Goal: Information Seeking & Learning: Learn about a topic

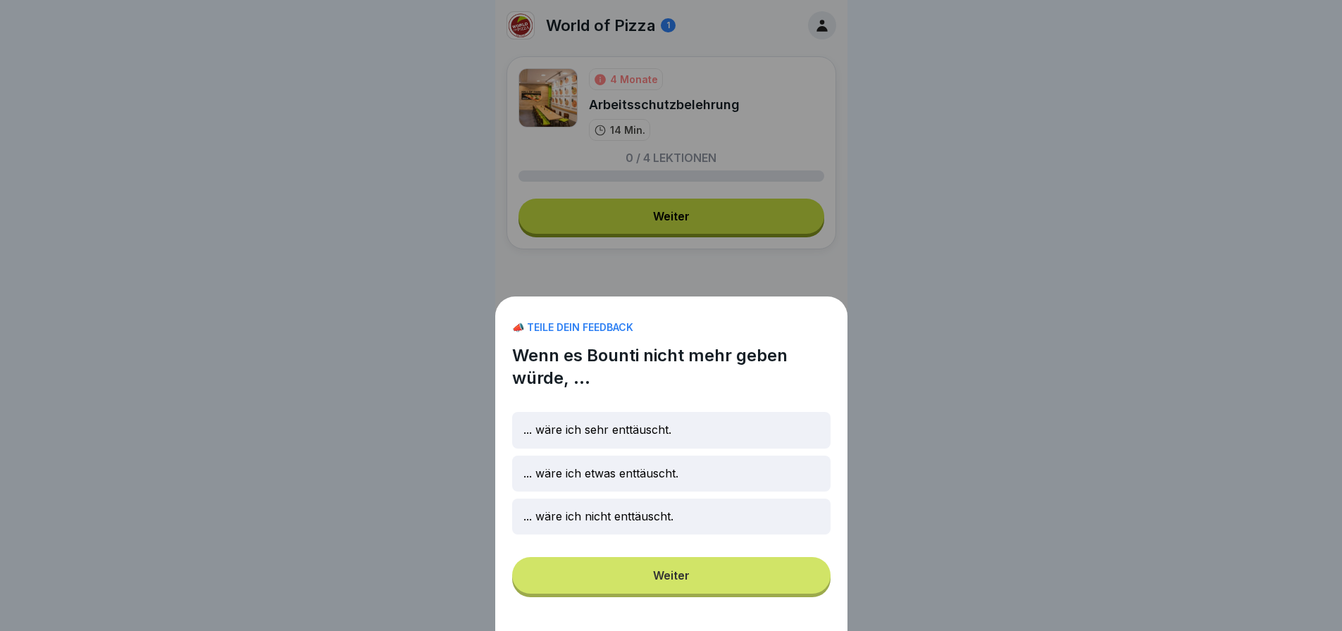
scroll to position [11, 0]
click at [657, 437] on p "... wäre ich sehr enttäuscht." at bounding box center [598, 429] width 148 height 13
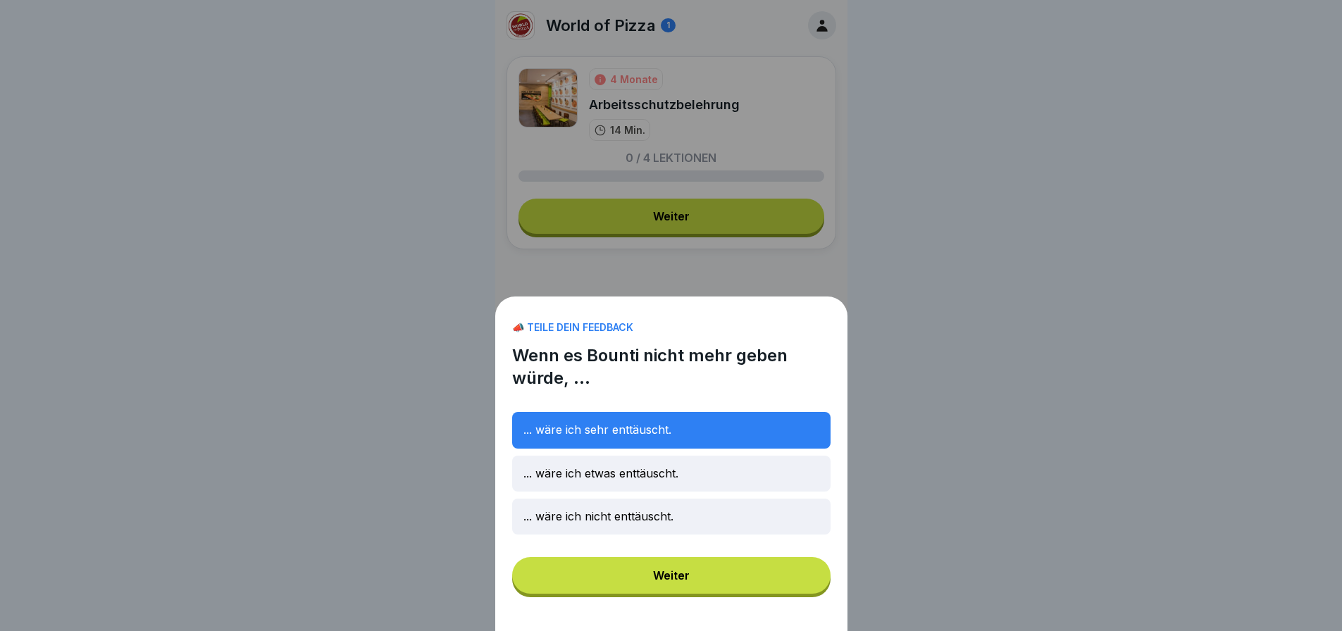
click at [699, 582] on button "Weiter" at bounding box center [671, 575] width 318 height 37
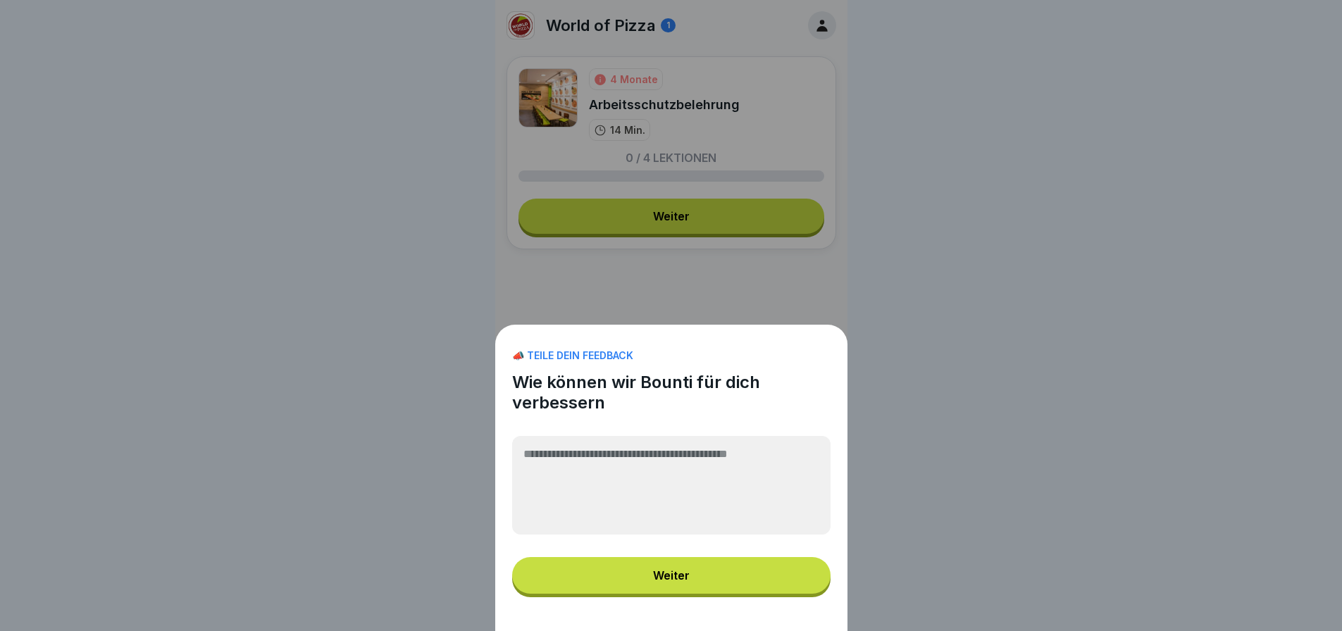
click at [679, 582] on div "Weiter" at bounding box center [671, 575] width 37 height 13
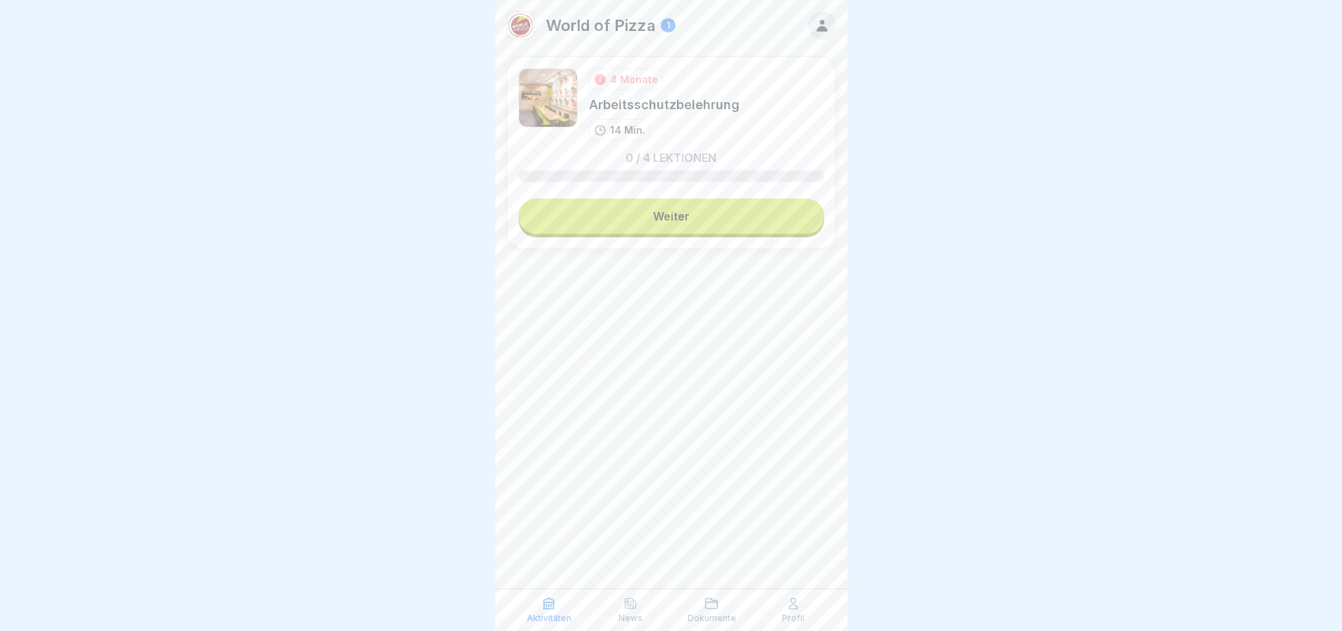
click at [673, 206] on link "Weiter" at bounding box center [672, 216] width 306 height 35
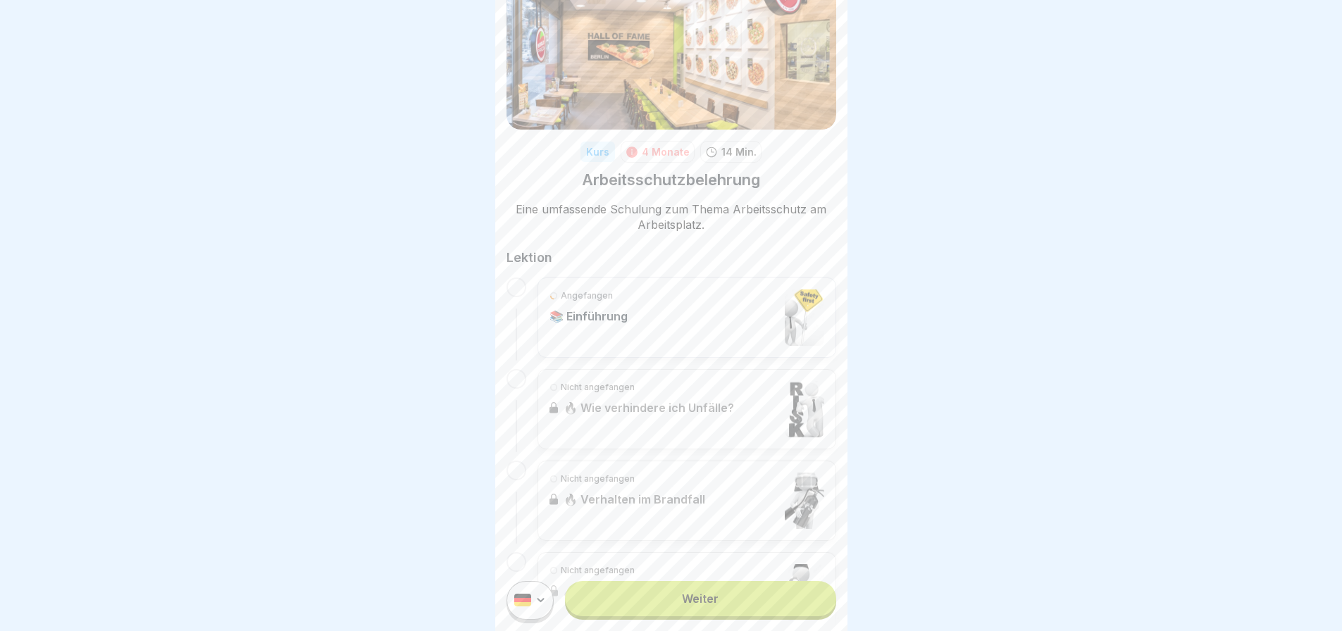
scroll to position [141, 0]
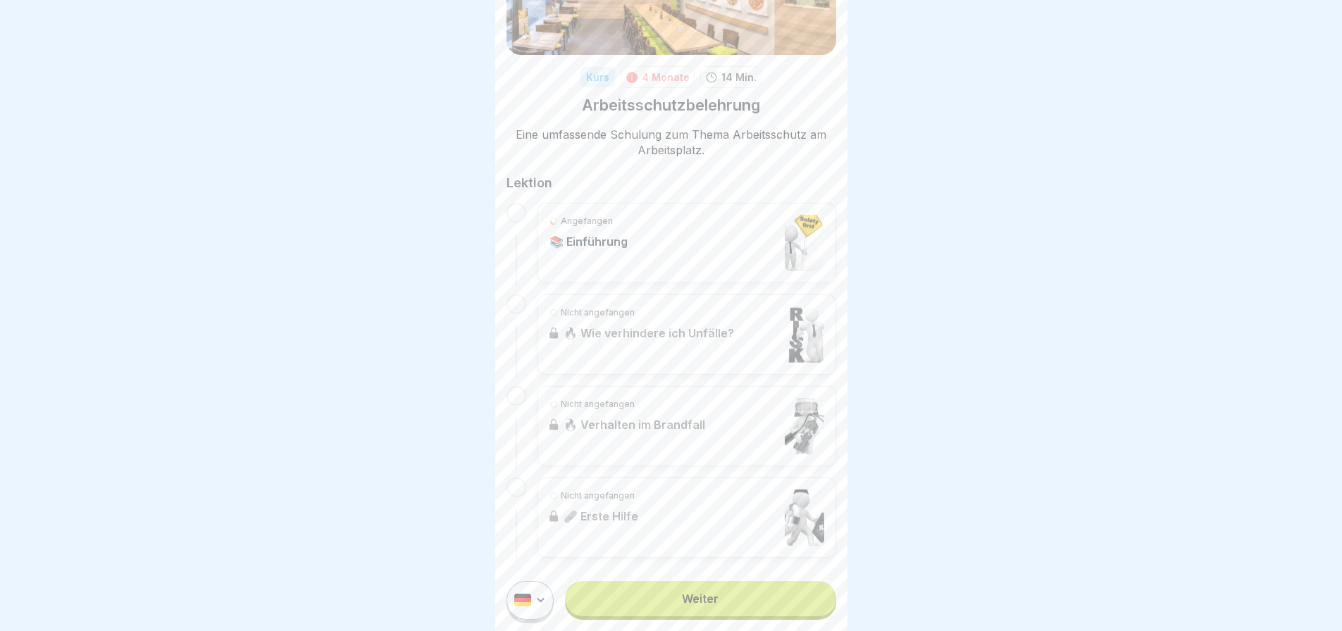
click at [519, 216] on div at bounding box center [517, 213] width 20 height 20
click at [657, 223] on div "Angefangen 📚 Einführung" at bounding box center [687, 243] width 275 height 56
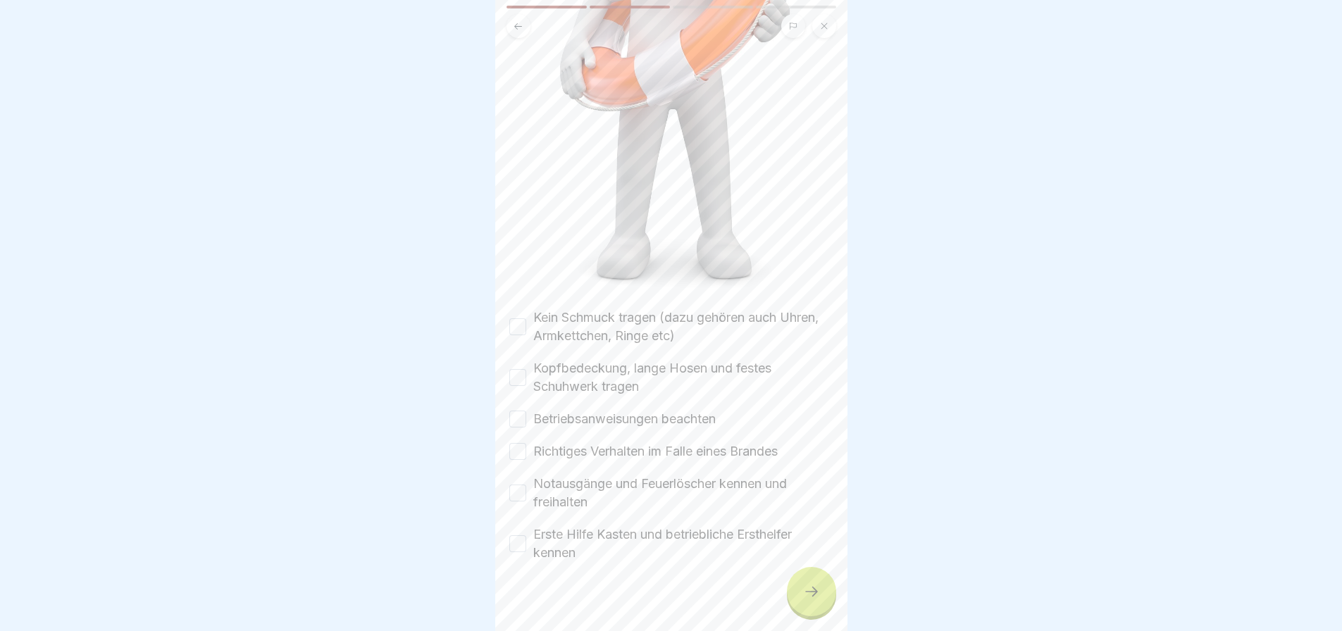
scroll to position [11, 0]
click at [514, 318] on button "Kein Schmuck tragen (dazu gehören auch Uhren, Armkettchen, Ringe etc)" at bounding box center [517, 326] width 17 height 17
click at [512, 369] on button "Kopfbedeckung, lange Hosen und festes Schuhwerk tragen" at bounding box center [517, 377] width 17 height 17
click at [512, 411] on button "Betriebsanweisungen beachten" at bounding box center [517, 419] width 17 height 17
click at [515, 443] on button "Richtiges Verhalten im Falle eines Brandes" at bounding box center [517, 451] width 17 height 17
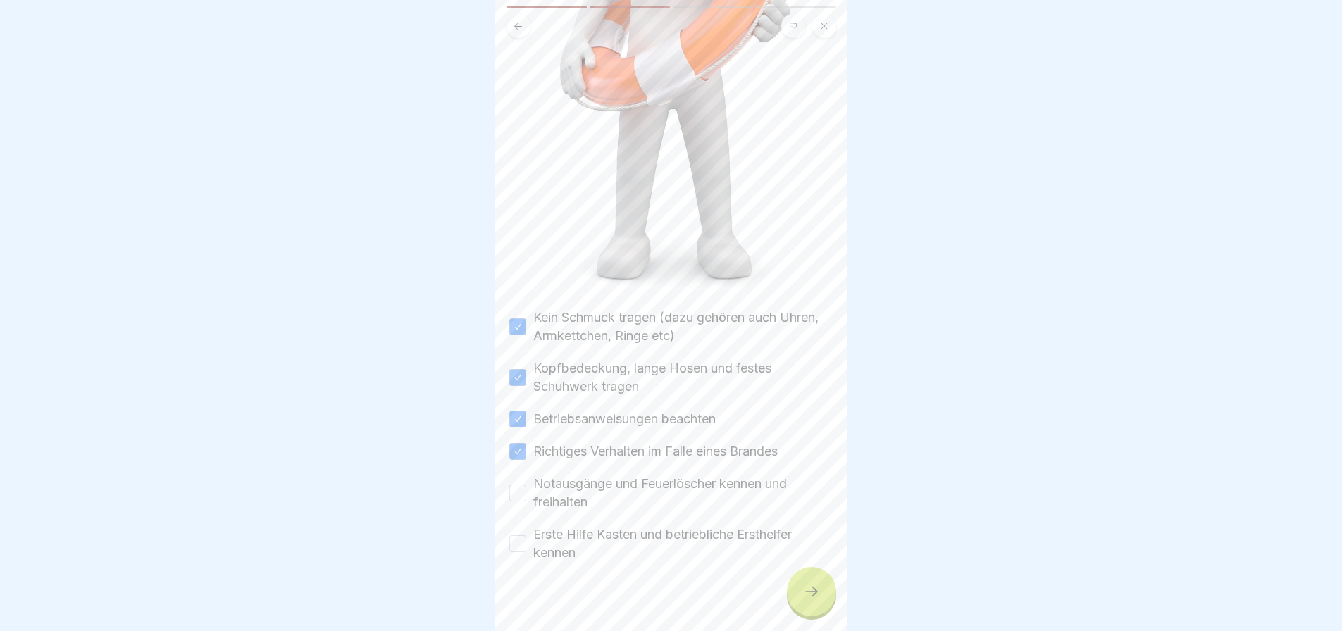
click at [518, 485] on button "Notausgänge und Feuerlöscher kennen und freihalten" at bounding box center [517, 493] width 17 height 17
drag, startPoint x: 514, startPoint y: 505, endPoint x: 514, endPoint y: 514, distance: 8.5
click at [514, 526] on div "Erste Hilfe Kasten und betriebliche Ersthelfer kennen" at bounding box center [671, 544] width 324 height 37
click at [517, 535] on button "Erste Hilfe Kasten und betriebliche Ersthelfer kennen" at bounding box center [517, 543] width 17 height 17
click at [806, 585] on icon at bounding box center [811, 591] width 17 height 17
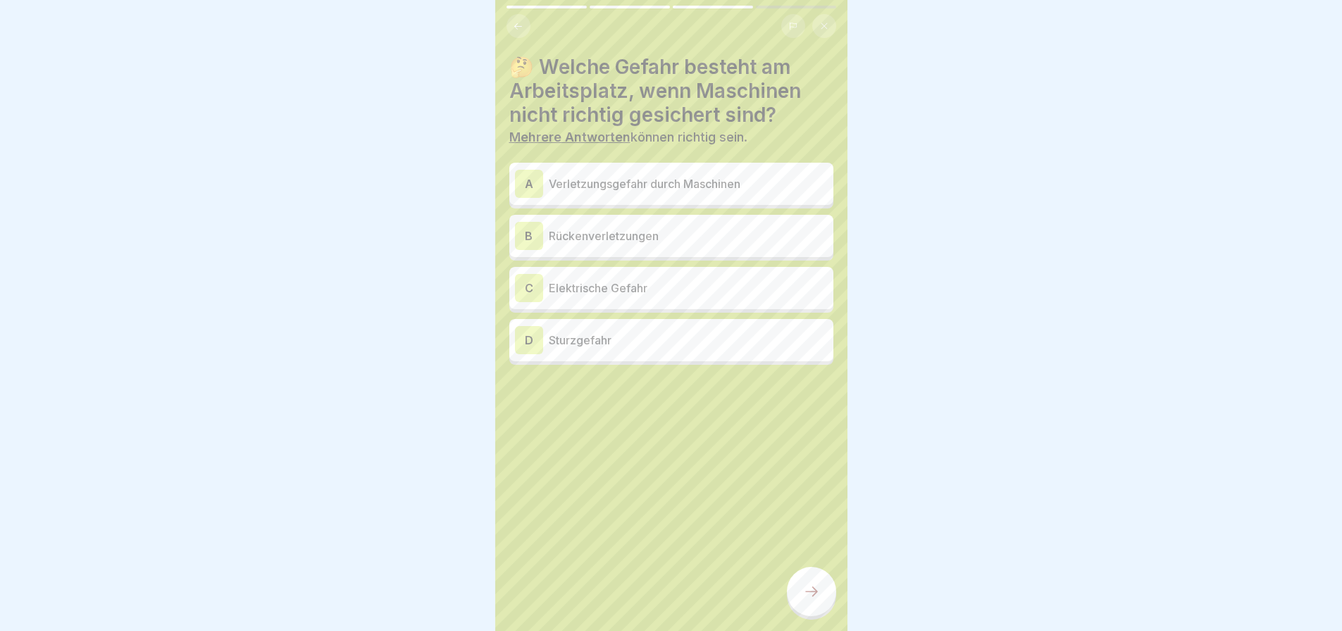
click at [624, 182] on div "A Verletzungsgefahr durch Maschinen" at bounding box center [671, 184] width 313 height 28
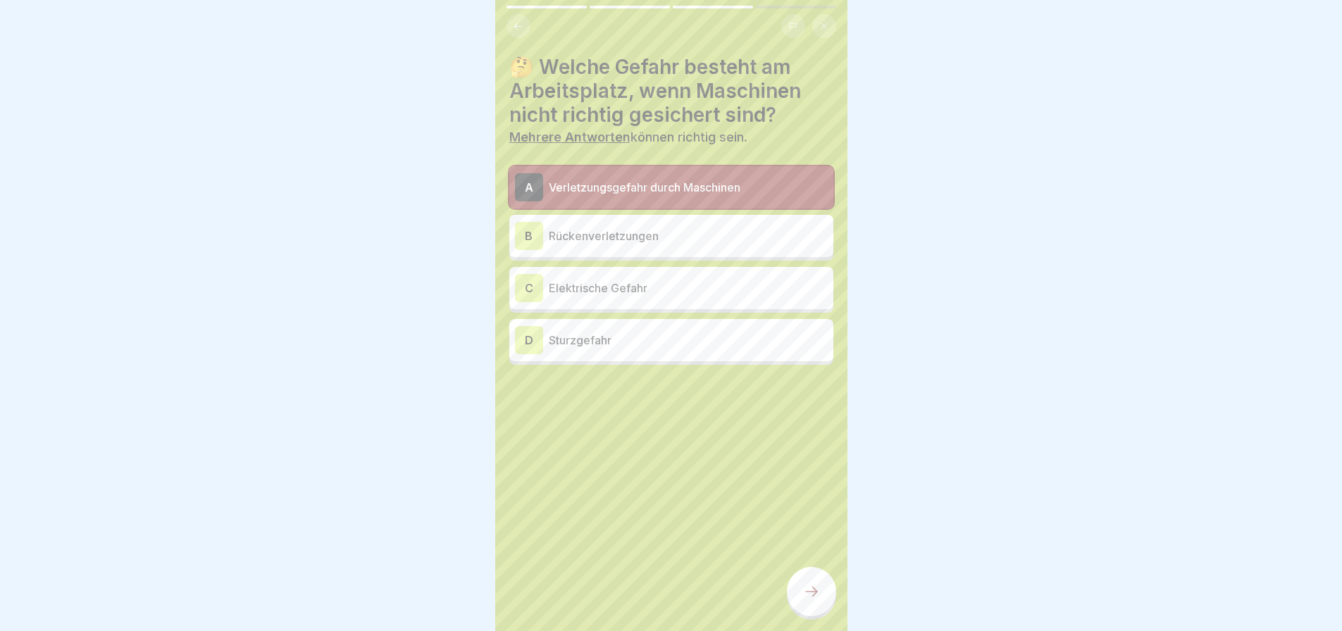
click at [630, 287] on div "C Elektrische Gefahr" at bounding box center [671, 288] width 313 height 28
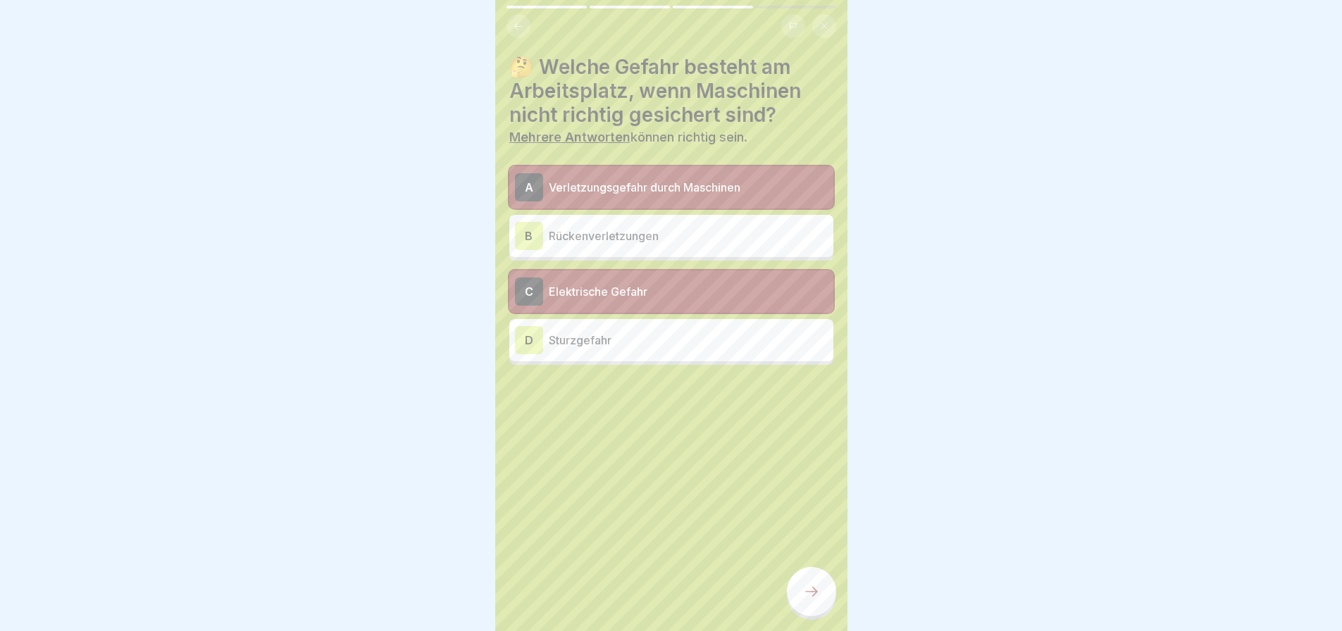
click at [815, 605] on div at bounding box center [811, 591] width 49 height 49
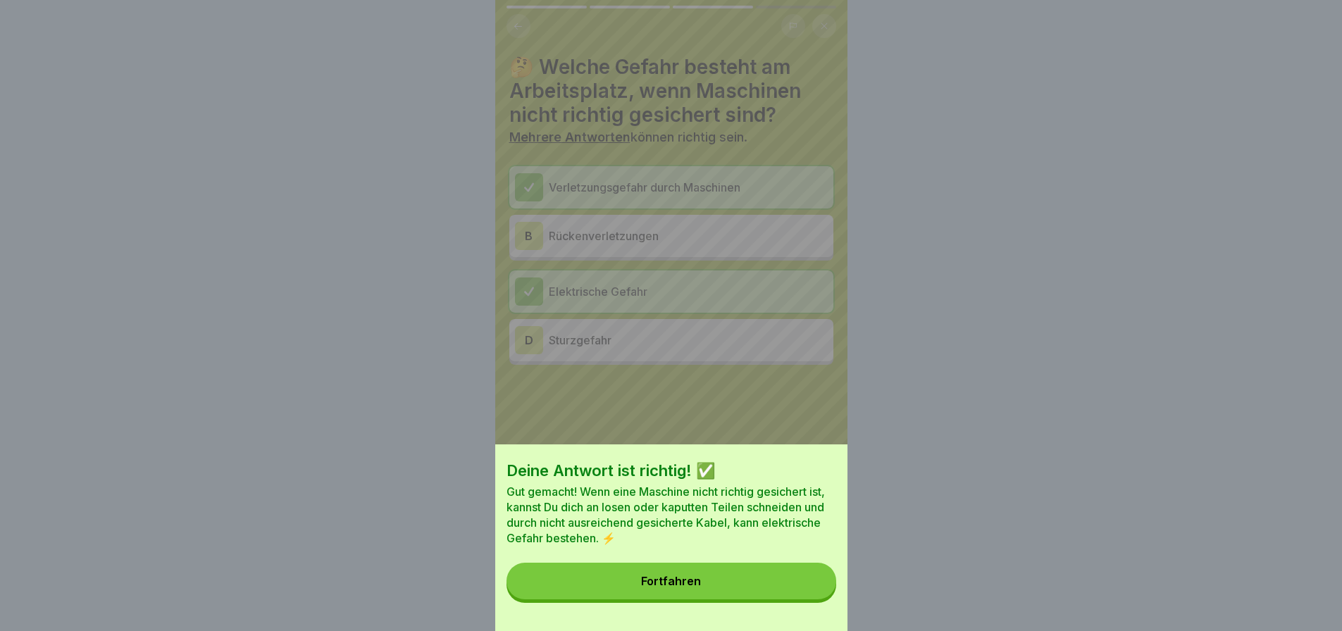
click at [741, 600] on button "Fortfahren" at bounding box center [672, 581] width 330 height 37
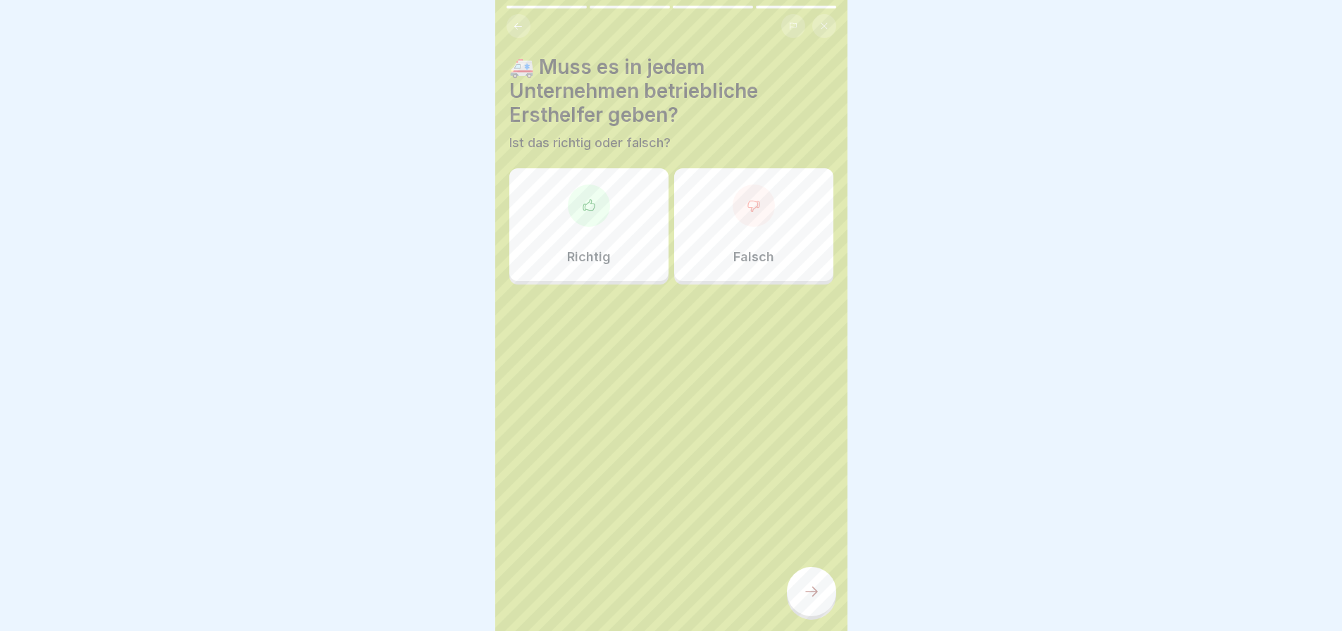
click at [568, 191] on div at bounding box center [589, 206] width 42 height 42
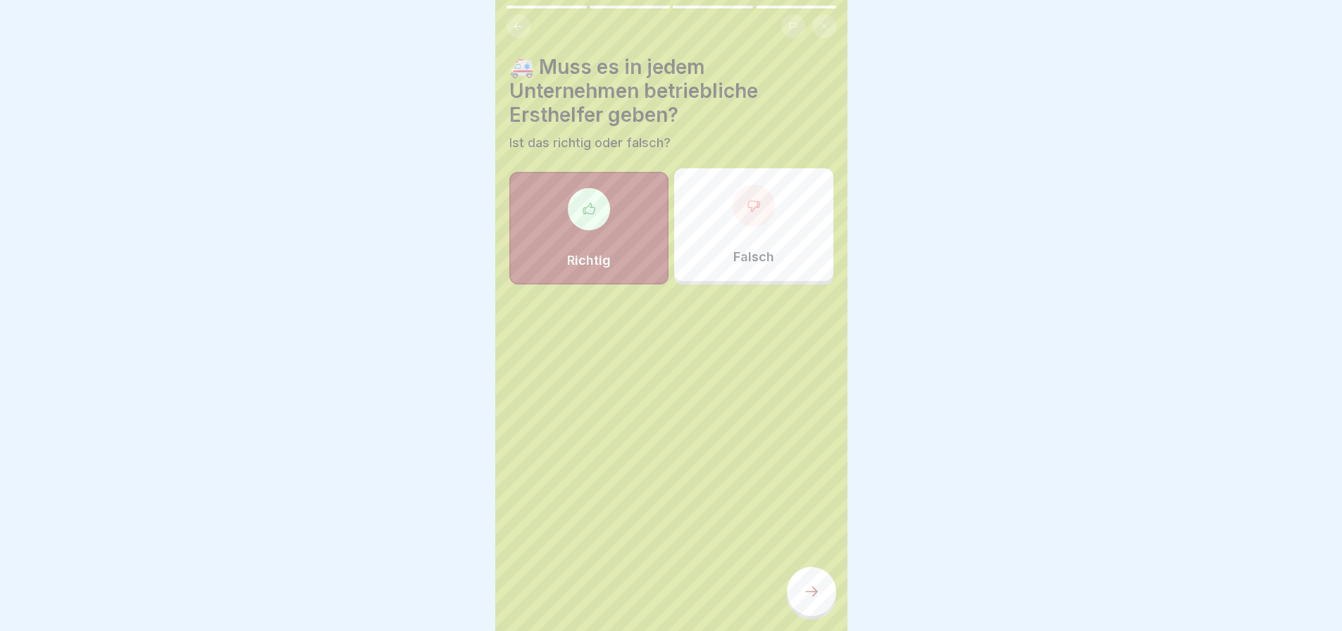
click at [824, 595] on div at bounding box center [811, 591] width 49 height 49
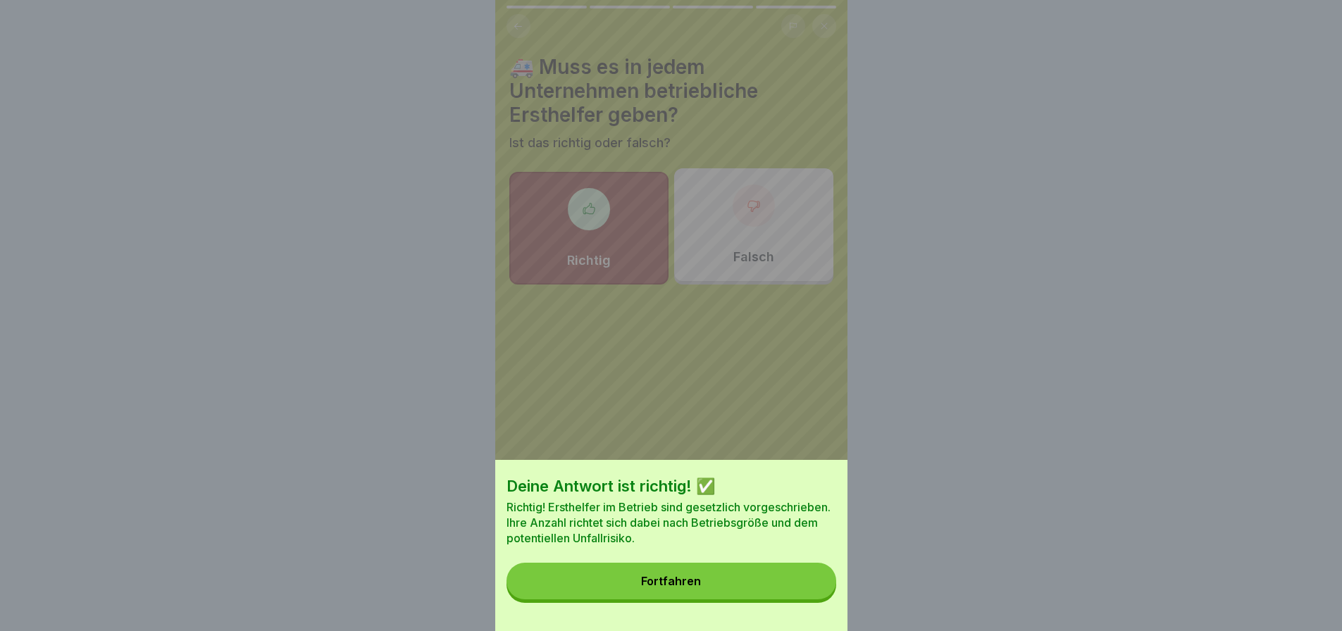
click at [712, 597] on button "Fortfahren" at bounding box center [672, 581] width 330 height 37
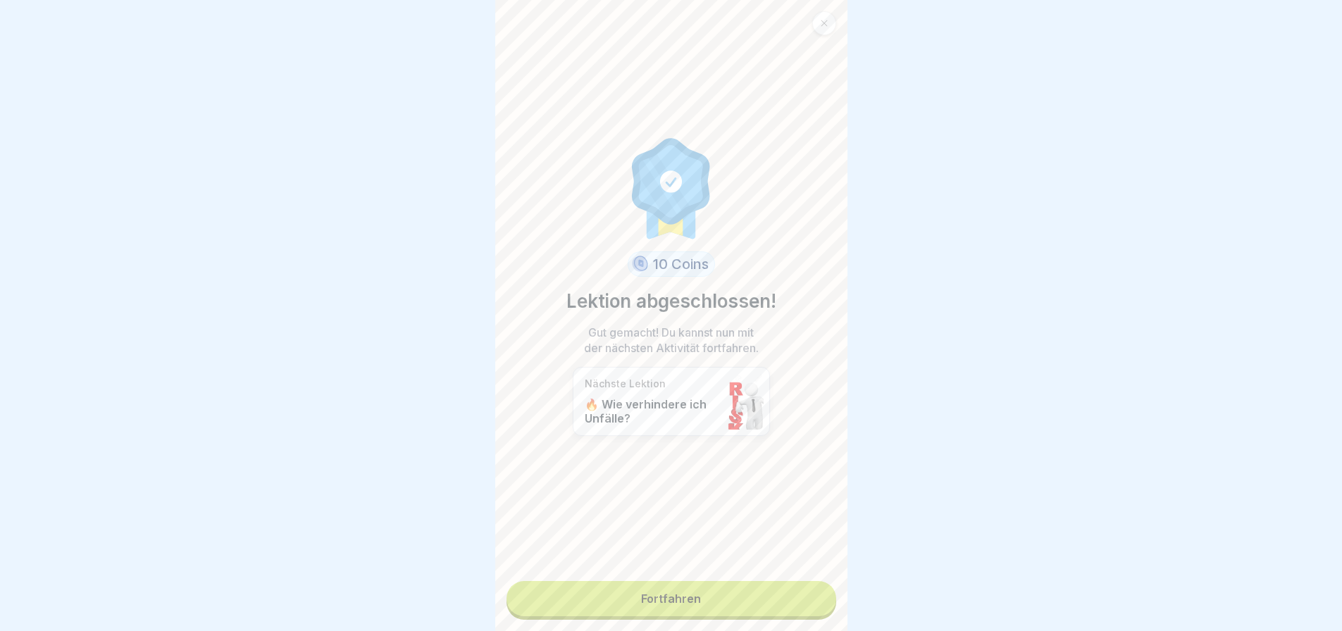
click at [669, 607] on div "10 Coins Lektion abgeschlossen! Gut gemacht! Du kannst nun mit der nächsten Akt…" at bounding box center [671, 315] width 352 height 631
click at [676, 588] on link "Fortfahren" at bounding box center [672, 598] width 330 height 35
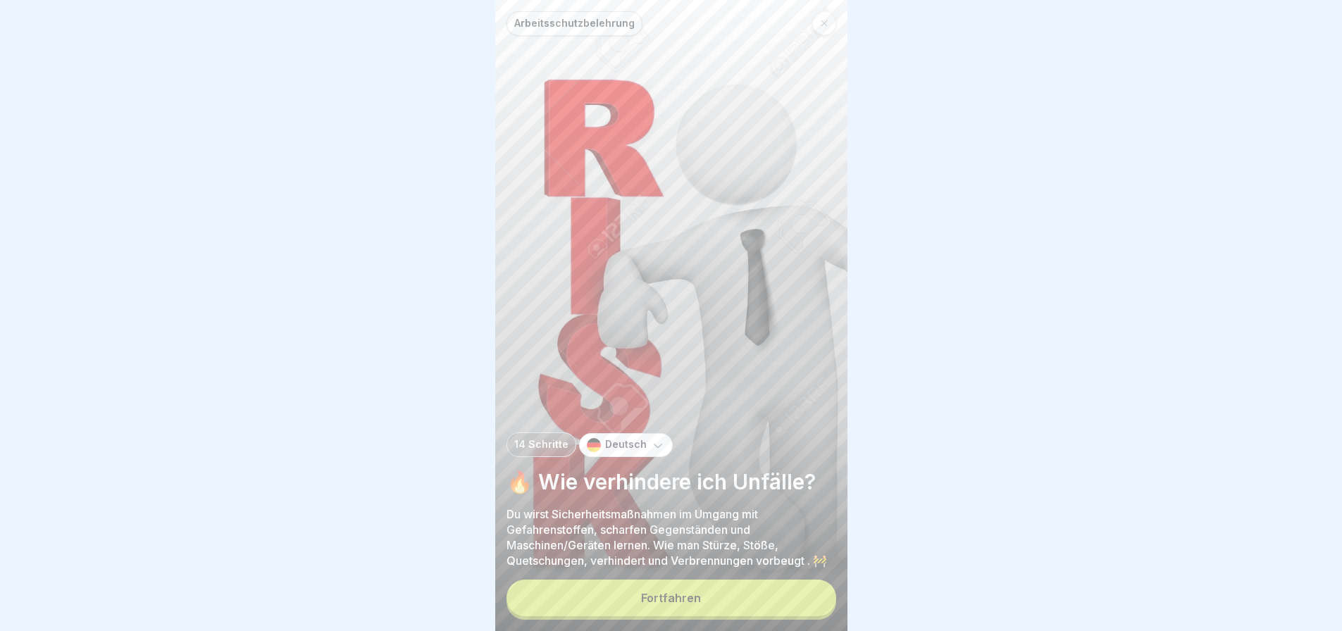
scroll to position [11, 0]
click at [705, 605] on button "Fortfahren" at bounding box center [672, 598] width 330 height 37
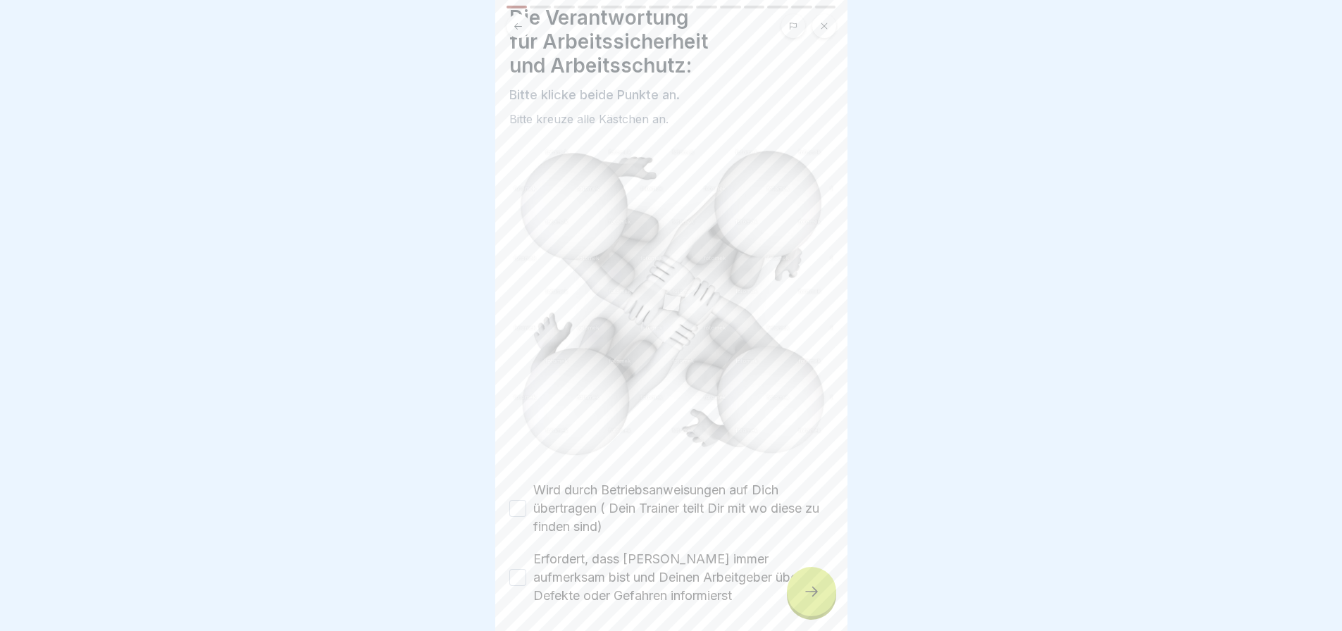
scroll to position [97, 0]
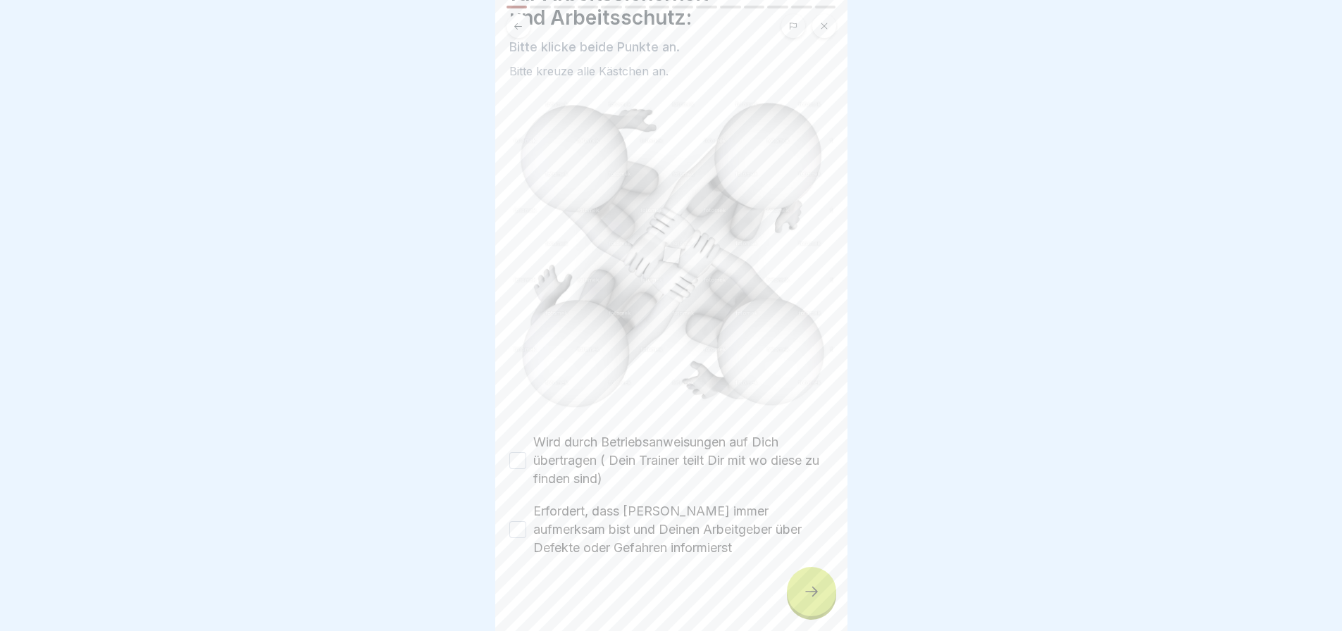
click at [522, 452] on button "Wird durch Betriebsanweisungen auf Dich übertragen ( Dein Trainer teilt Dir mit…" at bounding box center [517, 460] width 17 height 17
click at [521, 521] on button "Erfordert, dass [PERSON_NAME] immer aufmerksam bist und Deinen Arbeitgeber über…" at bounding box center [517, 529] width 17 height 17
click at [816, 591] on icon at bounding box center [811, 592] width 13 height 10
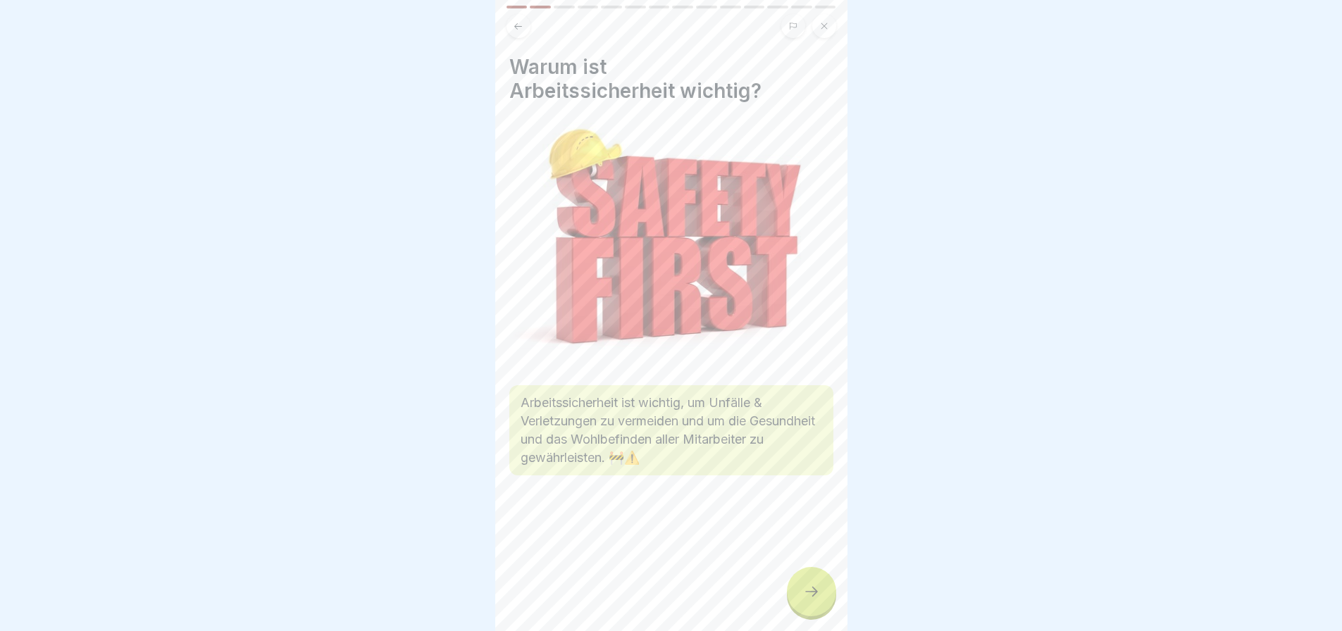
click at [814, 594] on icon at bounding box center [811, 591] width 17 height 17
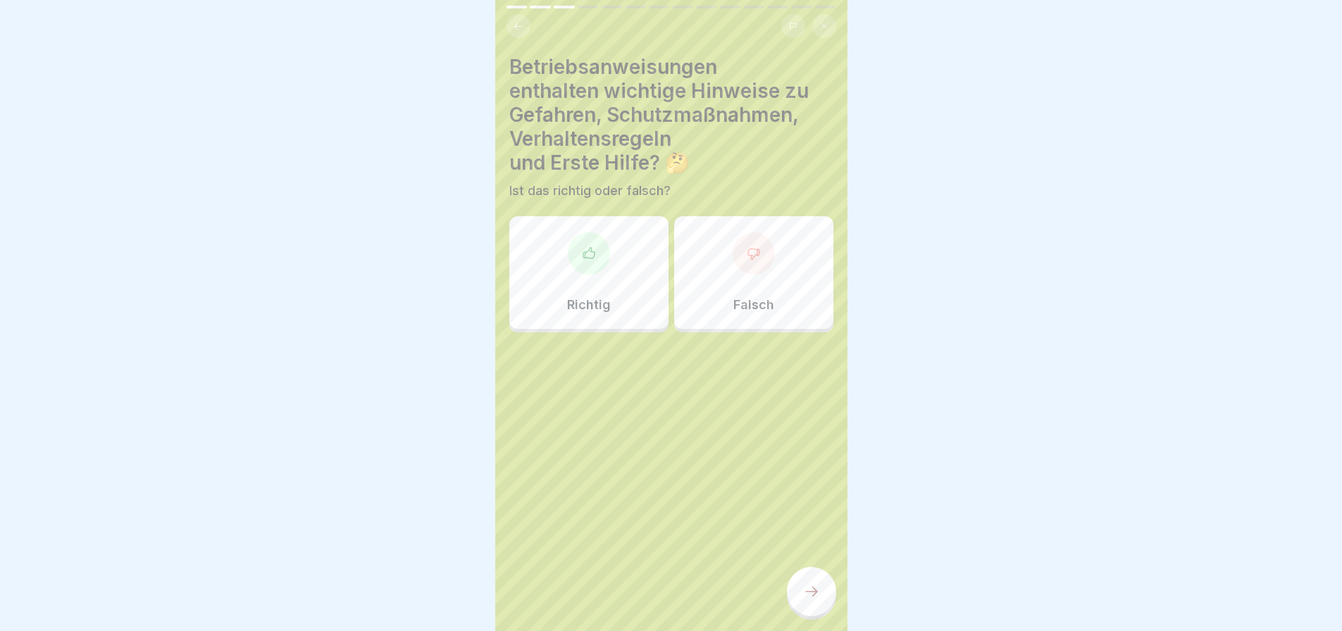
click at [566, 253] on div "Richtig" at bounding box center [588, 272] width 159 height 113
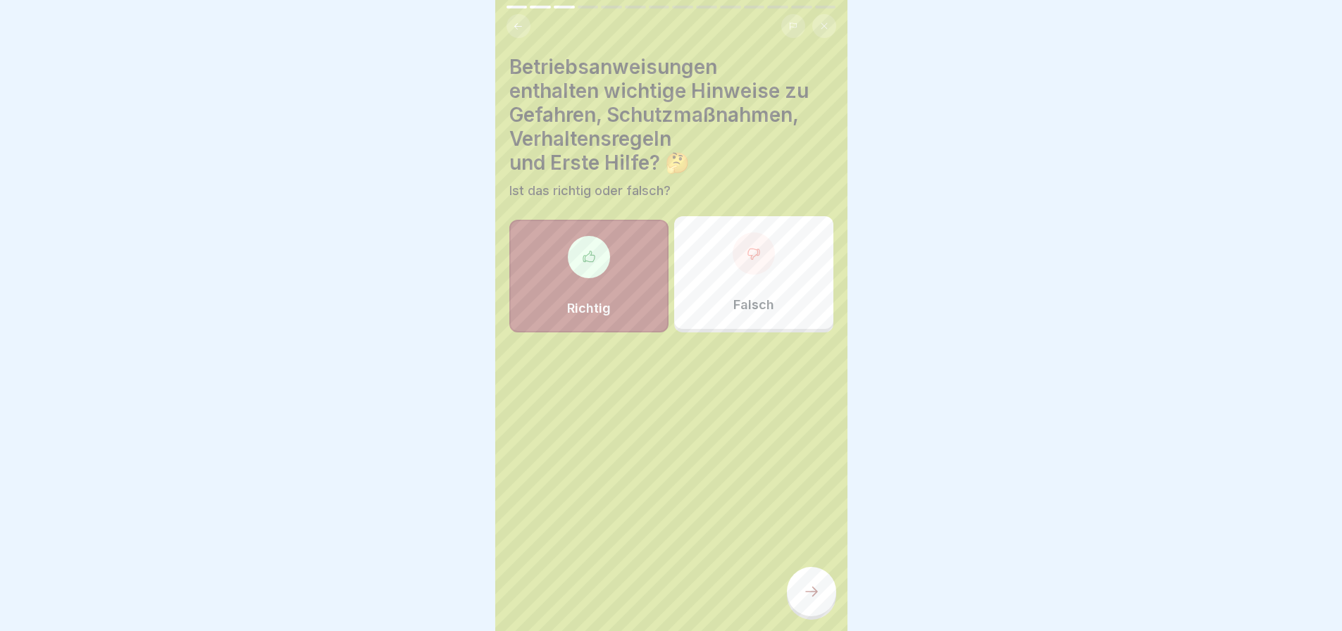
click at [803, 593] on icon at bounding box center [811, 591] width 17 height 17
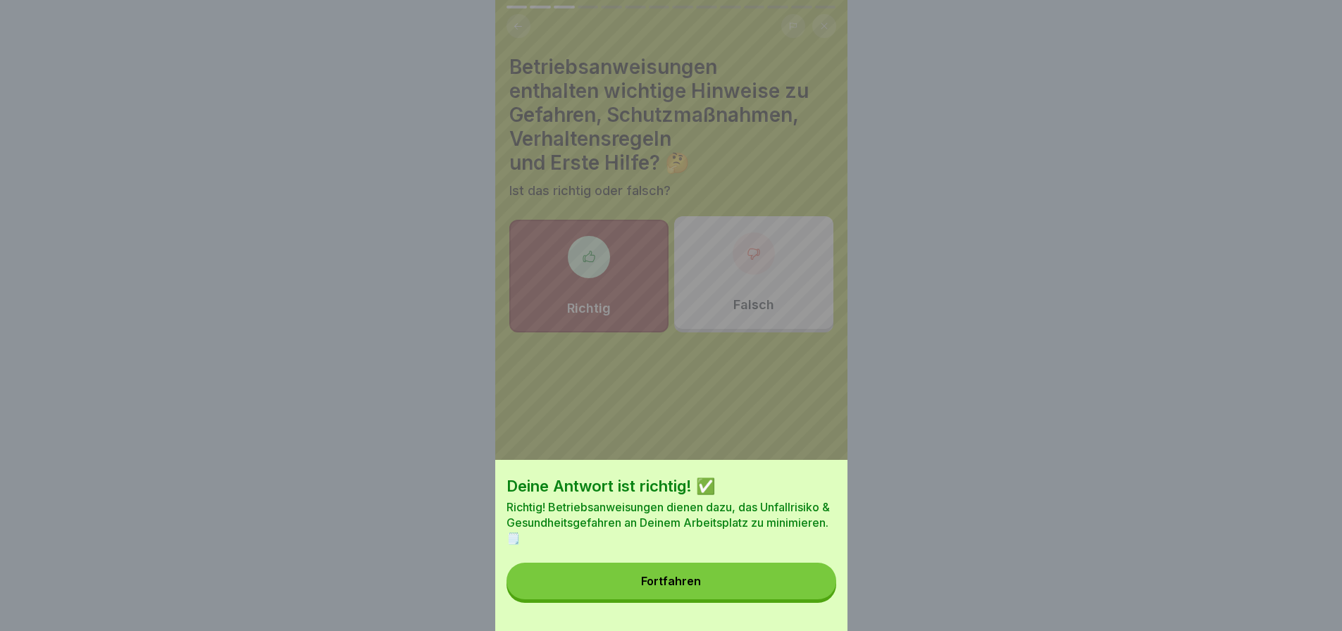
click at [739, 595] on button "Fortfahren" at bounding box center [672, 581] width 330 height 37
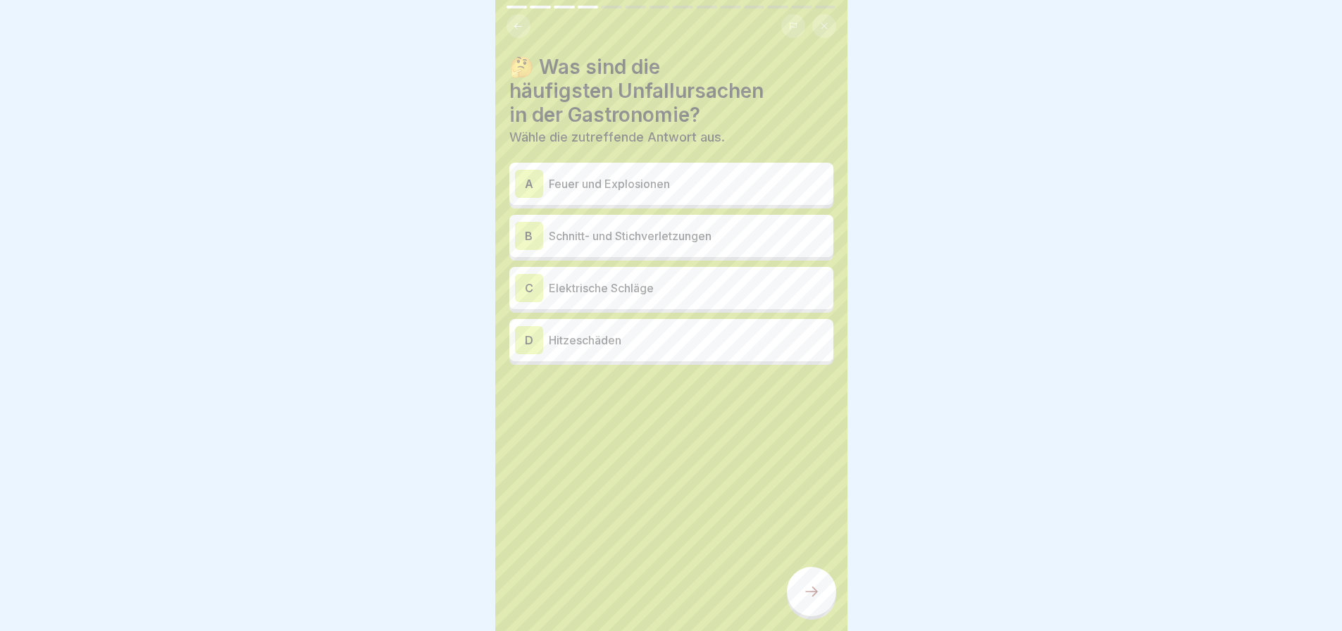
click at [699, 228] on p "Schnitt- und Stichverletzungen" at bounding box center [688, 236] width 279 height 17
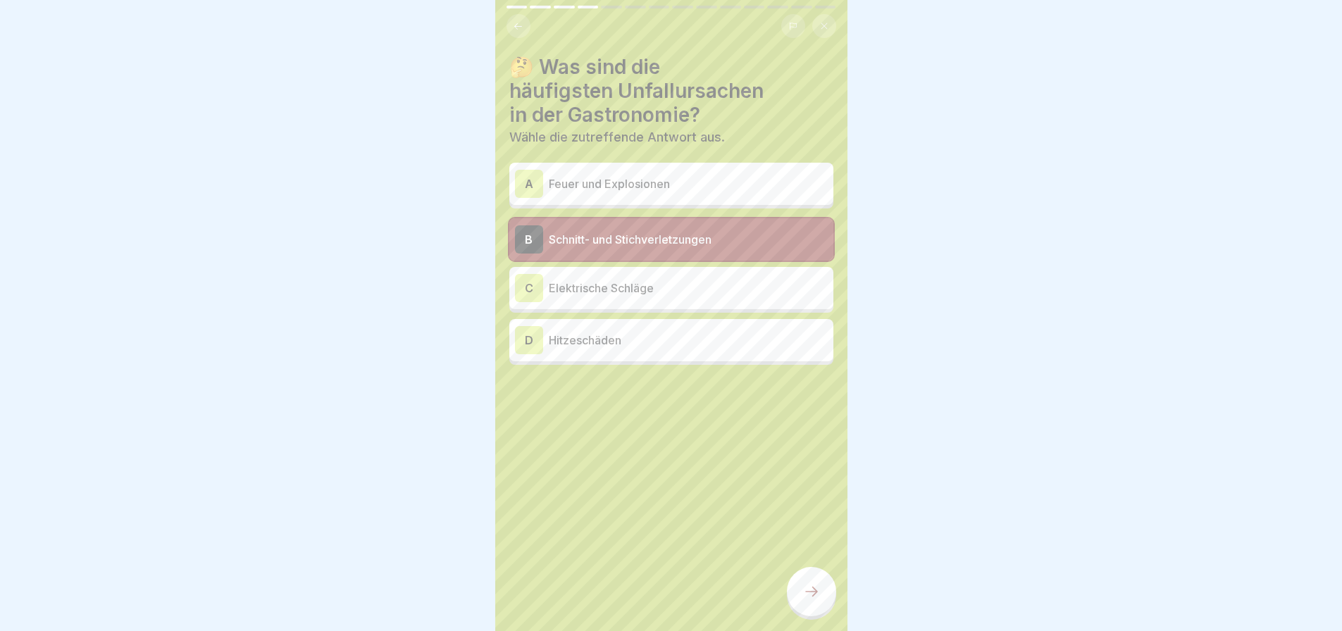
click at [808, 589] on icon at bounding box center [811, 591] width 17 height 17
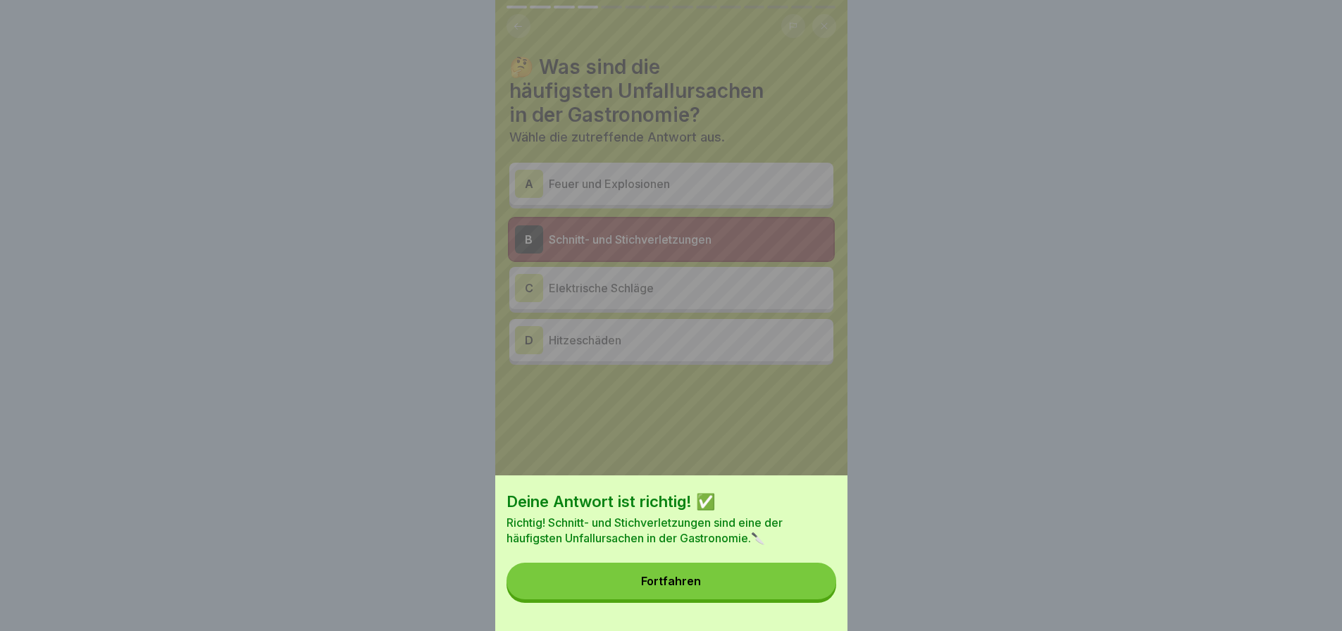
click at [778, 600] on button "Fortfahren" at bounding box center [672, 581] width 330 height 37
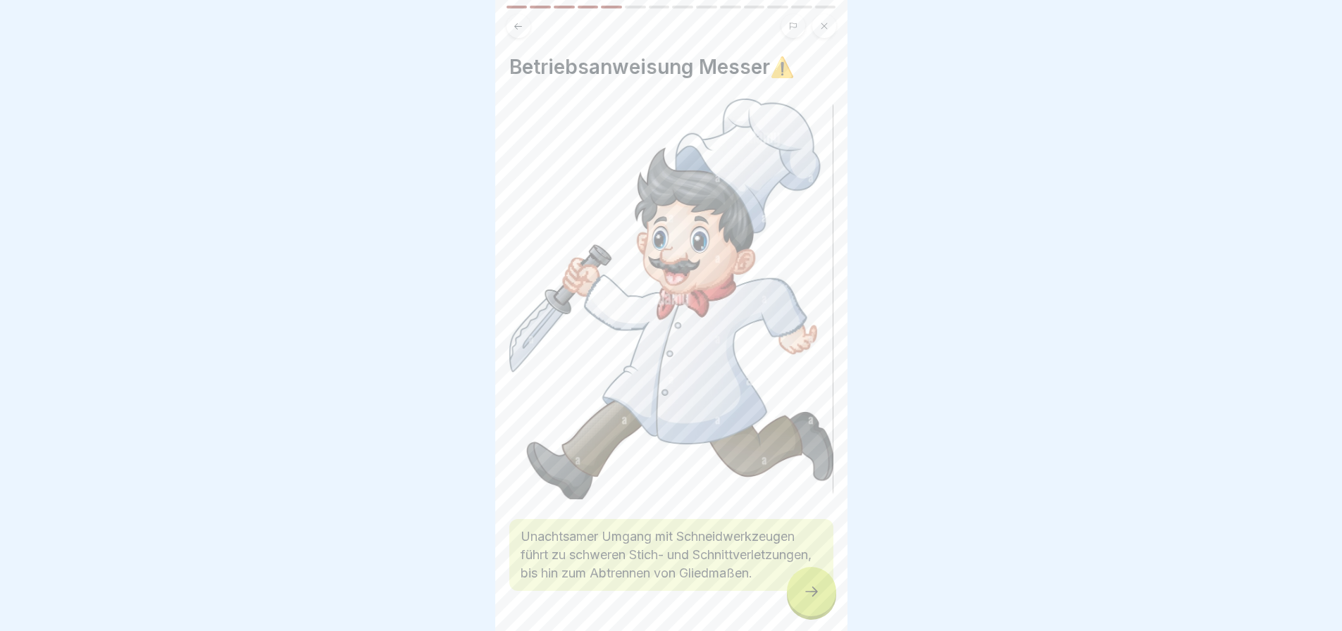
click at [810, 593] on icon at bounding box center [811, 591] width 17 height 17
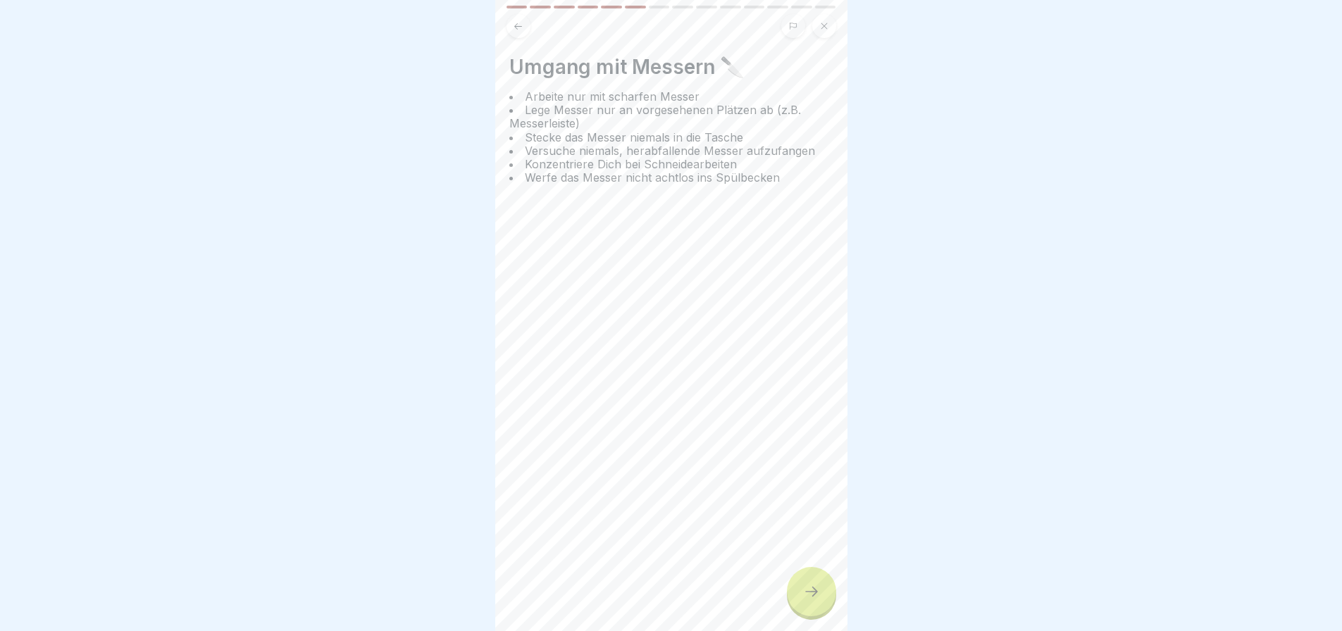
click at [810, 593] on icon at bounding box center [811, 591] width 17 height 17
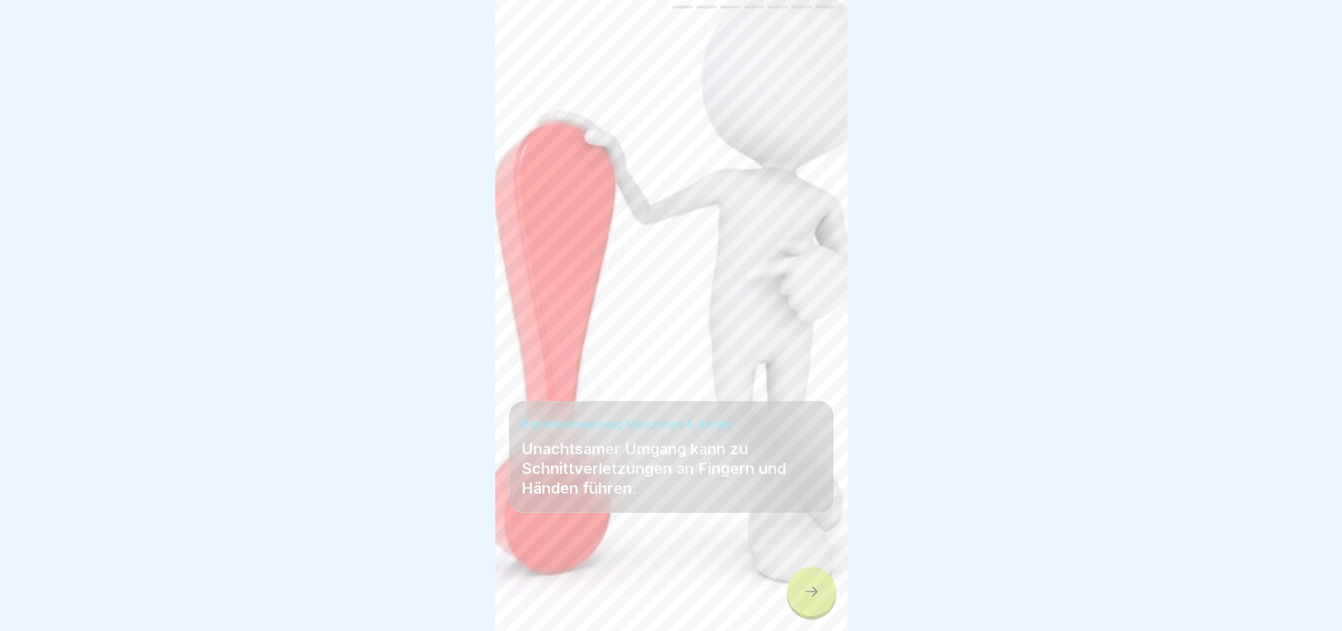
click at [810, 593] on icon at bounding box center [811, 591] width 17 height 17
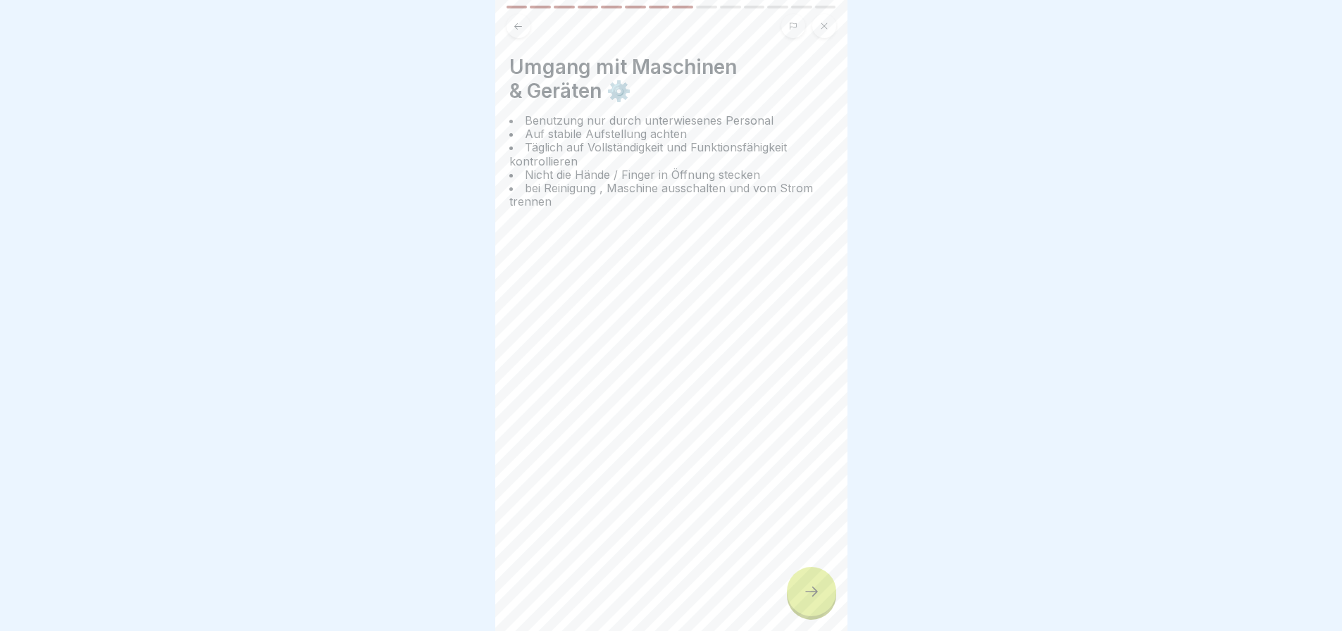
click at [810, 593] on icon at bounding box center [811, 591] width 17 height 17
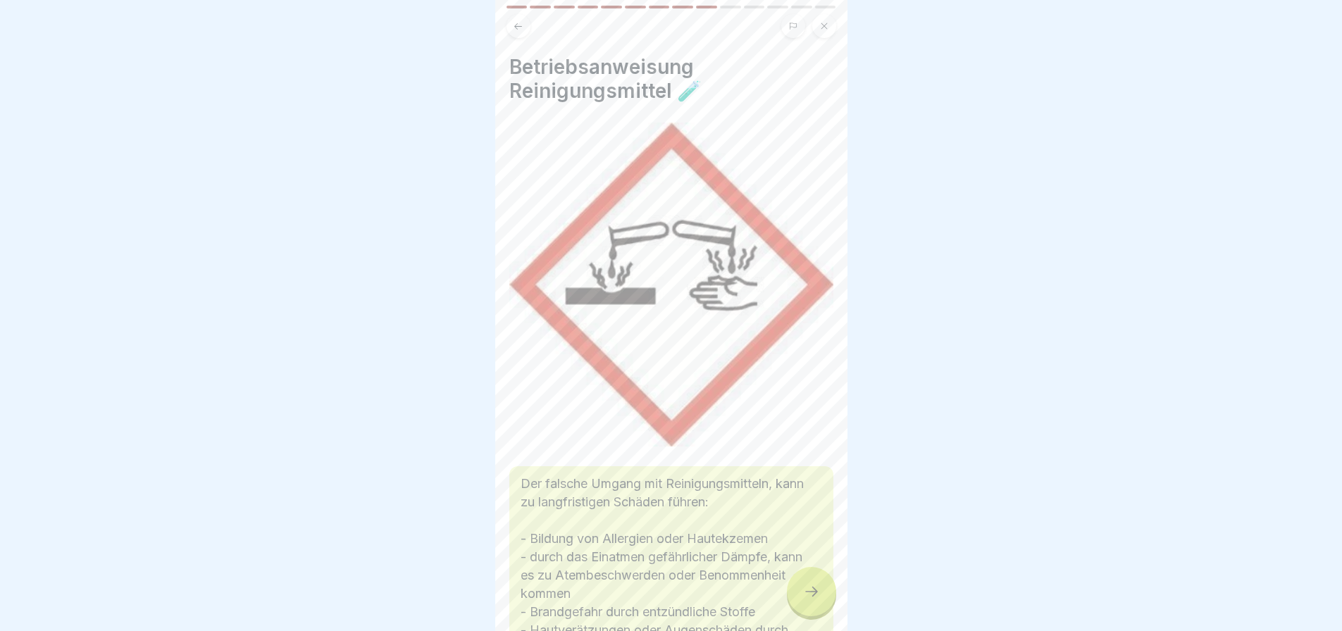
click at [810, 593] on icon at bounding box center [811, 591] width 17 height 17
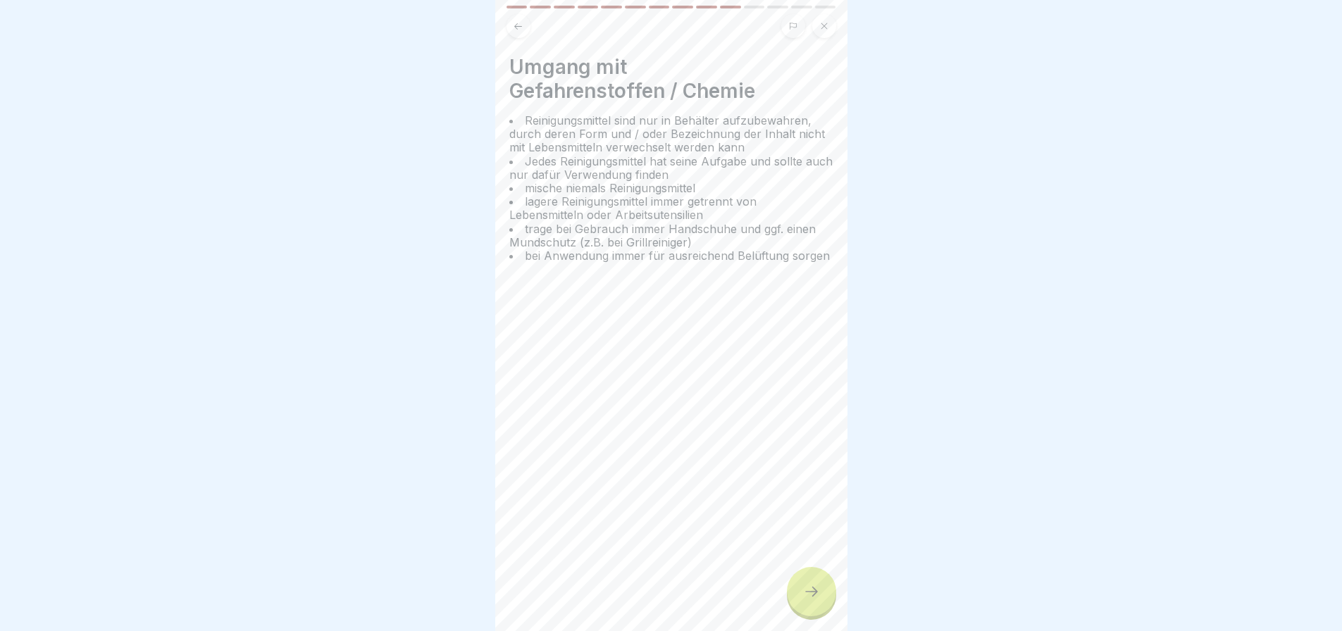
click at [810, 593] on icon at bounding box center [811, 591] width 17 height 17
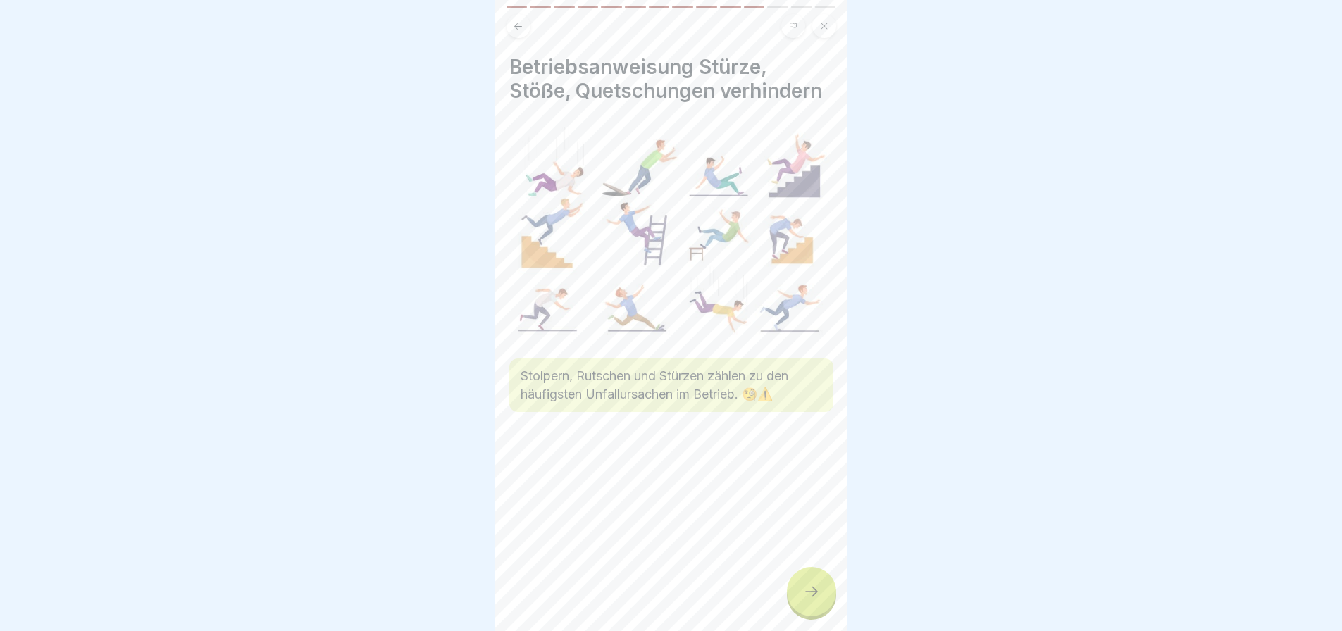
click at [810, 593] on icon at bounding box center [811, 591] width 17 height 17
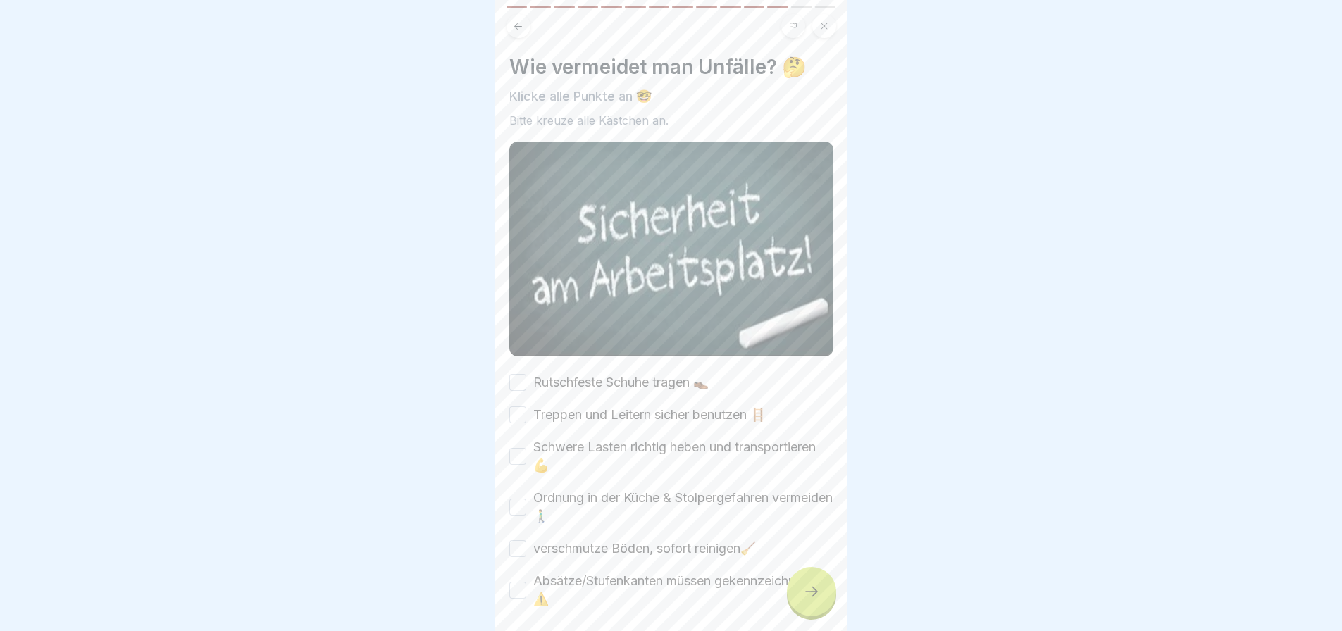
click at [810, 593] on icon at bounding box center [811, 591] width 17 height 17
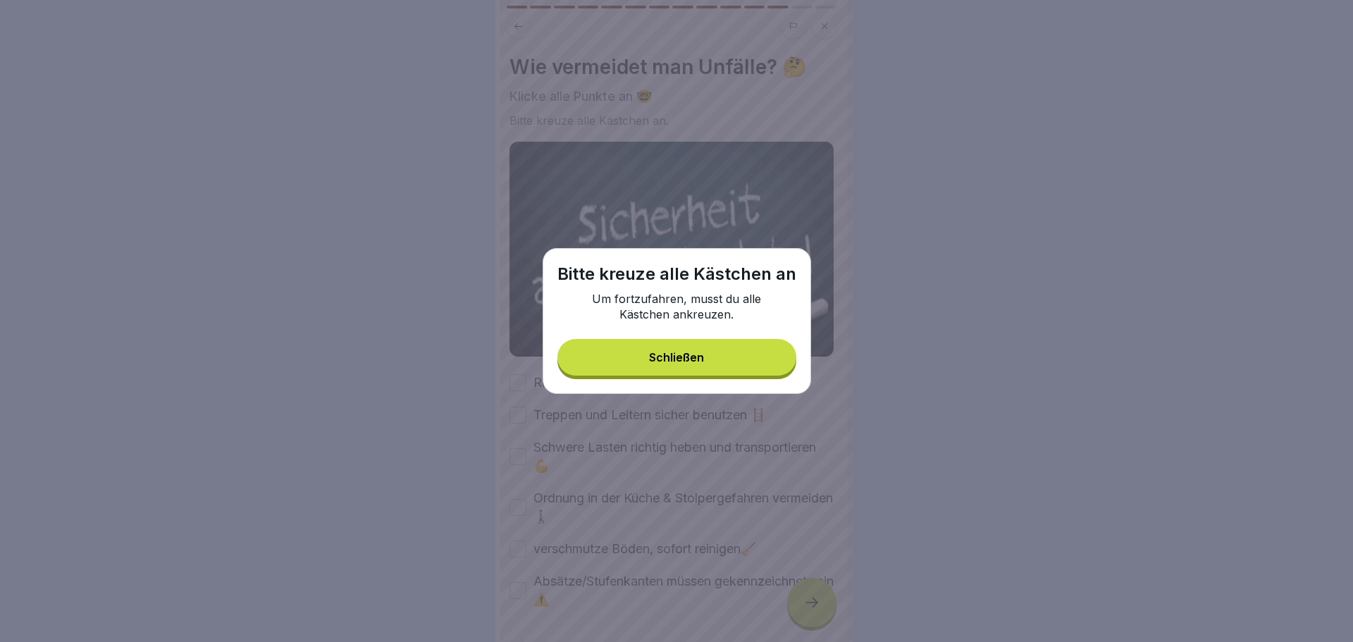
click at [695, 359] on div "Schließen" at bounding box center [676, 357] width 55 height 13
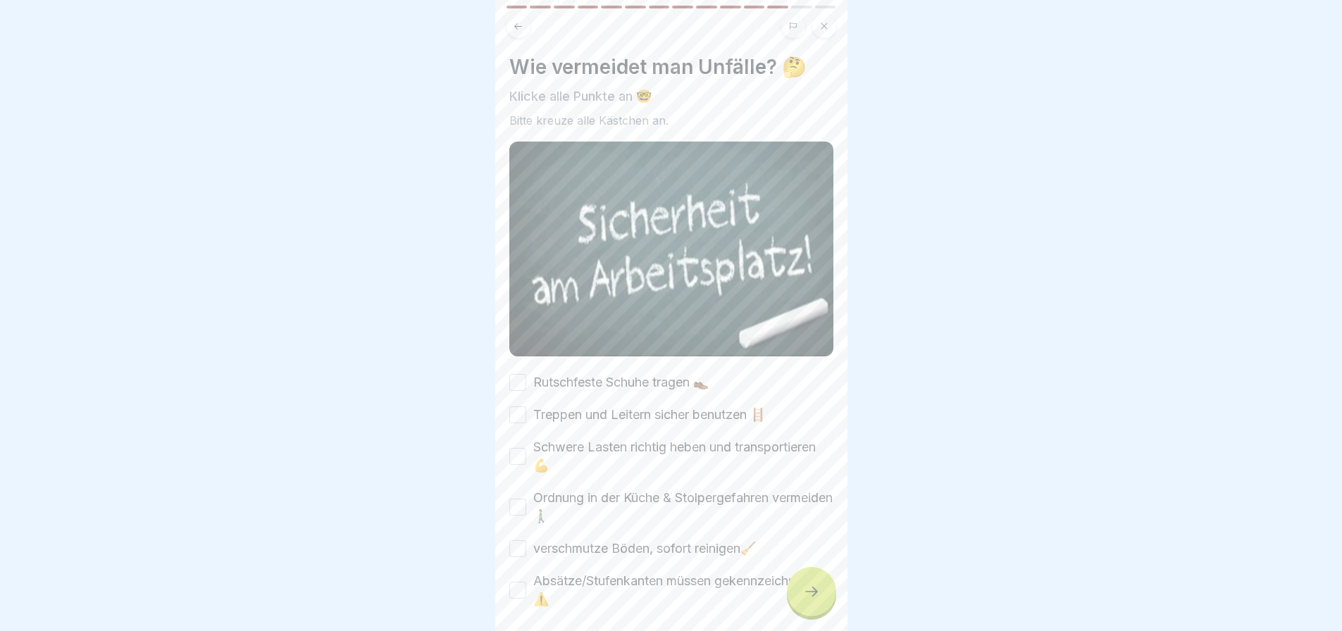
click at [527, 376] on div "Rutschfeste Schuhe tragen 👞" at bounding box center [608, 382] width 199 height 18
click at [527, 382] on div "Rutschfeste Schuhe tragen 👞" at bounding box center [608, 382] width 199 height 18
click at [519, 378] on button "Rutschfeste Schuhe tragen 👞" at bounding box center [517, 382] width 17 height 17
click at [521, 411] on button "Treppen und Leitern sicher benutzen 🪜" at bounding box center [517, 415] width 17 height 17
drag, startPoint x: 514, startPoint y: 442, endPoint x: 516, endPoint y: 456, distance: 13.5
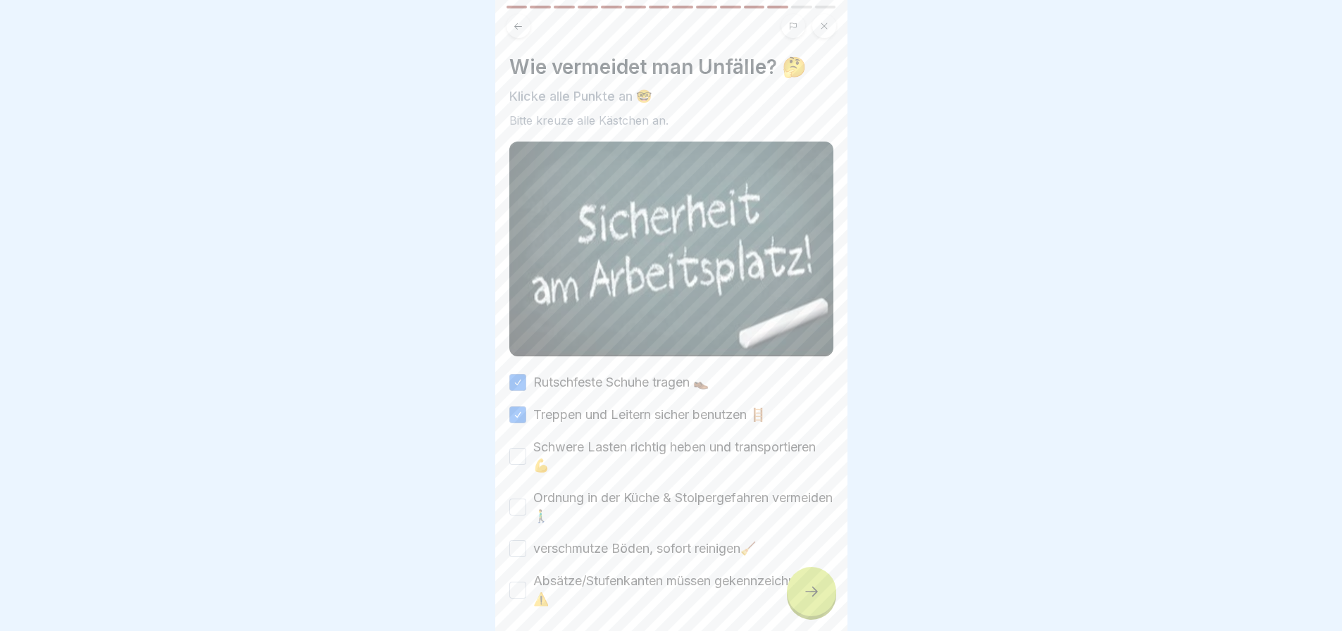
click at [514, 448] on button "Schwere Lasten richtig heben und transportieren 💪" at bounding box center [517, 456] width 17 height 17
click at [524, 517] on div "Ordnung in der Küche & Stolpergefahren vermeiden 🚶‍♂️" at bounding box center [671, 507] width 324 height 37
click at [518, 499] on button "Ordnung in der Küche & Stolpergefahren vermeiden 🚶‍♂️" at bounding box center [517, 507] width 17 height 17
click at [521, 543] on button "verschmutze Böden, sofort reinigen🧹" at bounding box center [517, 548] width 17 height 17
click at [510, 582] on button "Absätze/Stufenkanten müssen gekennzeichnet sein ⚠️" at bounding box center [517, 590] width 17 height 17
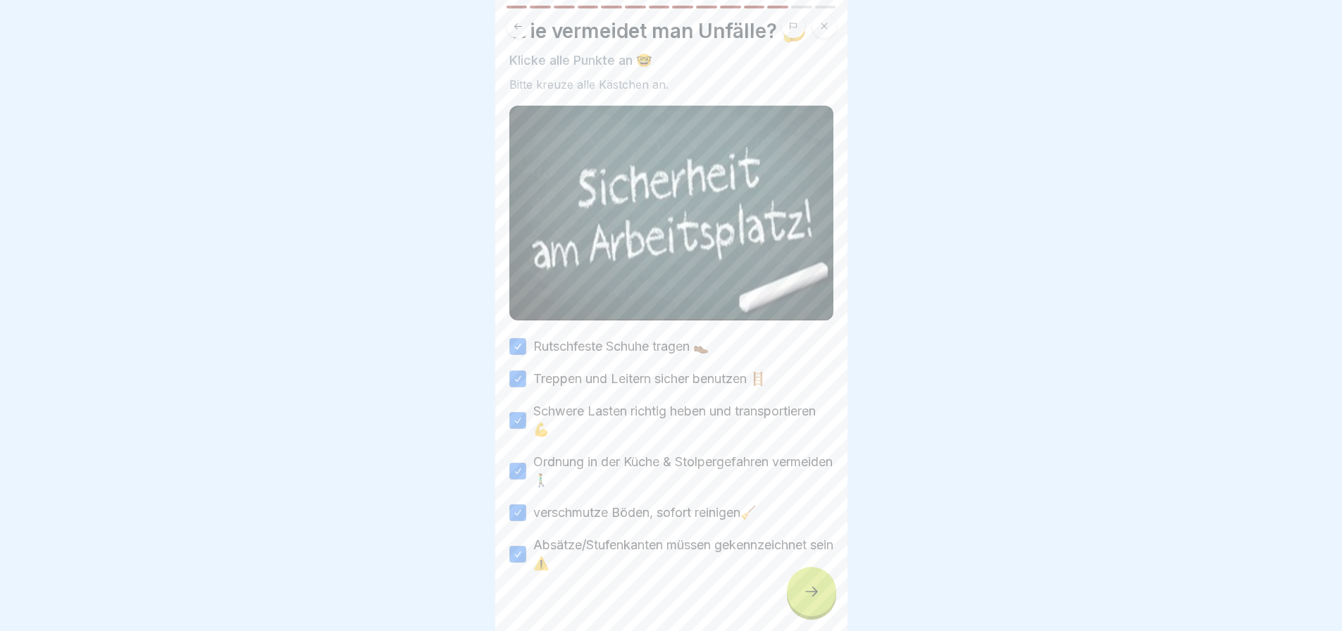
scroll to position [55, 0]
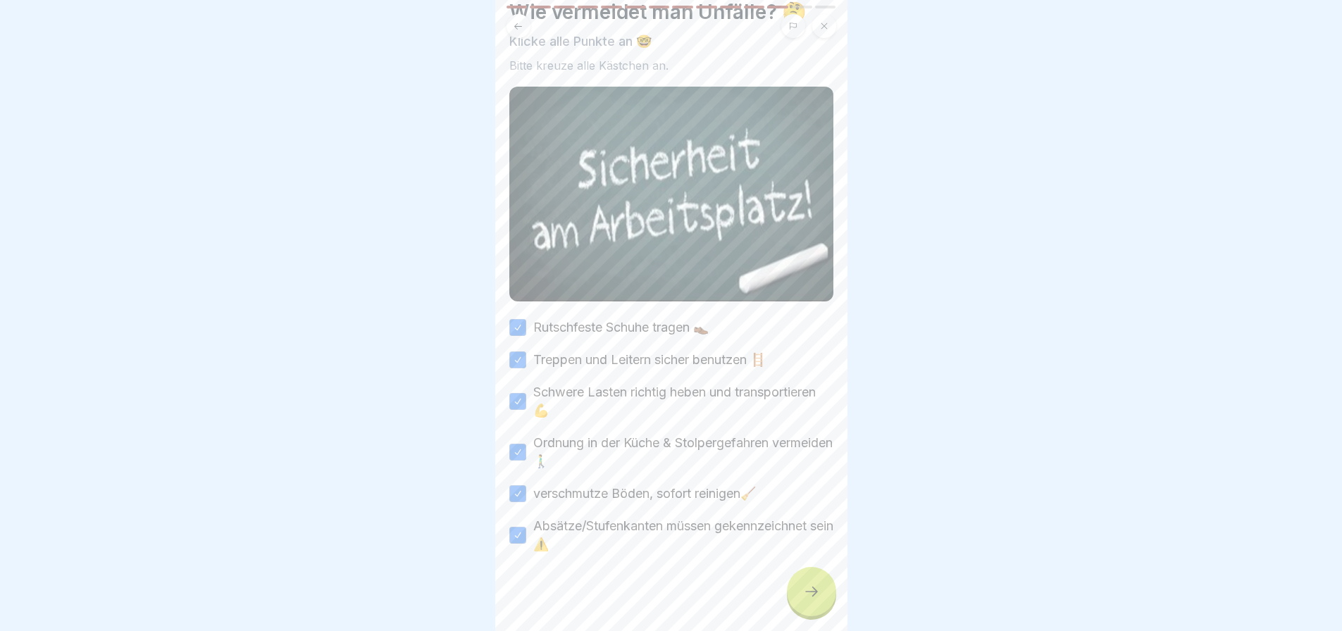
click at [815, 611] on div at bounding box center [811, 591] width 49 height 49
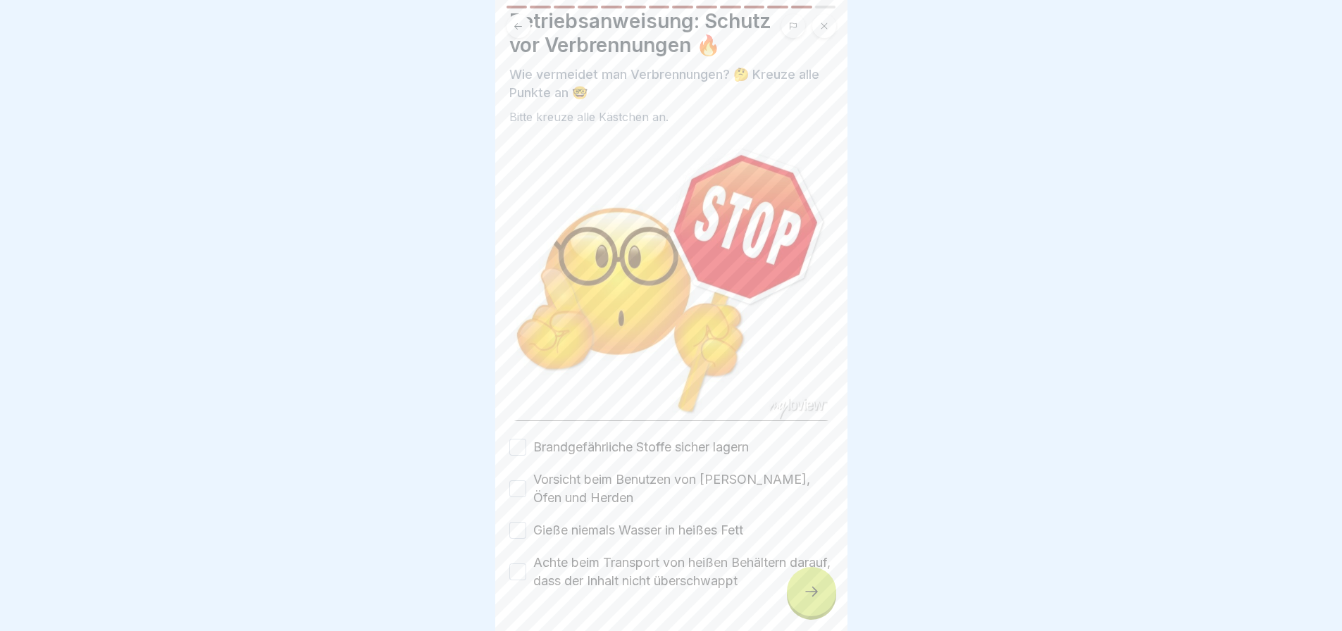
scroll to position [80, 0]
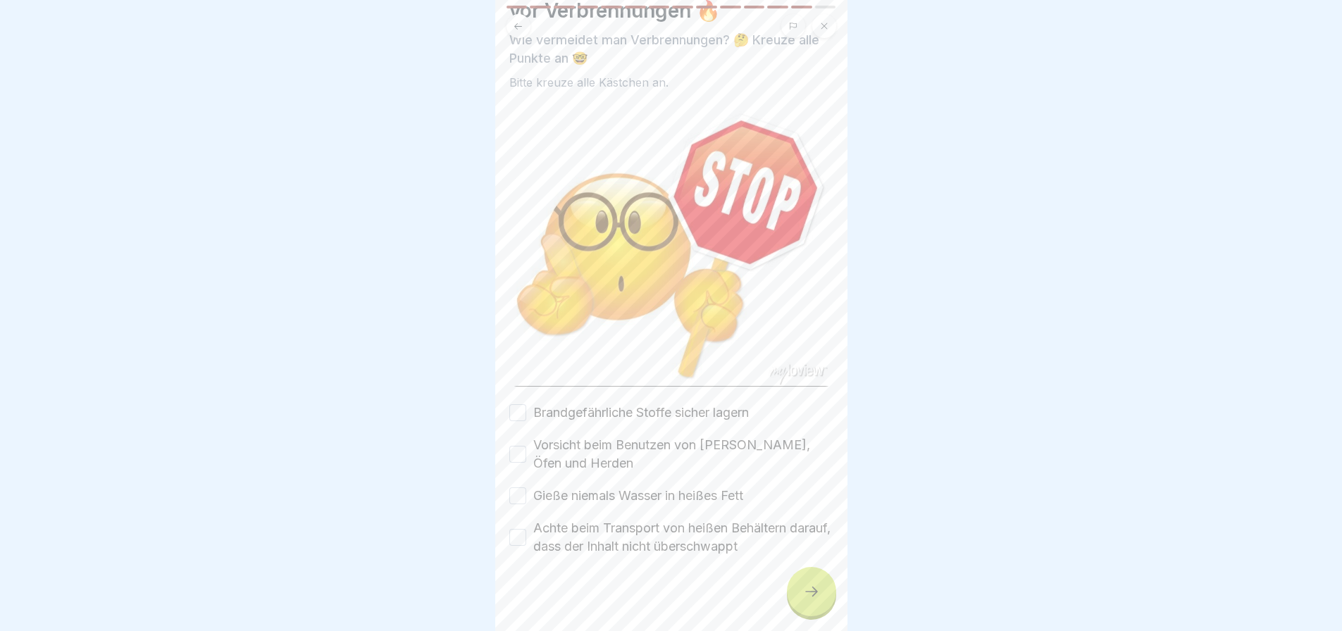
click at [514, 404] on button "Brandgefährliche Stoffe sicher lagern" at bounding box center [517, 412] width 17 height 17
click at [525, 446] on button "Vorsicht beim Benutzen von [PERSON_NAME], Öfen und Herden" at bounding box center [517, 454] width 17 height 17
click at [515, 476] on div "Brandgefährliche Stoffe sicher lagern Vorsicht beim Benutzen von [PERSON_NAME],…" at bounding box center [671, 480] width 324 height 152
click at [517, 531] on button "Achte beim Transport von heißen Behältern darauf, dass der Inhalt nicht übersch…" at bounding box center [517, 537] width 17 height 17
click at [522, 497] on div "Brandgefährliche Stoffe sicher lagern Vorsicht beim Benutzen von [PERSON_NAME],…" at bounding box center [671, 480] width 324 height 152
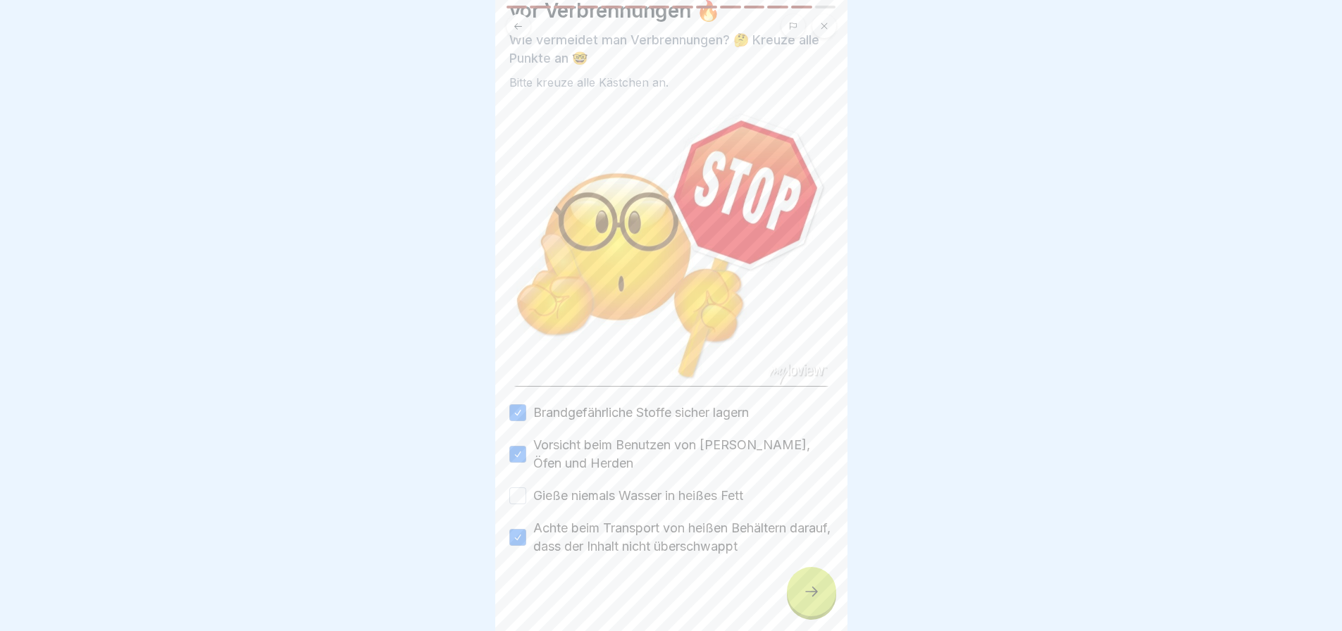
click at [522, 497] on div "Brandgefährliche Stoffe sicher lagern Vorsicht beim Benutzen von [PERSON_NAME],…" at bounding box center [671, 480] width 324 height 152
click at [522, 493] on button "Gieße niemals Wasser in heißes Fett" at bounding box center [517, 496] width 17 height 17
click at [812, 600] on icon at bounding box center [811, 591] width 17 height 17
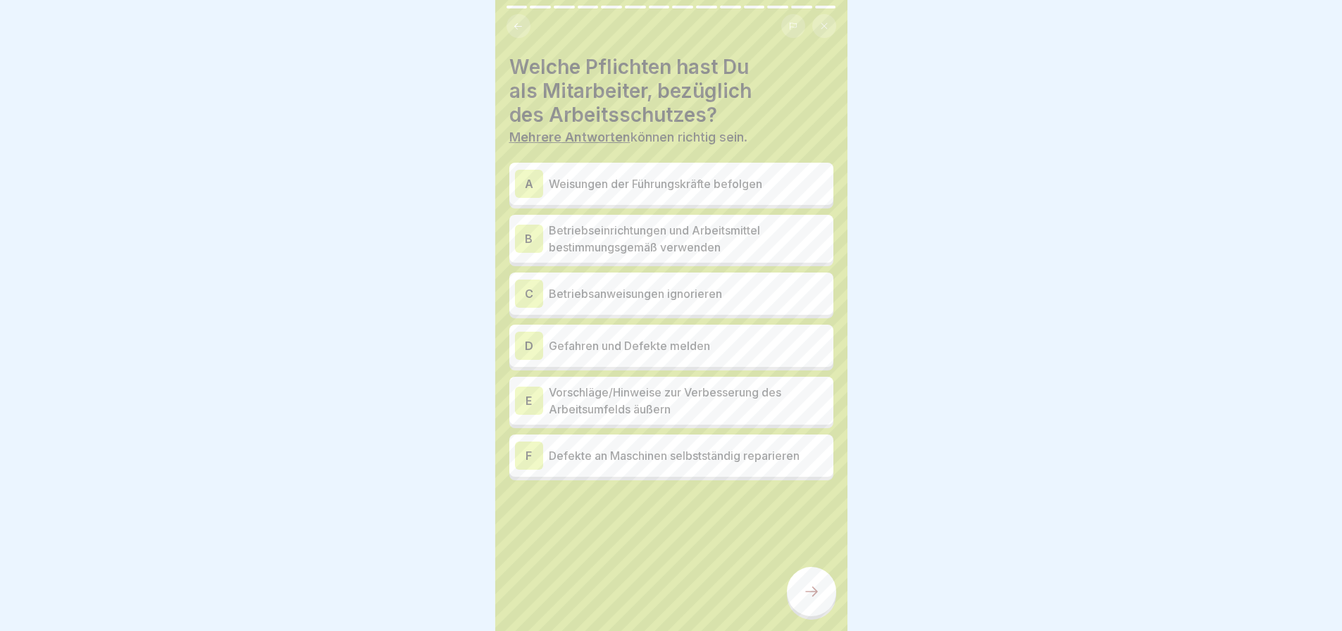
click at [729, 183] on p "Weisungen der Führungskräfte befolgen" at bounding box center [688, 183] width 279 height 17
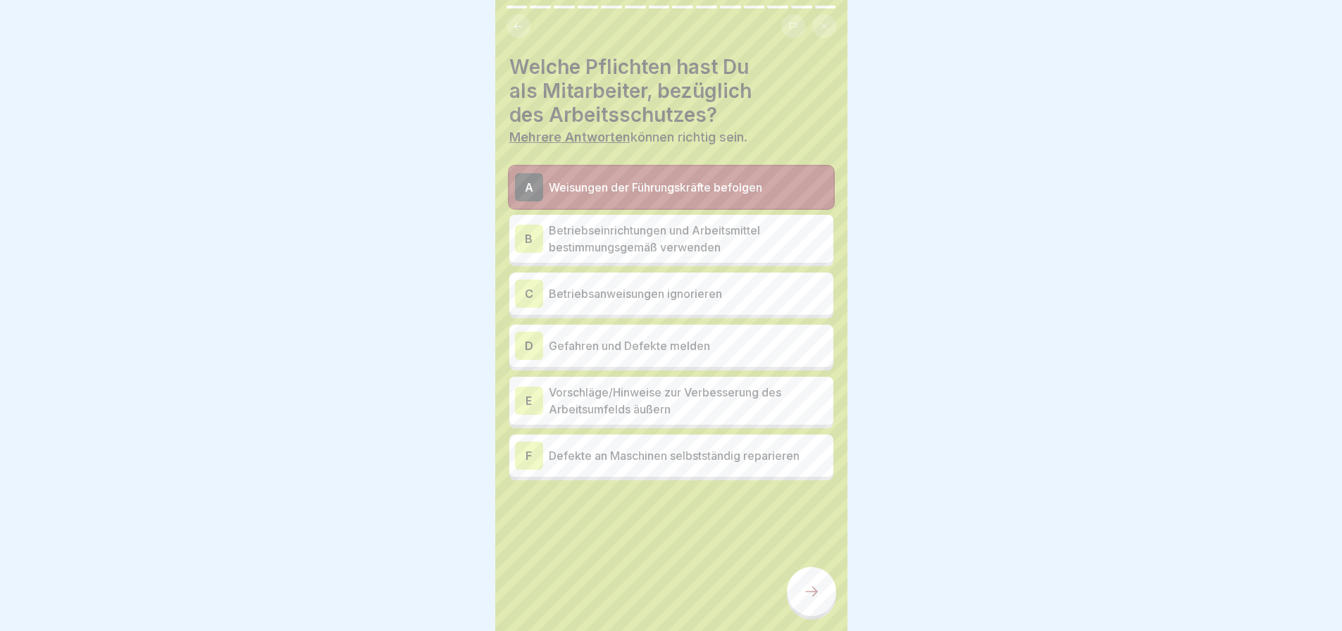
click at [705, 245] on p "Betriebseinrichtungen und Arbeitsmittel bestimmungsgemäß verwenden" at bounding box center [688, 239] width 279 height 34
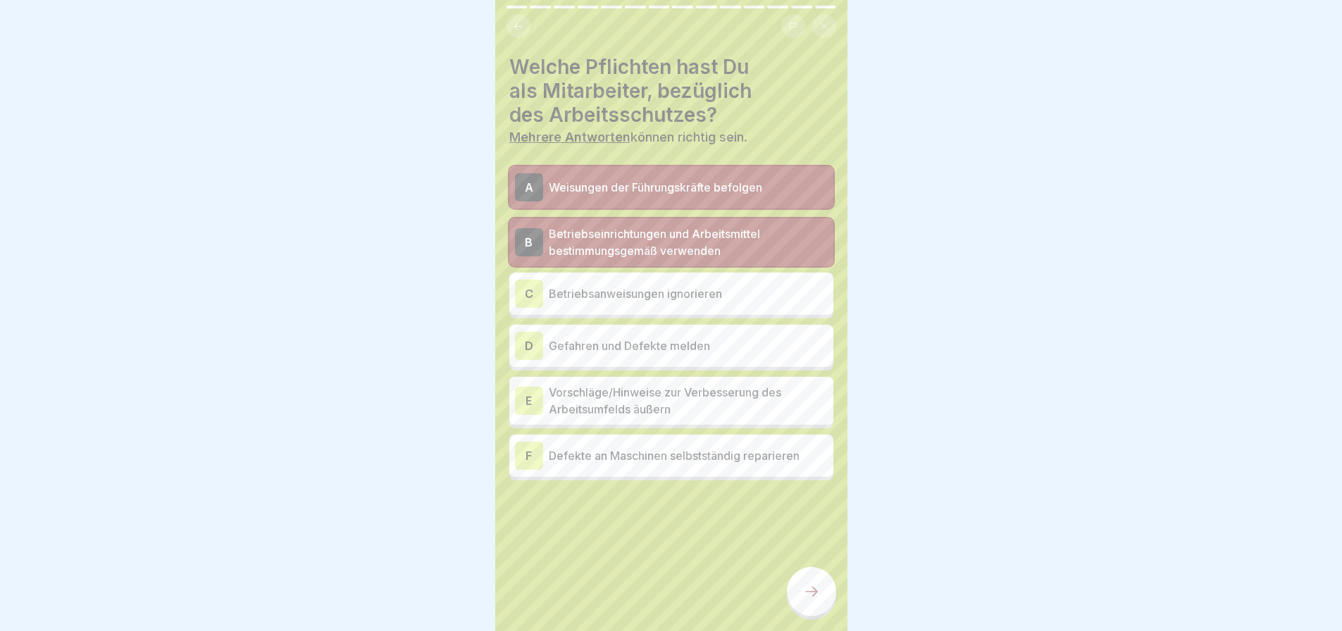
click at [647, 353] on p "Gefahren und Defekte melden" at bounding box center [688, 345] width 279 height 17
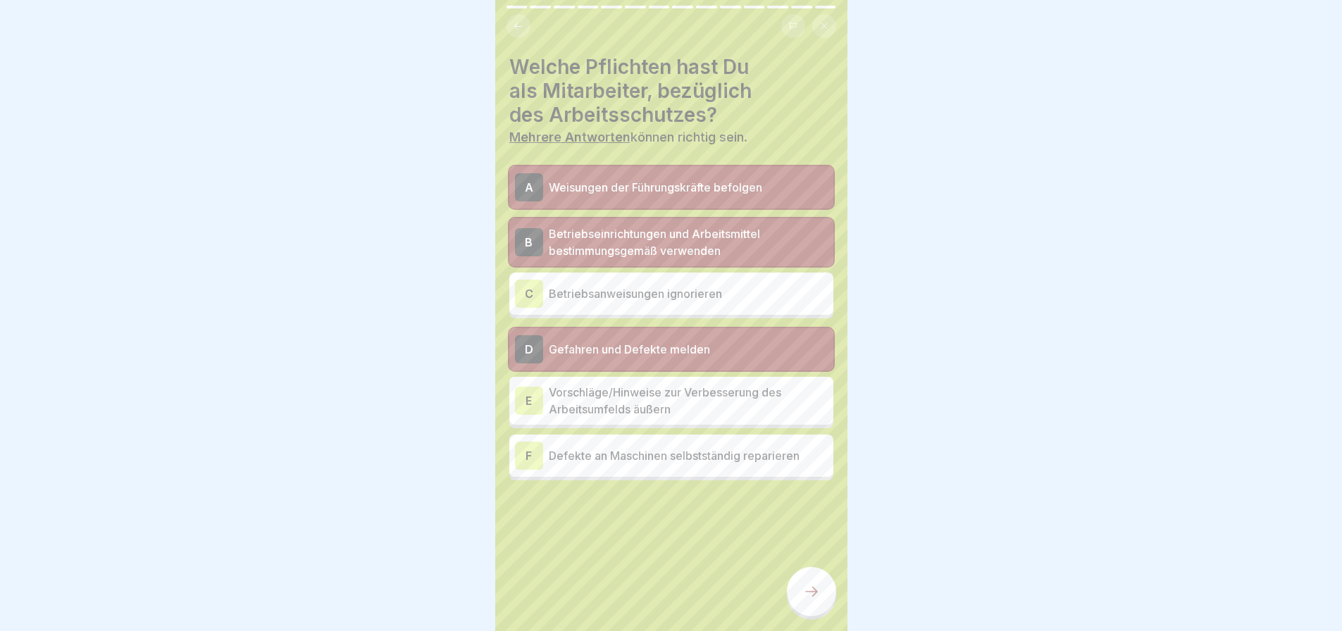
click at [669, 405] on p "Vorschläge/Hinweise zur Verbesserung des Arbeitsumfelds äußern" at bounding box center [688, 401] width 279 height 34
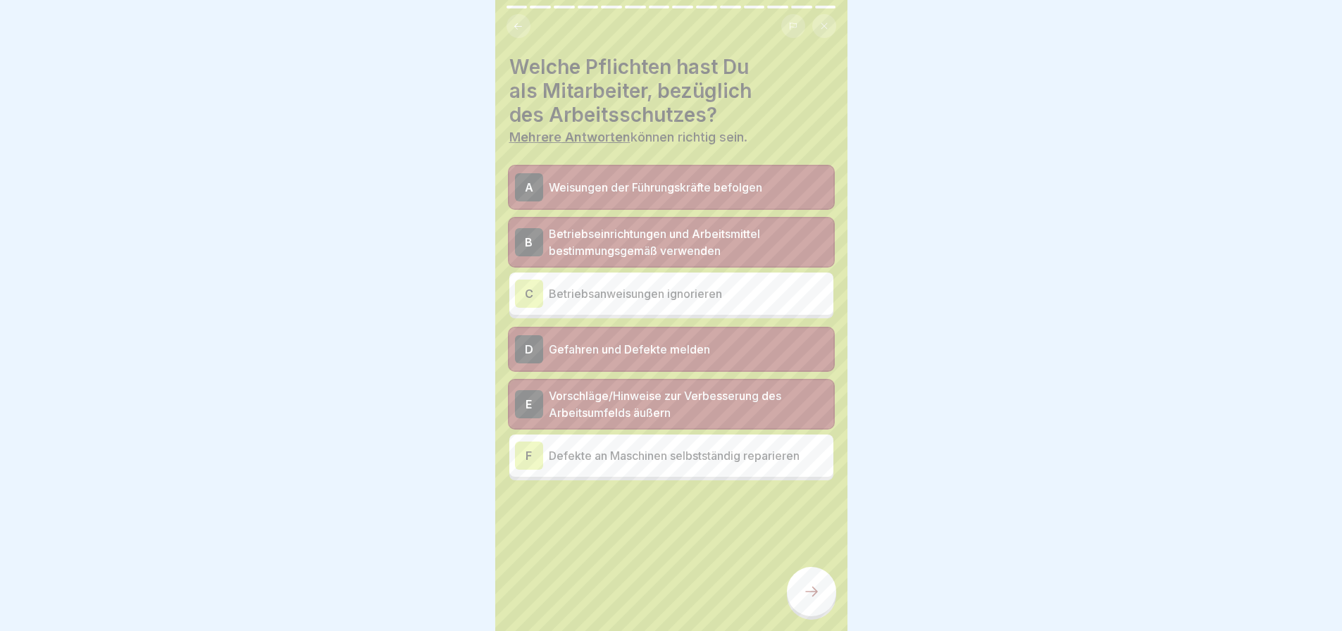
click at [804, 600] on icon at bounding box center [811, 591] width 17 height 17
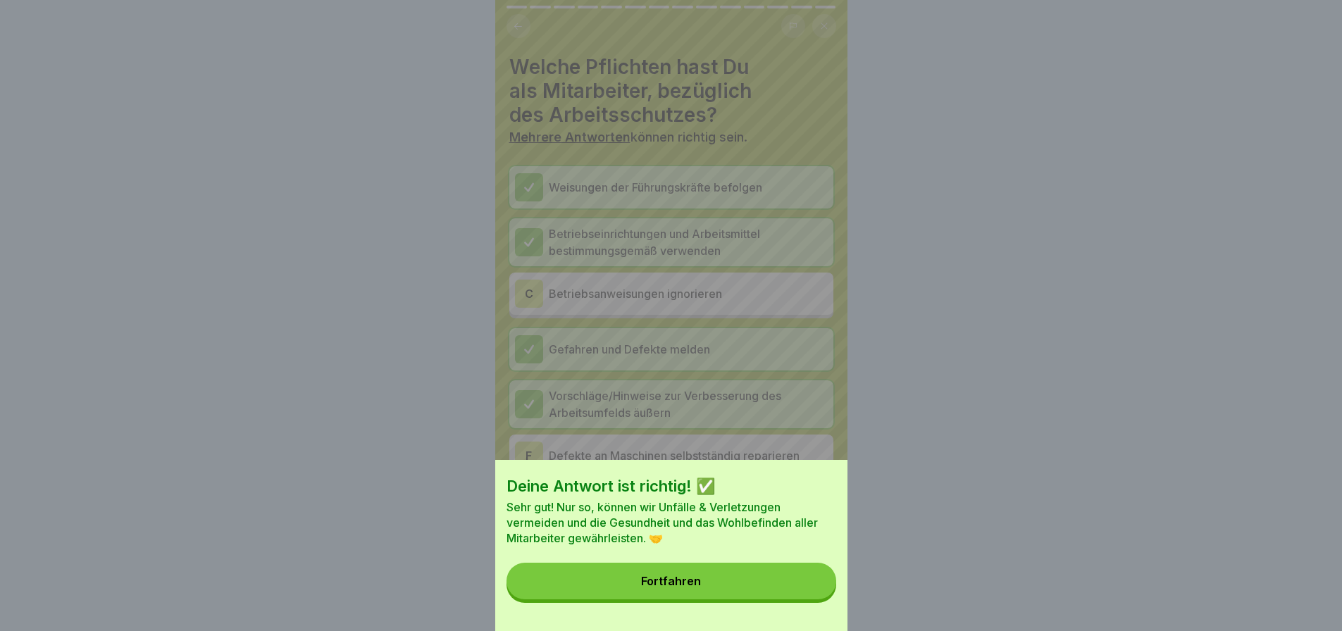
click at [663, 588] on div "Fortfahren" at bounding box center [671, 581] width 60 height 13
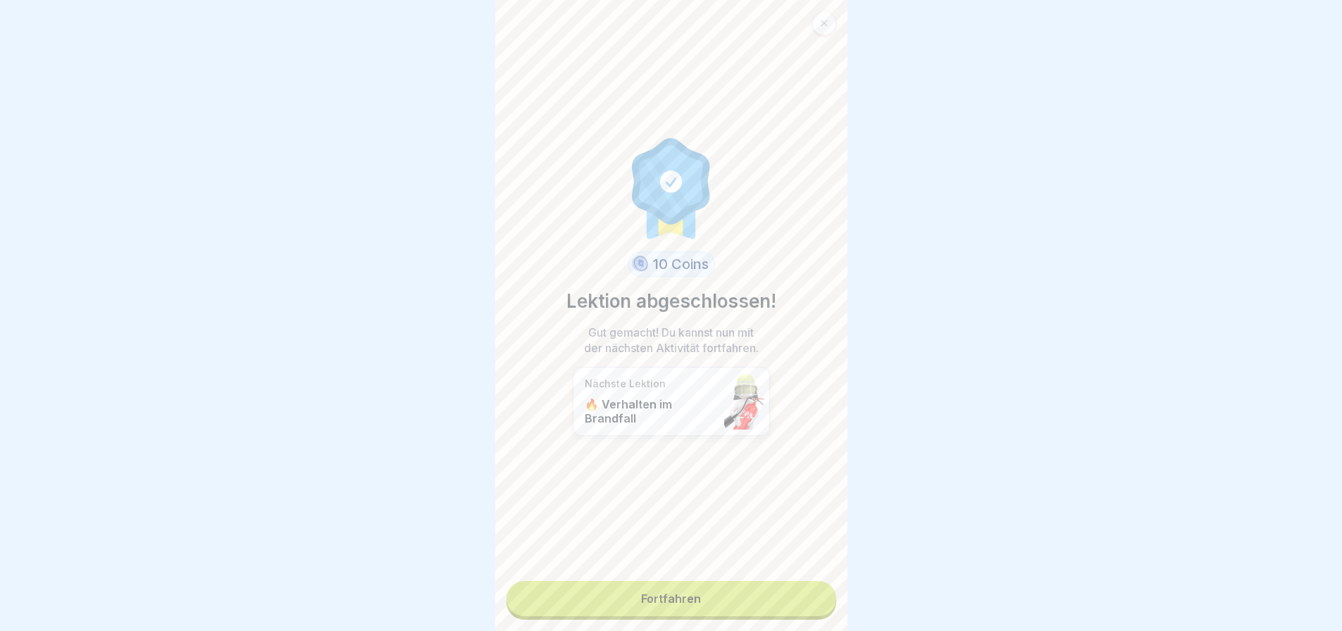
click at [671, 595] on link "Fortfahren" at bounding box center [672, 598] width 330 height 35
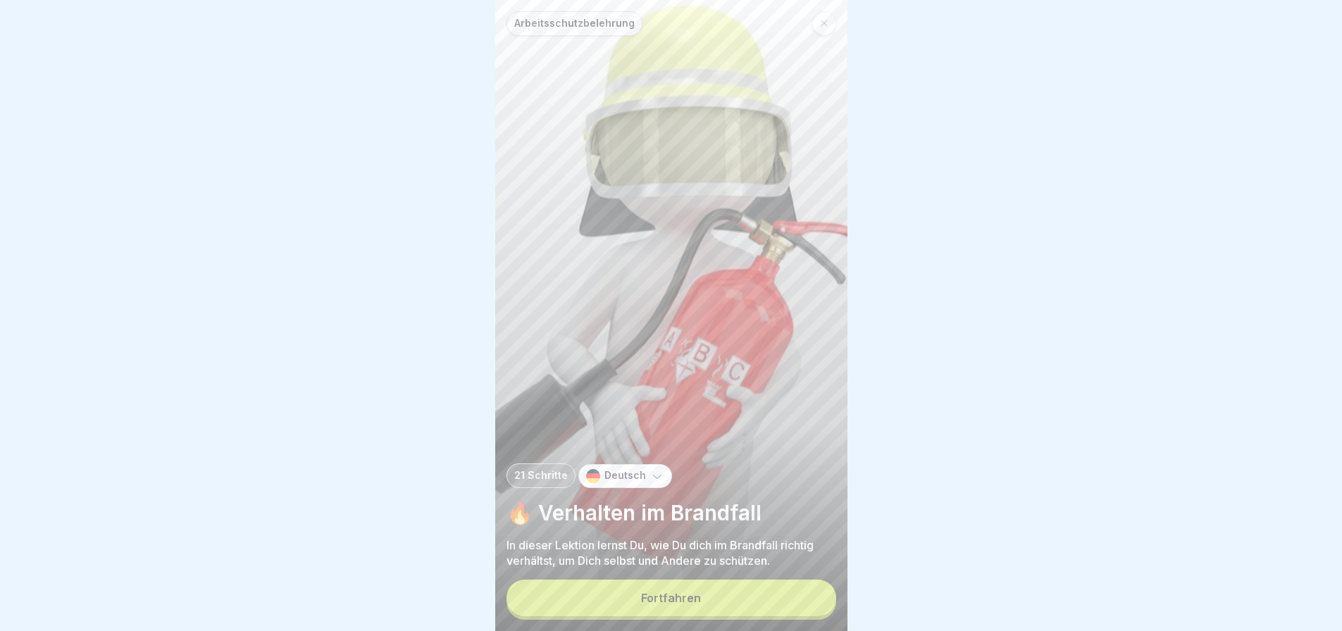
scroll to position [11, 0]
click at [664, 602] on div "Fortfahren" at bounding box center [671, 598] width 60 height 13
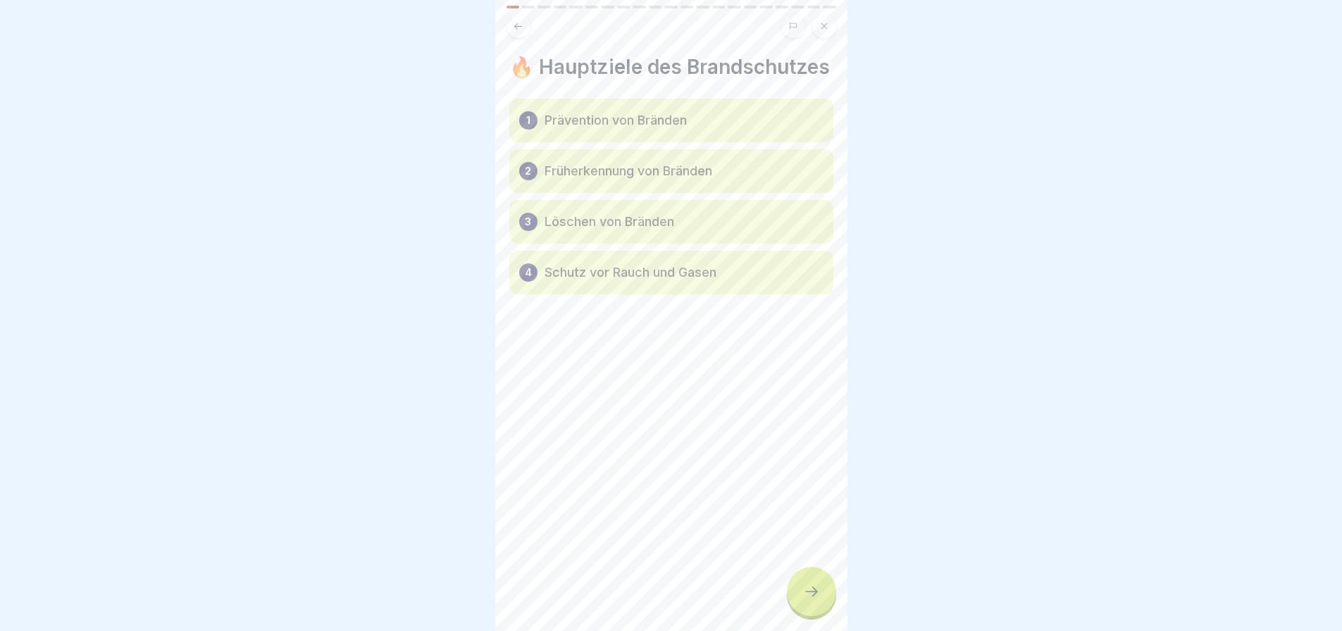
click at [811, 585] on icon at bounding box center [811, 591] width 17 height 17
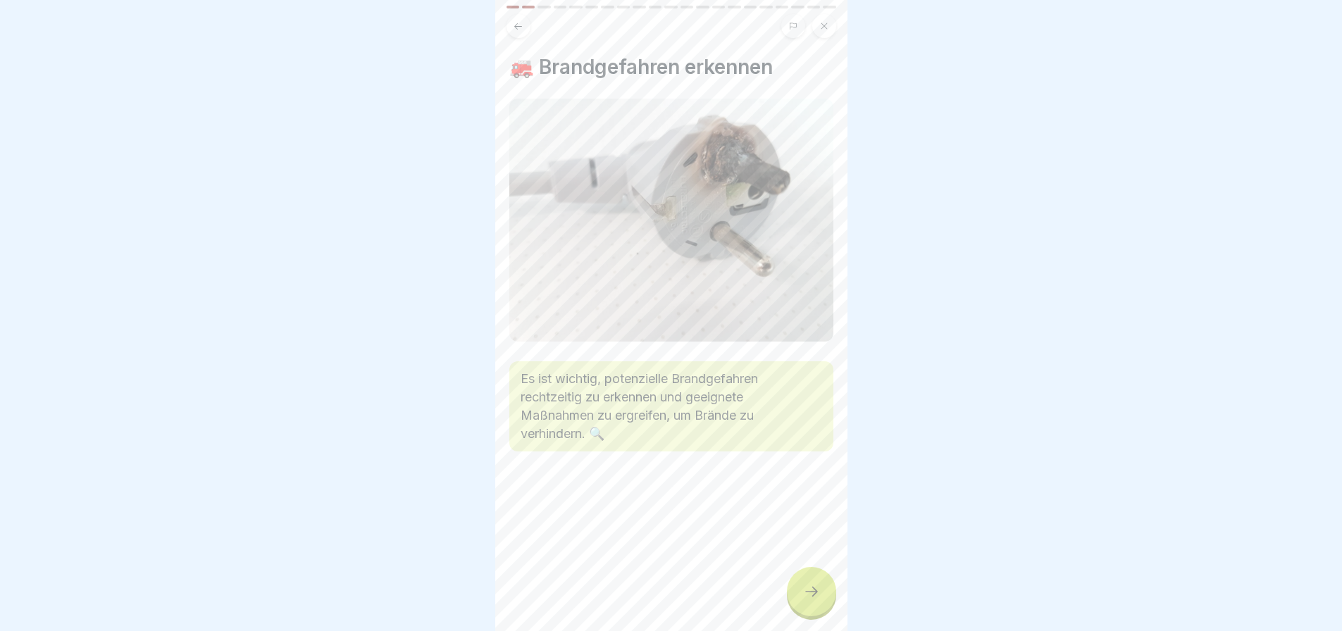
click at [810, 584] on div at bounding box center [811, 591] width 49 height 49
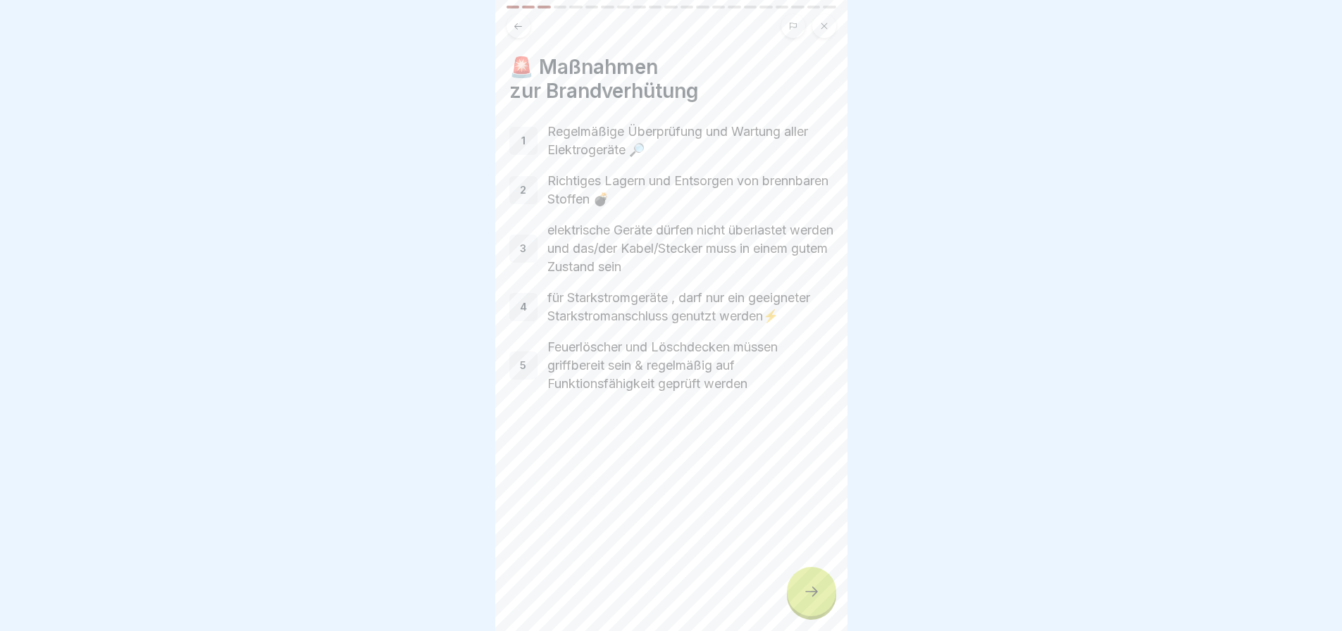
click at [816, 574] on div at bounding box center [811, 591] width 49 height 49
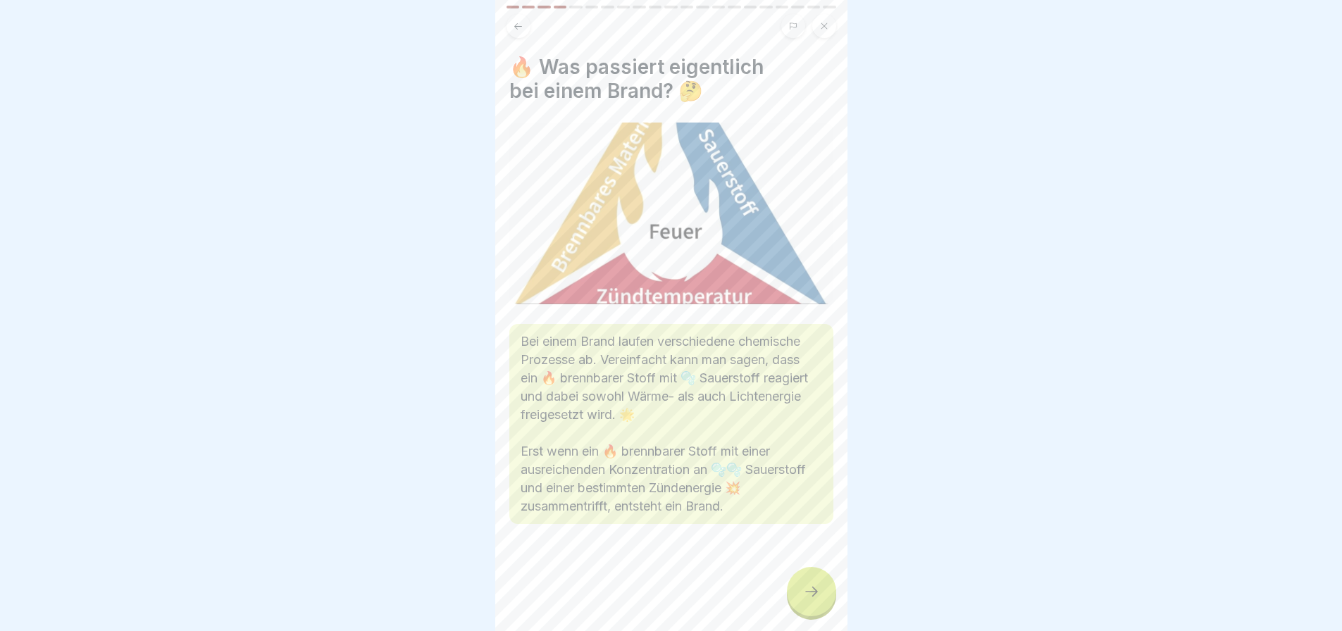
click at [807, 603] on div at bounding box center [811, 591] width 49 height 49
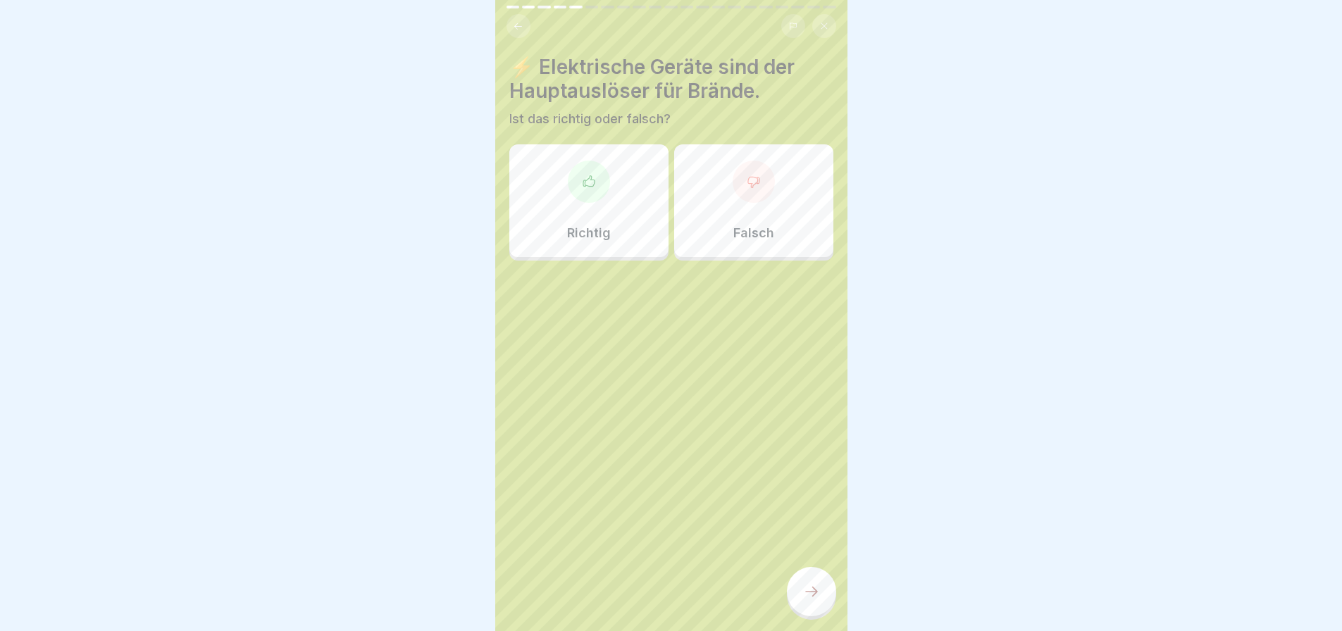
click at [614, 206] on div "Richtig" at bounding box center [588, 200] width 159 height 113
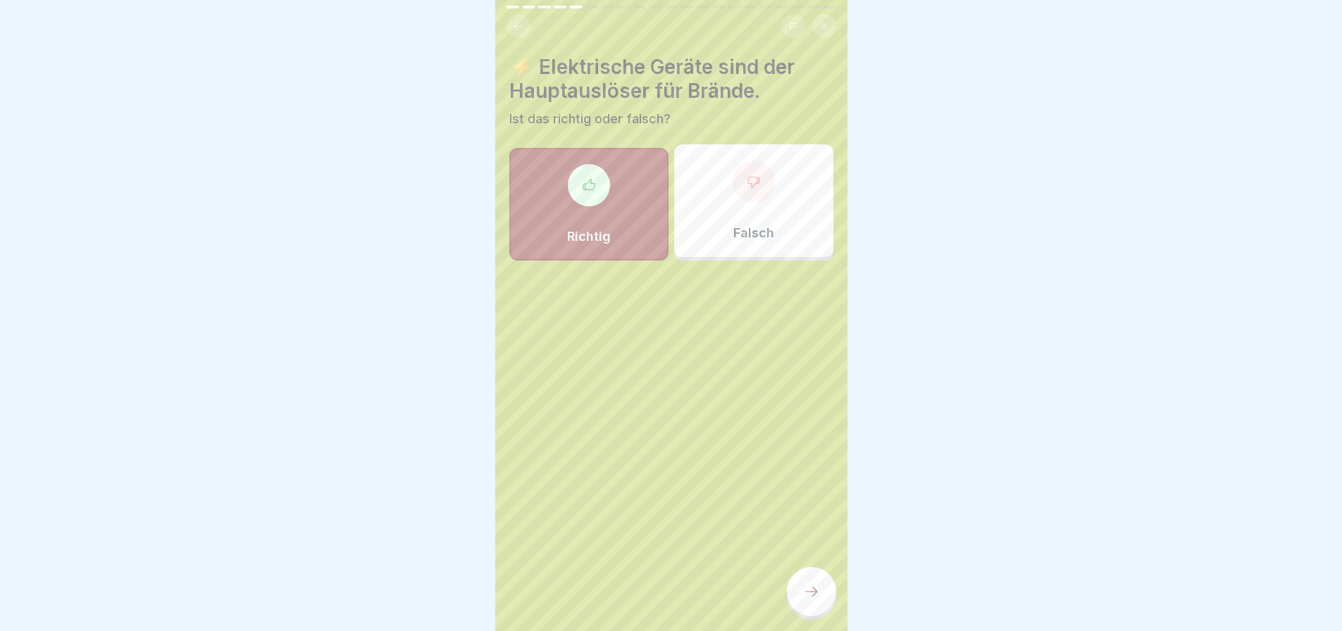
click at [810, 599] on icon at bounding box center [811, 591] width 17 height 17
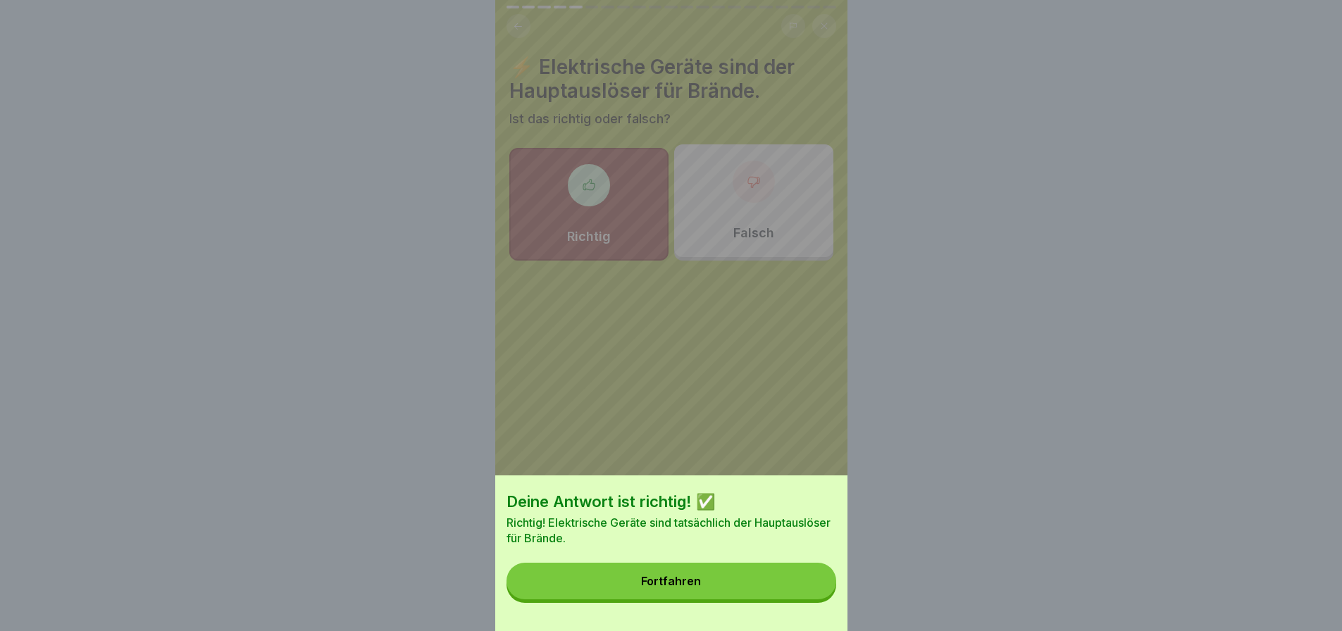
click at [732, 600] on button "Fortfahren" at bounding box center [672, 581] width 330 height 37
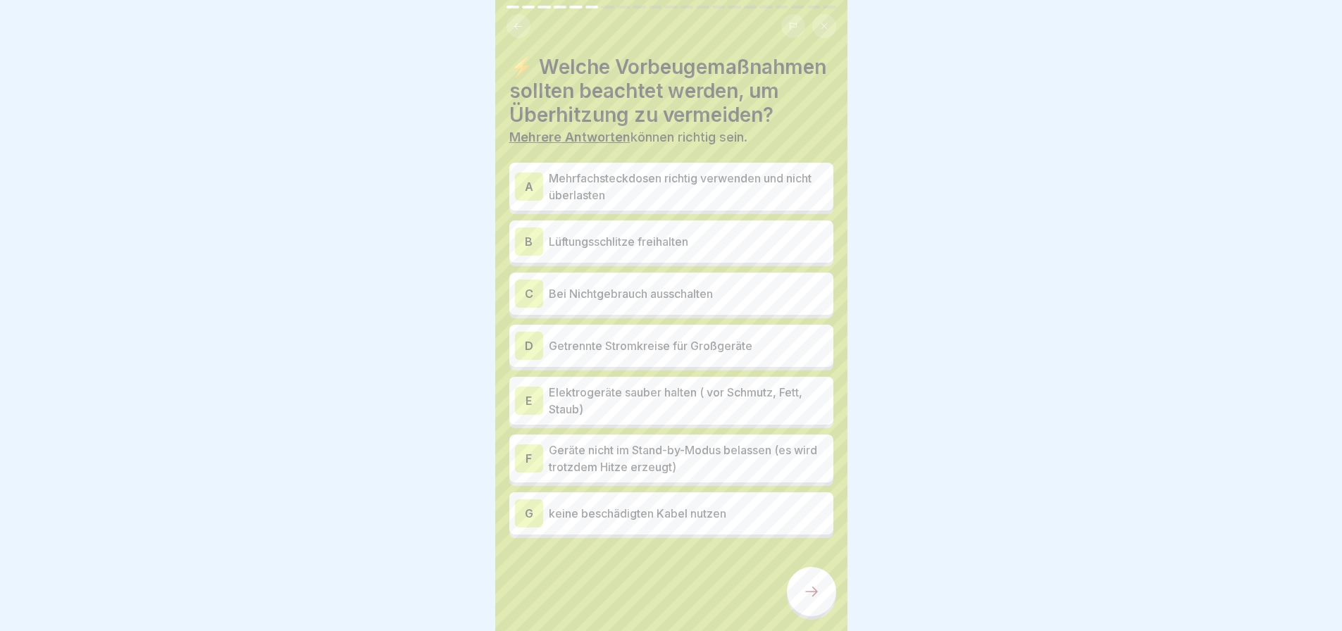
click at [612, 204] on p "Mehrfachsteckdosen richtig verwenden und nicht überlasten" at bounding box center [688, 187] width 279 height 34
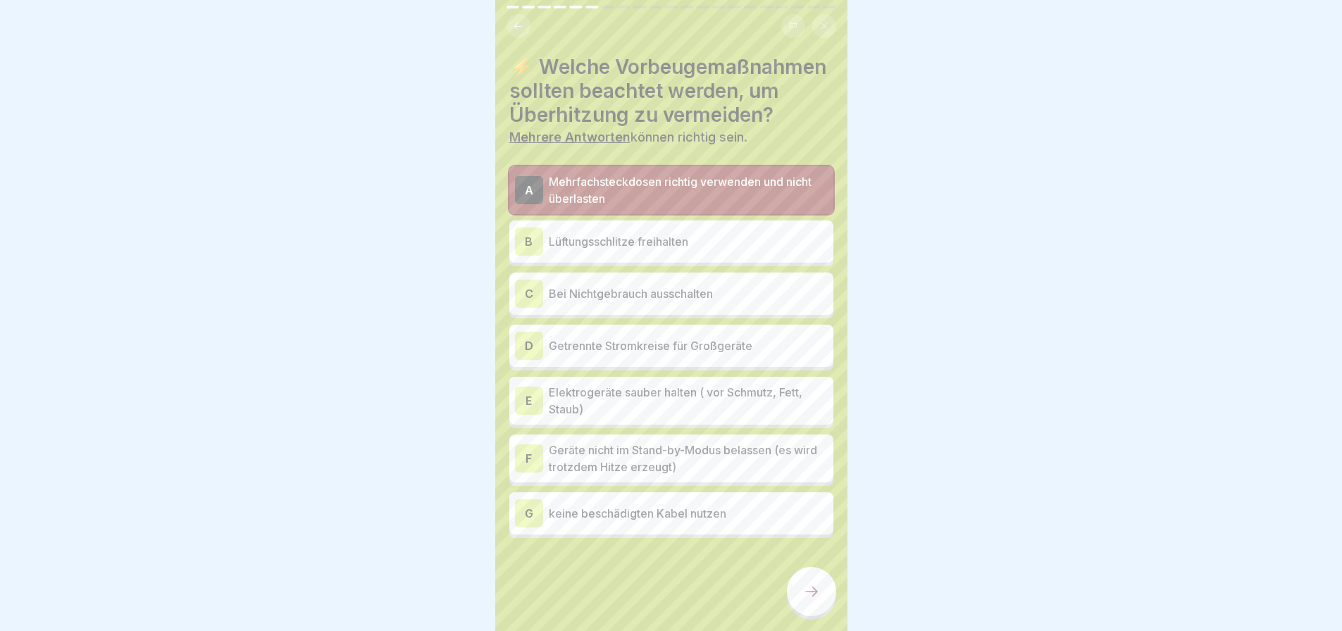
click at [618, 250] on p "Lüftungsschlitze freihalten" at bounding box center [688, 241] width 279 height 17
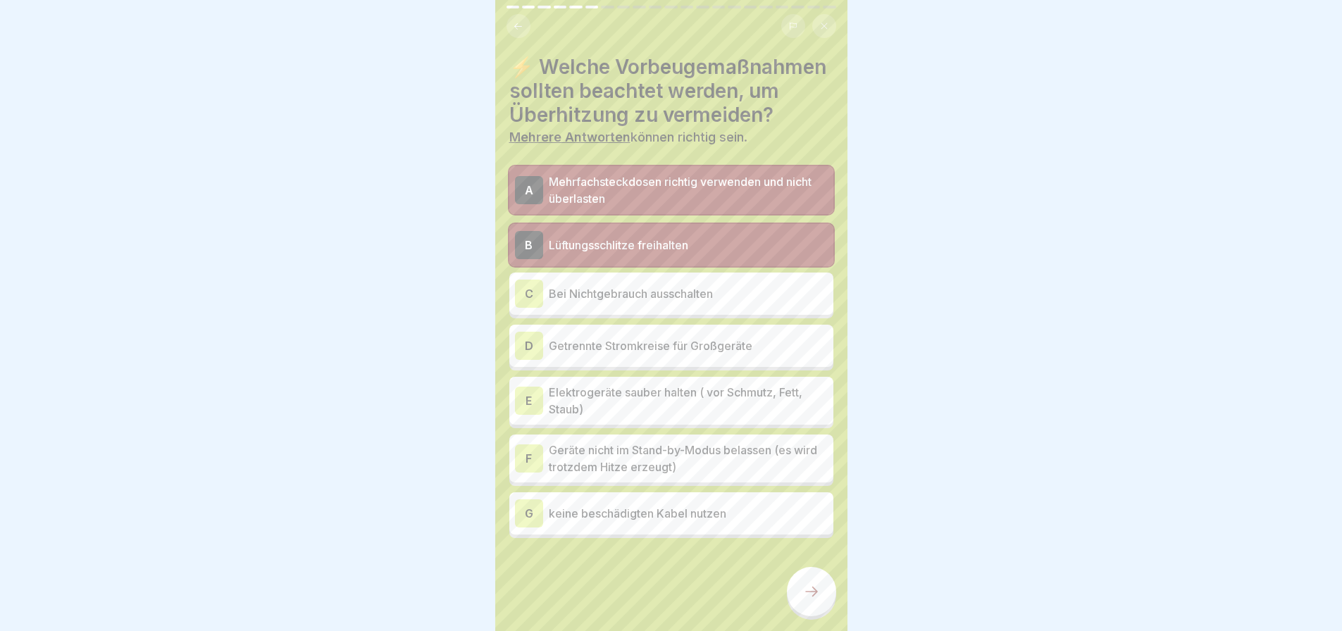
click at [674, 302] on p "Bei Nichtgebrauch ausschalten" at bounding box center [688, 293] width 279 height 17
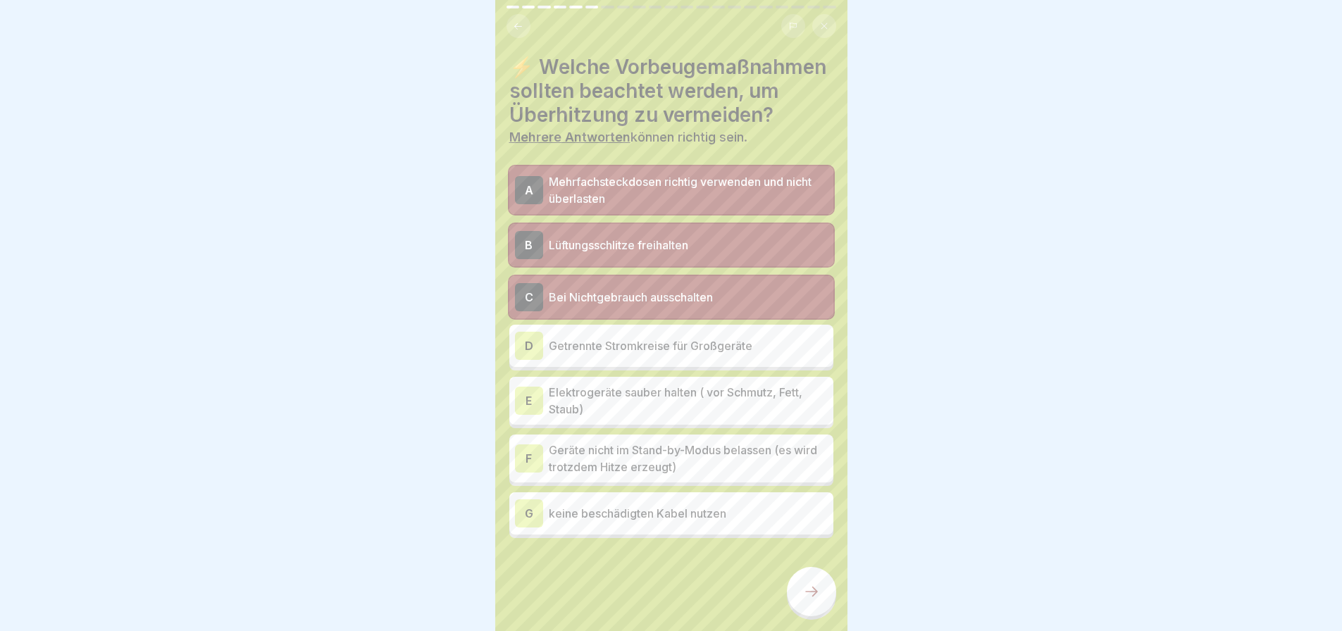
click at [641, 354] on p "Getrennte Stromkreise für Großgeräte" at bounding box center [688, 345] width 279 height 17
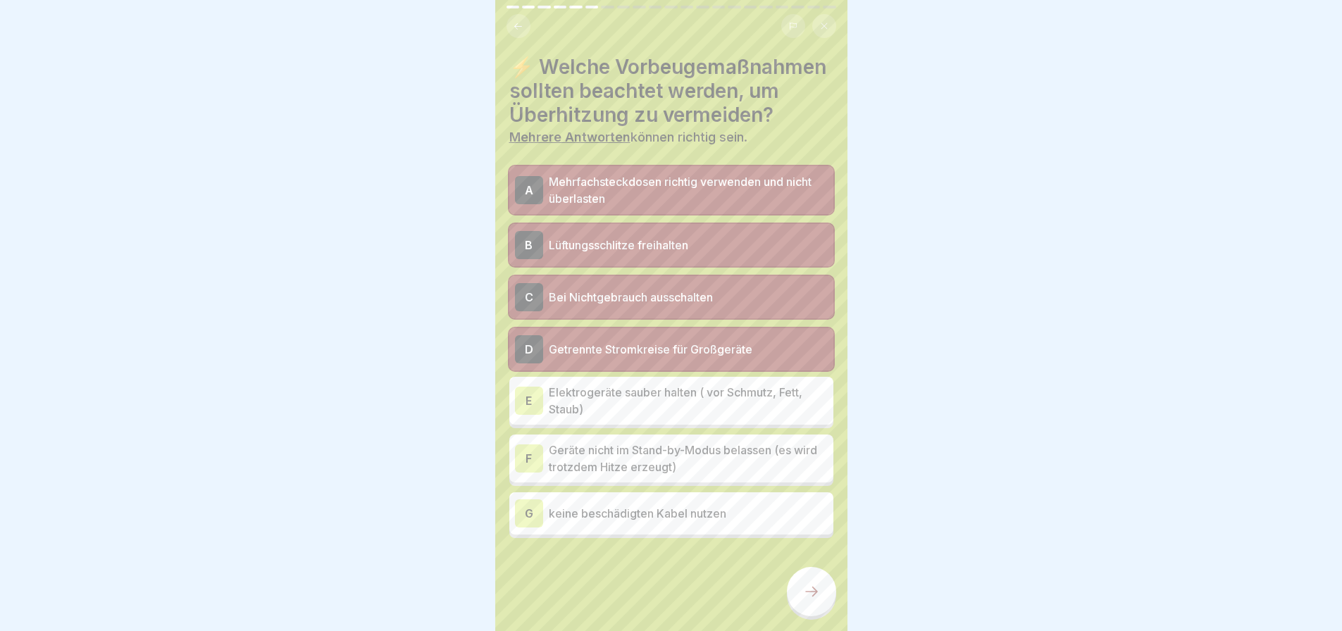
click at [645, 418] on p "Elektrogeräte sauber halten ( vor Schmutz, Fett, Staub)" at bounding box center [688, 401] width 279 height 34
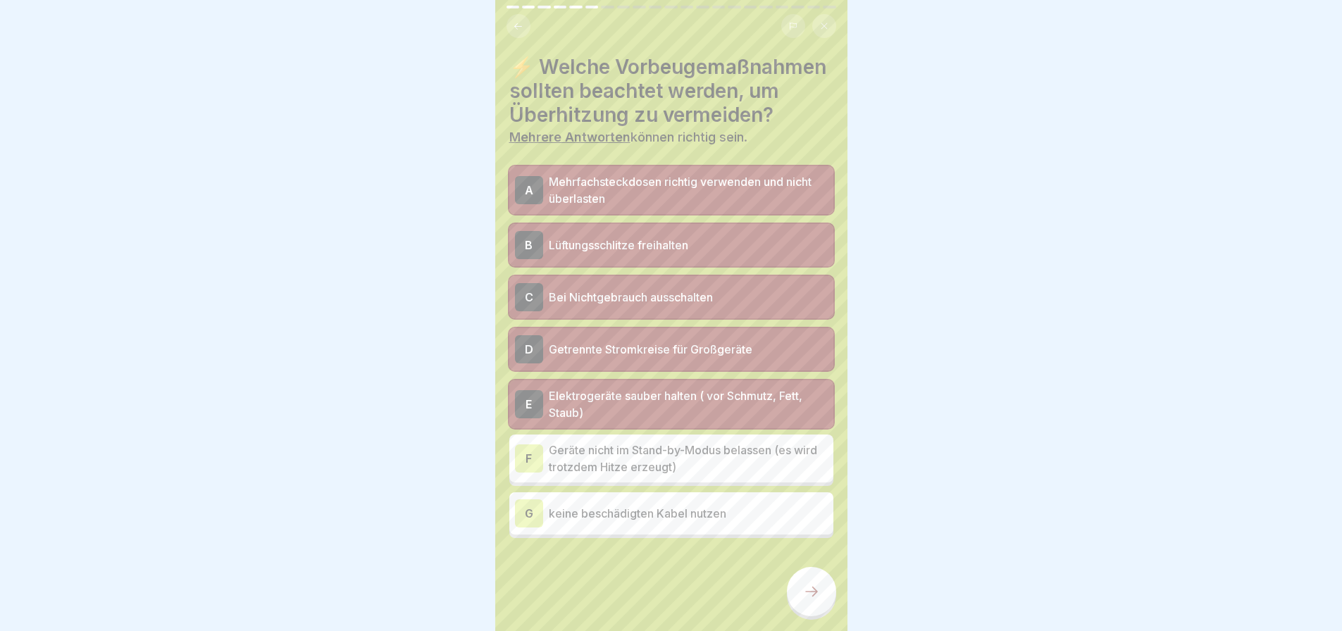
click at [685, 472] on p "Geräte nicht im Stand-by-Modus belassen (es wird trotzdem Hitze erzeugt)" at bounding box center [688, 459] width 279 height 34
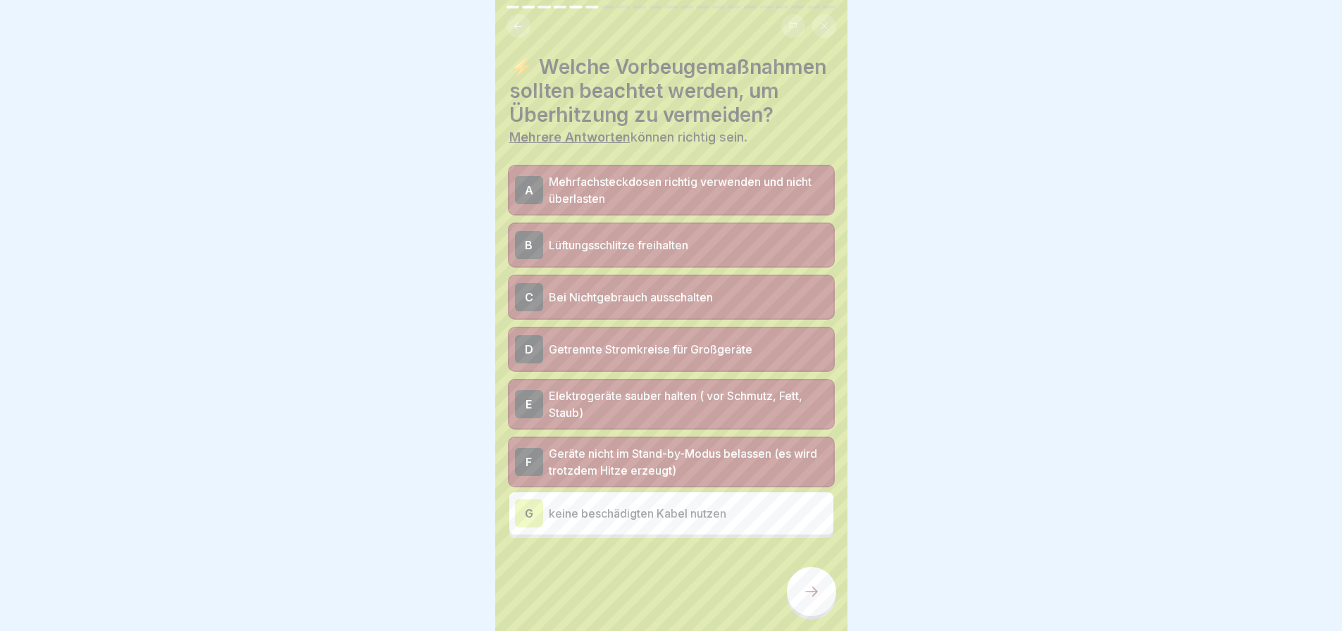
click at [684, 528] on div "G keine beschädigten Kabel nutzen" at bounding box center [671, 514] width 313 height 28
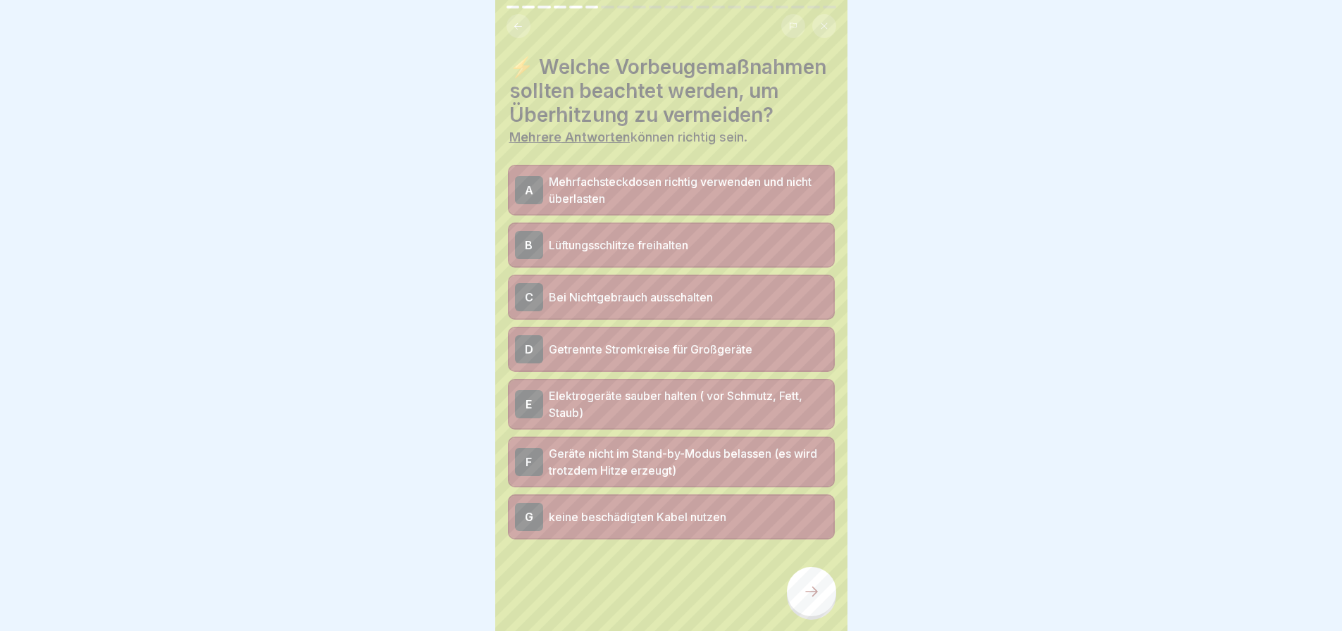
click at [822, 599] on div at bounding box center [811, 591] width 49 height 49
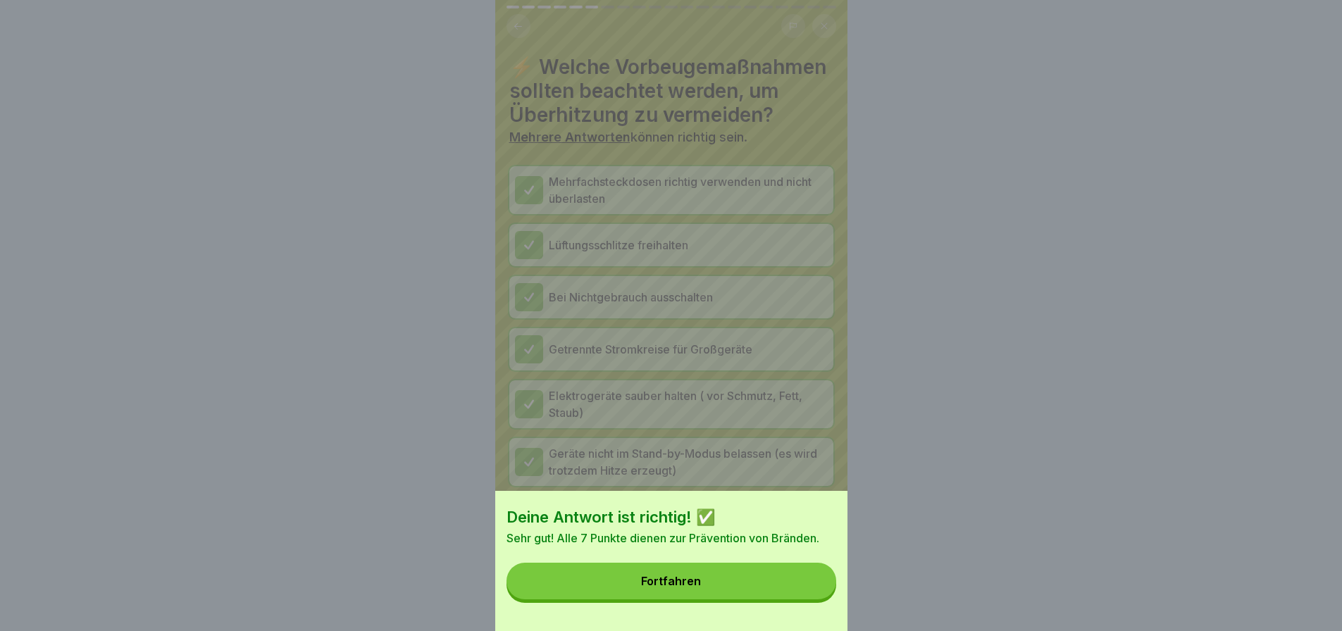
click at [749, 600] on button "Fortfahren" at bounding box center [672, 581] width 330 height 37
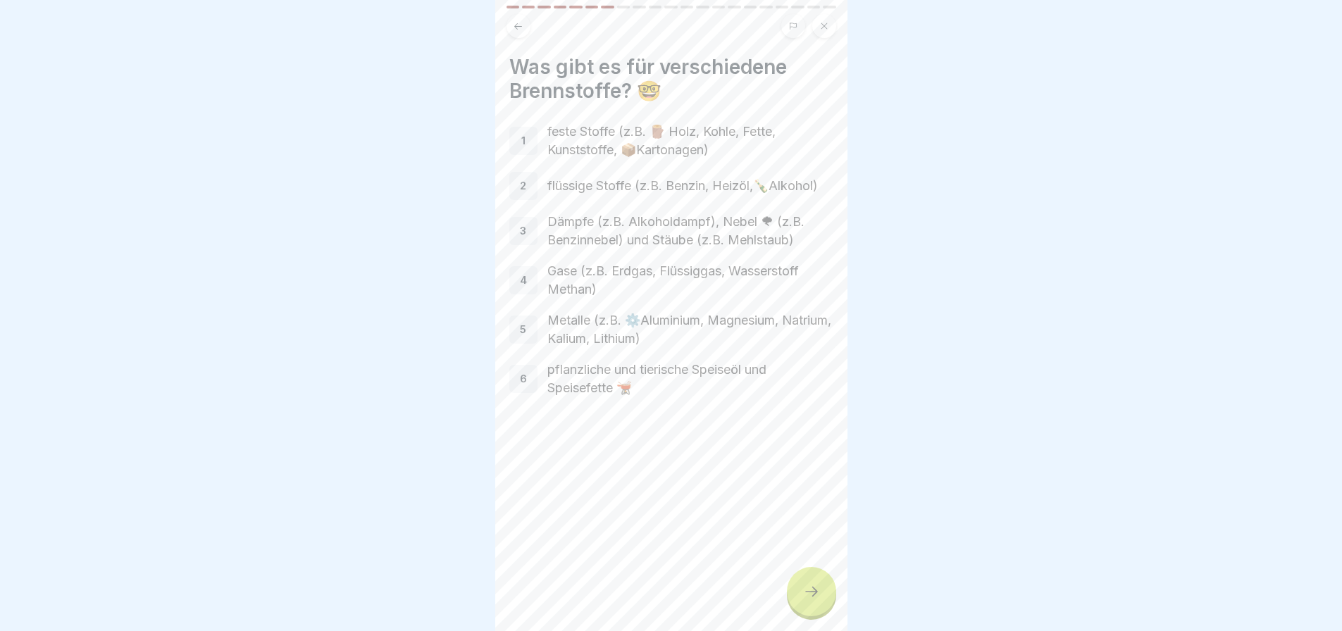
click at [789, 601] on div at bounding box center [811, 591] width 49 height 49
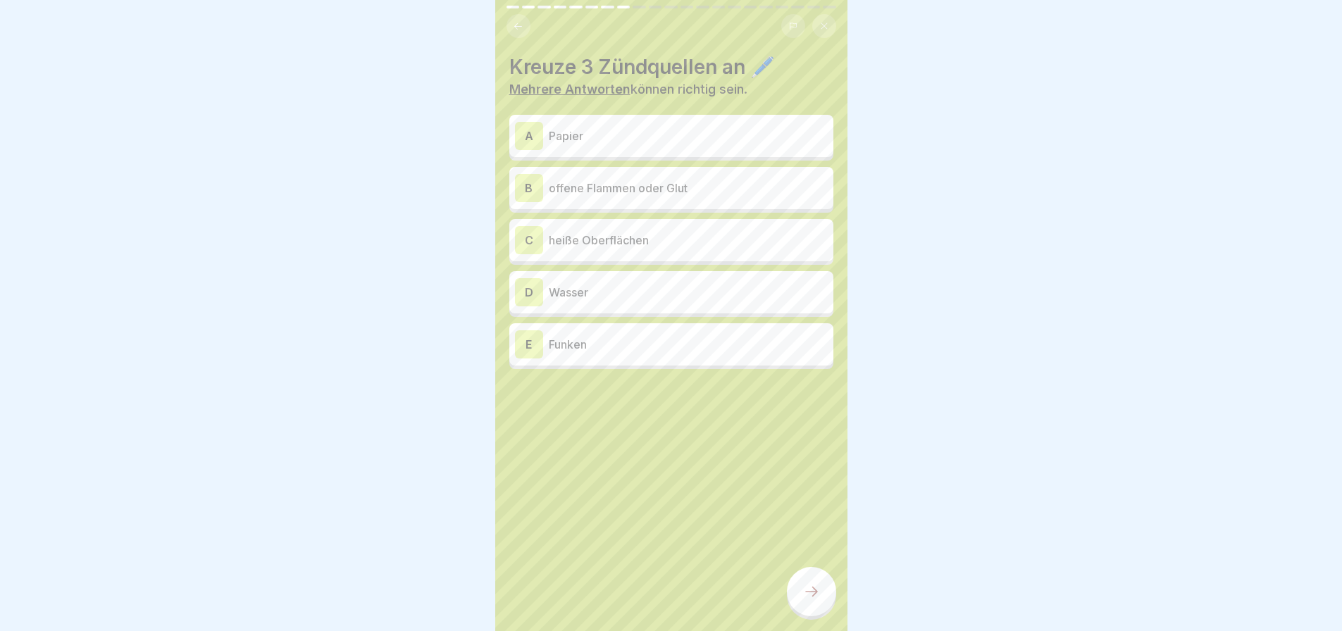
click at [617, 136] on div "A Papier" at bounding box center [671, 136] width 313 height 28
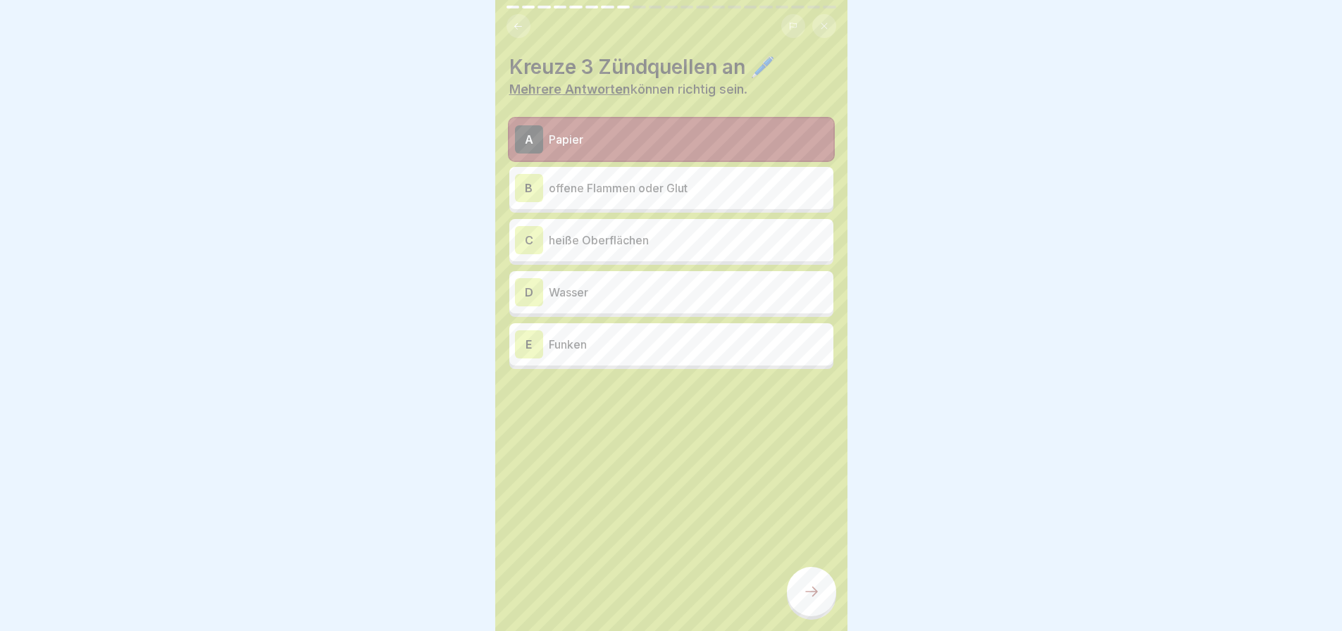
click at [651, 181] on p "offene Flammen oder Glut" at bounding box center [688, 188] width 279 height 17
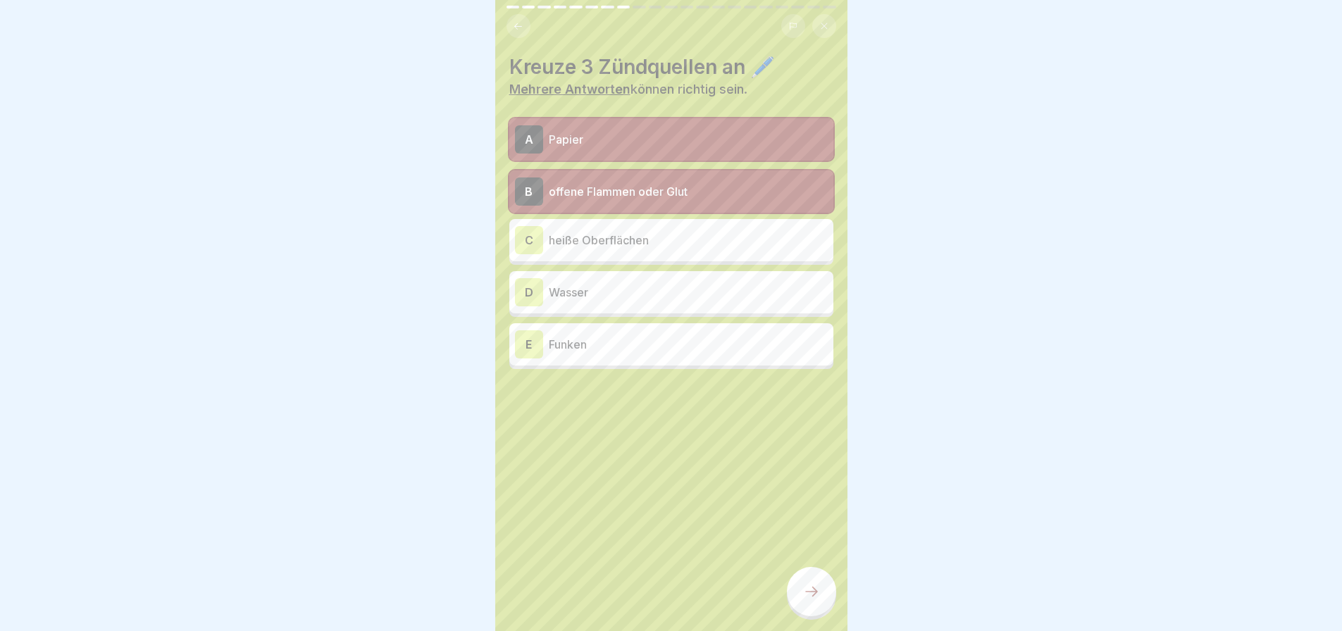
click at [597, 344] on div "E Funken" at bounding box center [671, 344] width 313 height 28
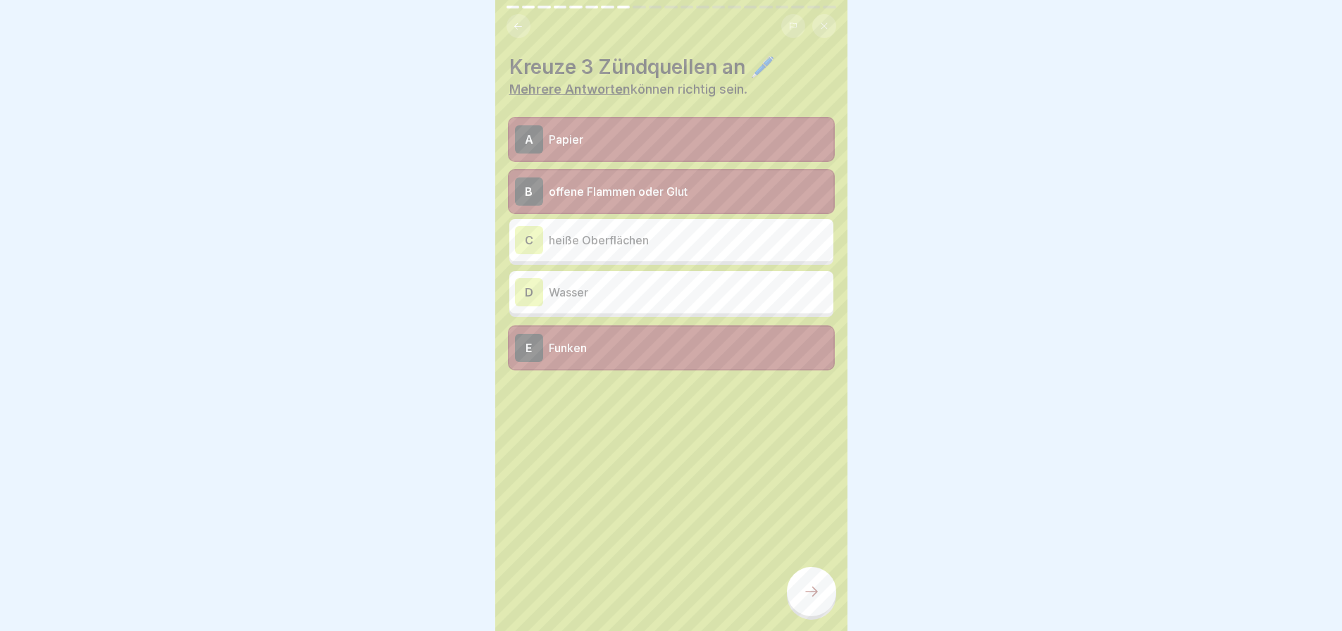
click at [819, 604] on div at bounding box center [811, 591] width 49 height 49
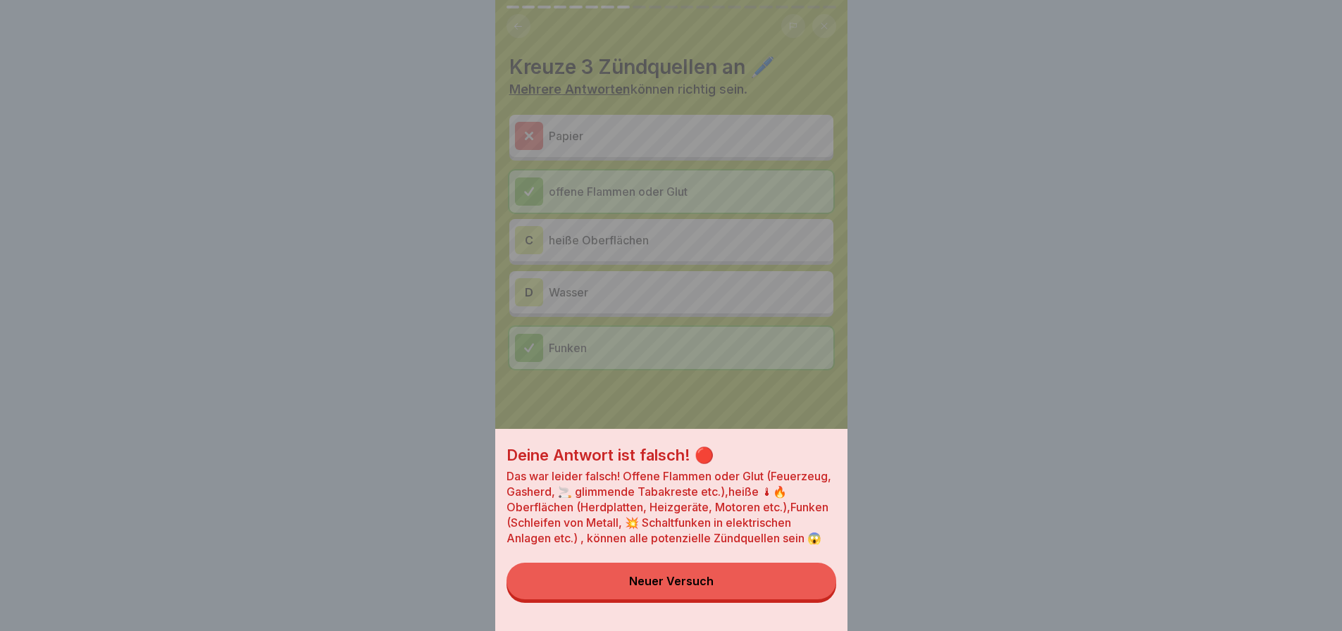
click at [688, 599] on button "Neuer Versuch" at bounding box center [672, 581] width 330 height 37
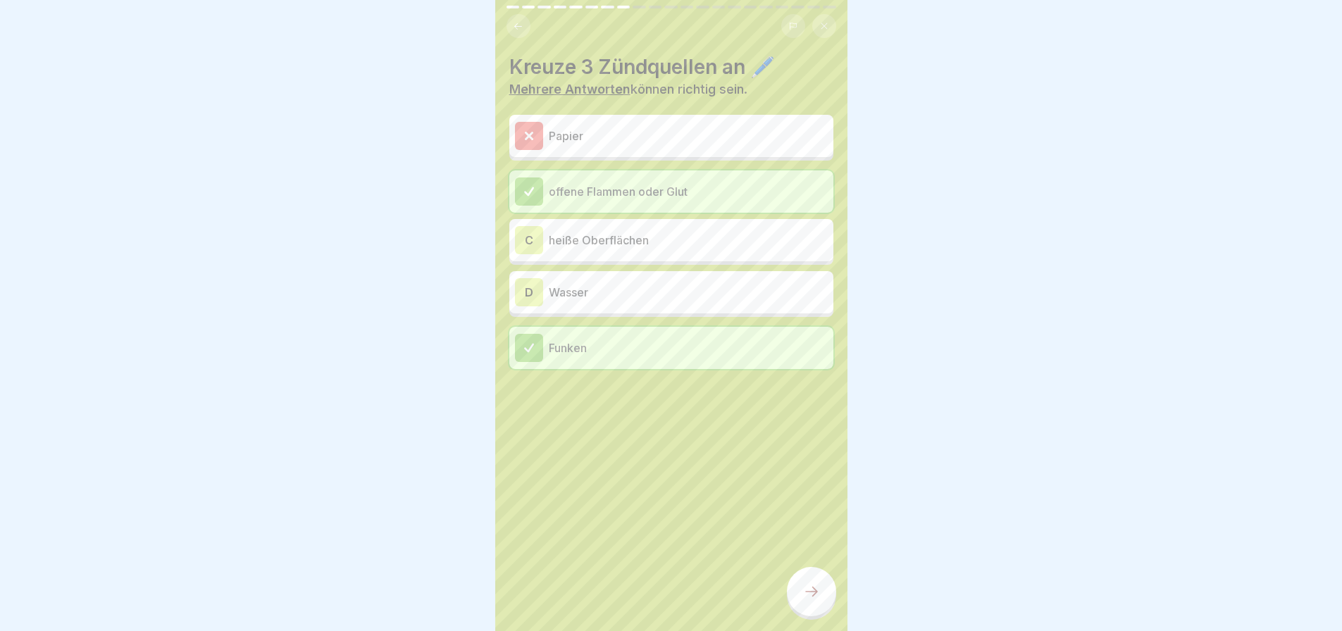
click at [608, 128] on p "Papier" at bounding box center [688, 136] width 279 height 17
click at [608, 188] on p "offene Flammen oder Glut" at bounding box center [688, 191] width 279 height 17
click at [602, 232] on p "heiße Oberflächen" at bounding box center [688, 240] width 279 height 17
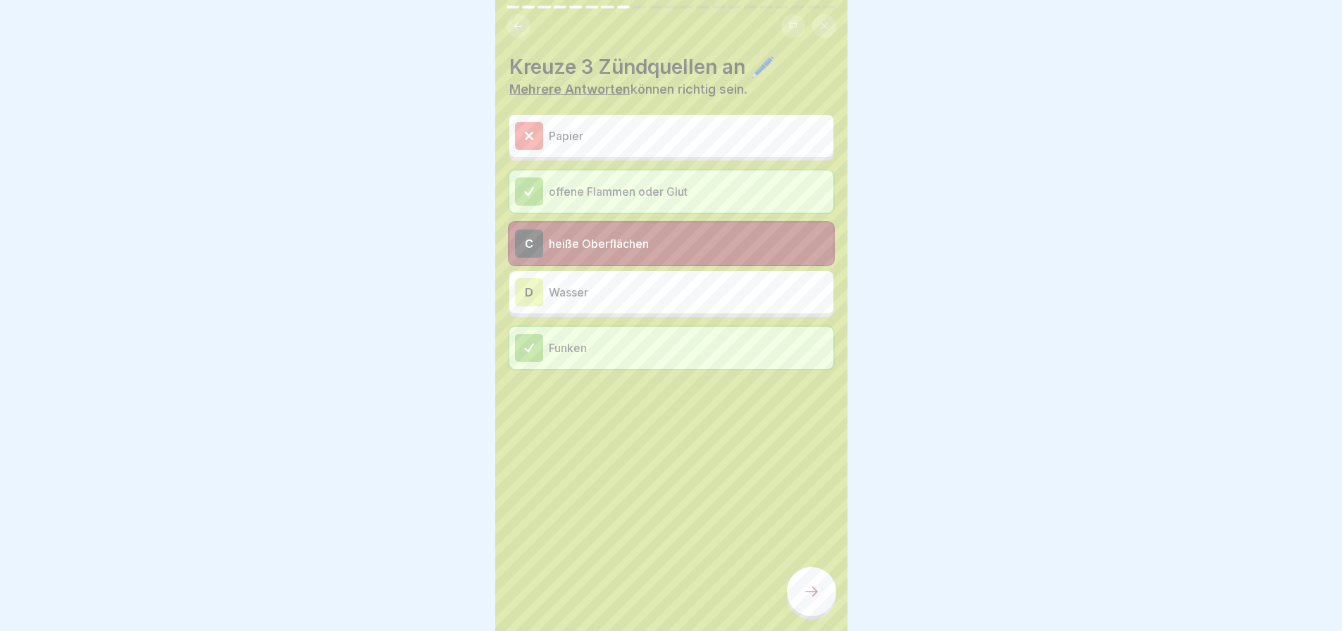
click at [822, 607] on div at bounding box center [811, 591] width 49 height 49
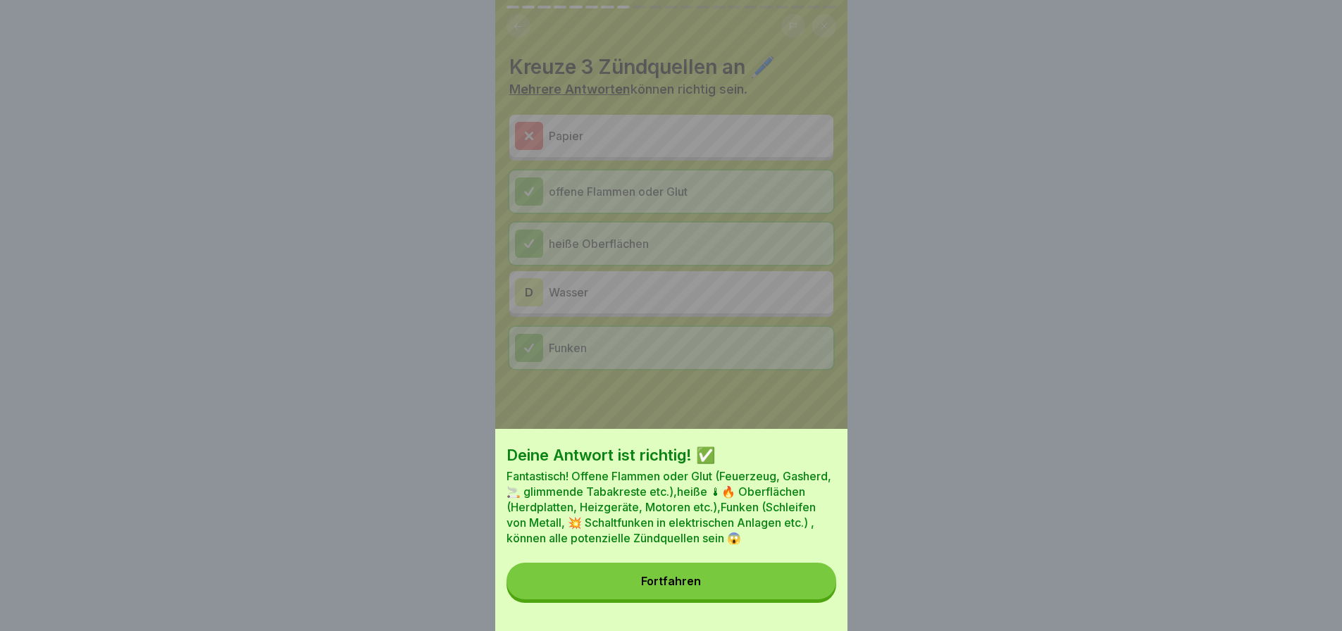
click at [720, 600] on button "Fortfahren" at bounding box center [672, 581] width 330 height 37
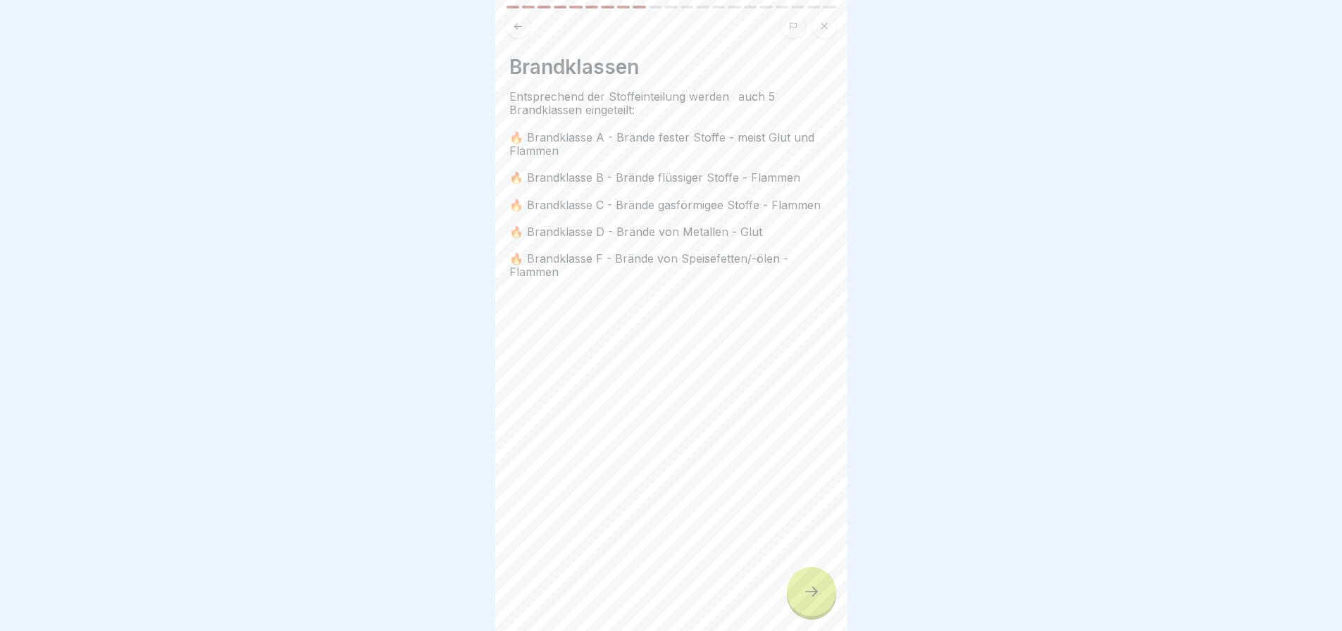
click at [786, 596] on div "Brandklassen Entsprechend der Stoffeinteilung werden auch 5 Brandklassen einget…" at bounding box center [671, 315] width 352 height 631
click at [818, 597] on icon at bounding box center [811, 591] width 17 height 17
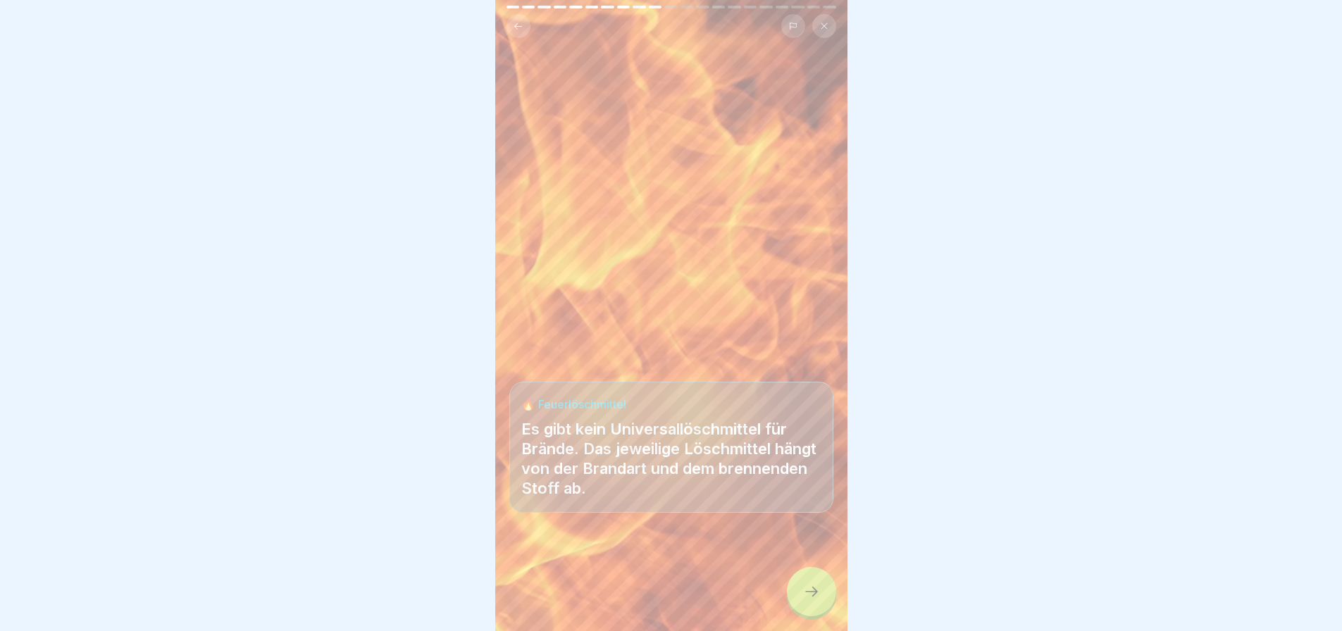
click at [818, 597] on icon at bounding box center [811, 591] width 17 height 17
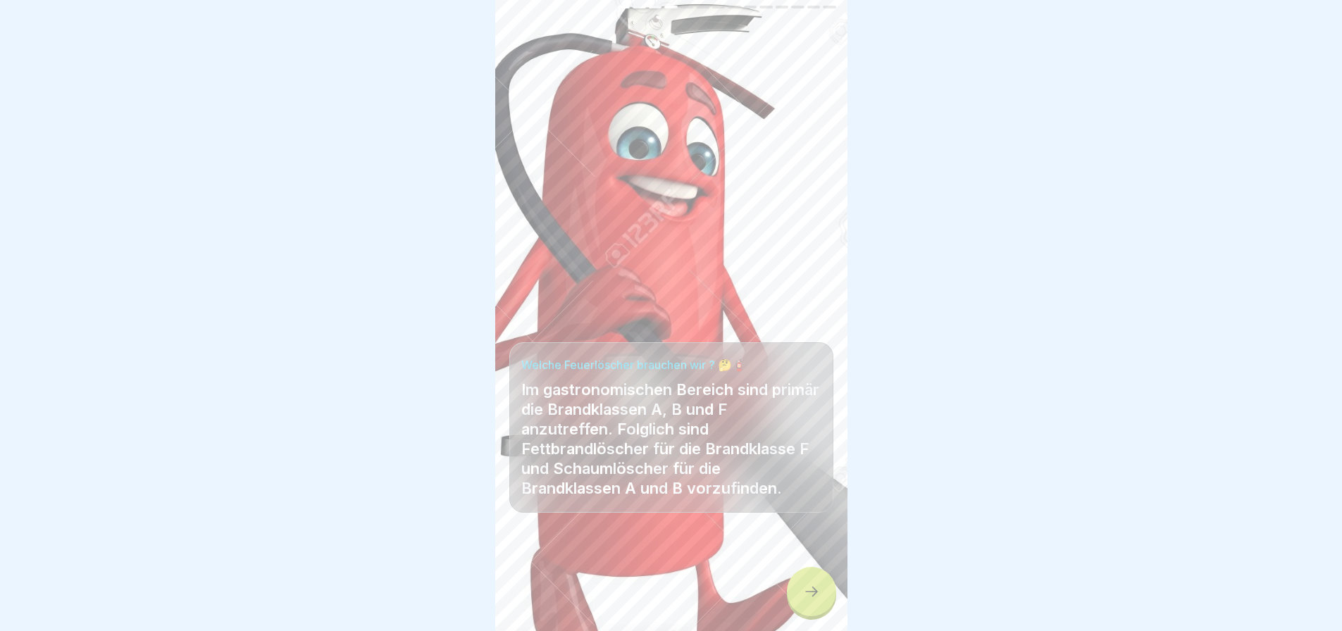
click at [818, 597] on icon at bounding box center [811, 591] width 17 height 17
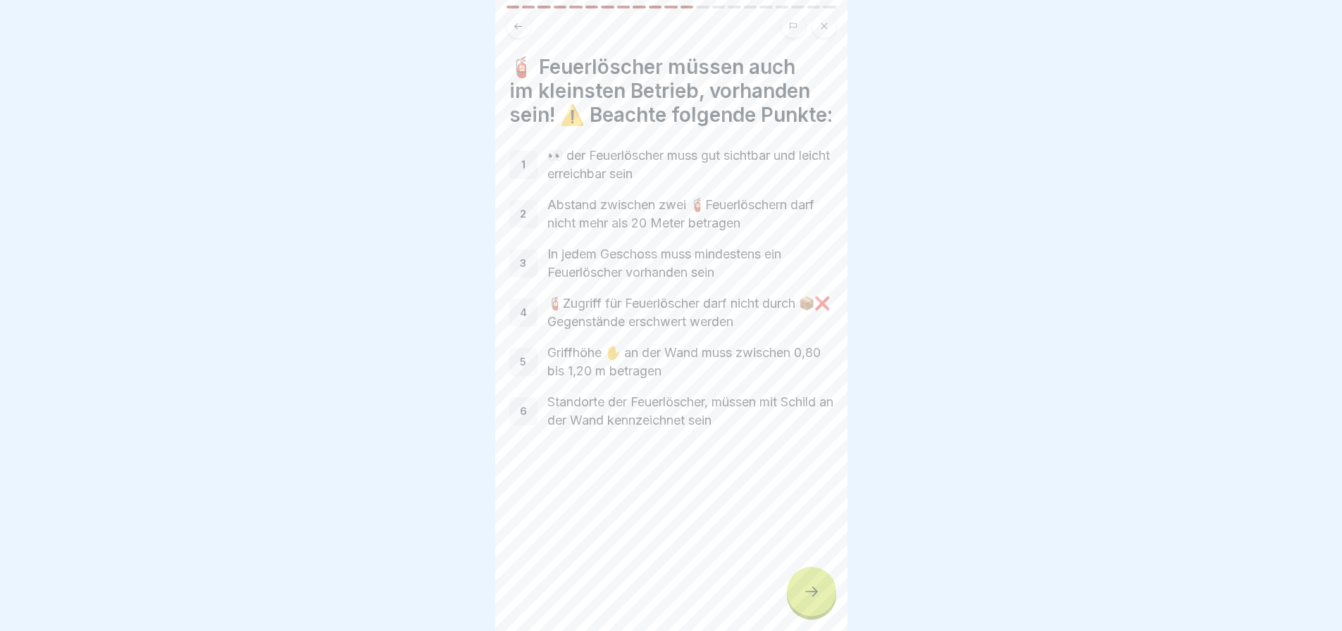
click at [818, 597] on icon at bounding box center [811, 591] width 17 height 17
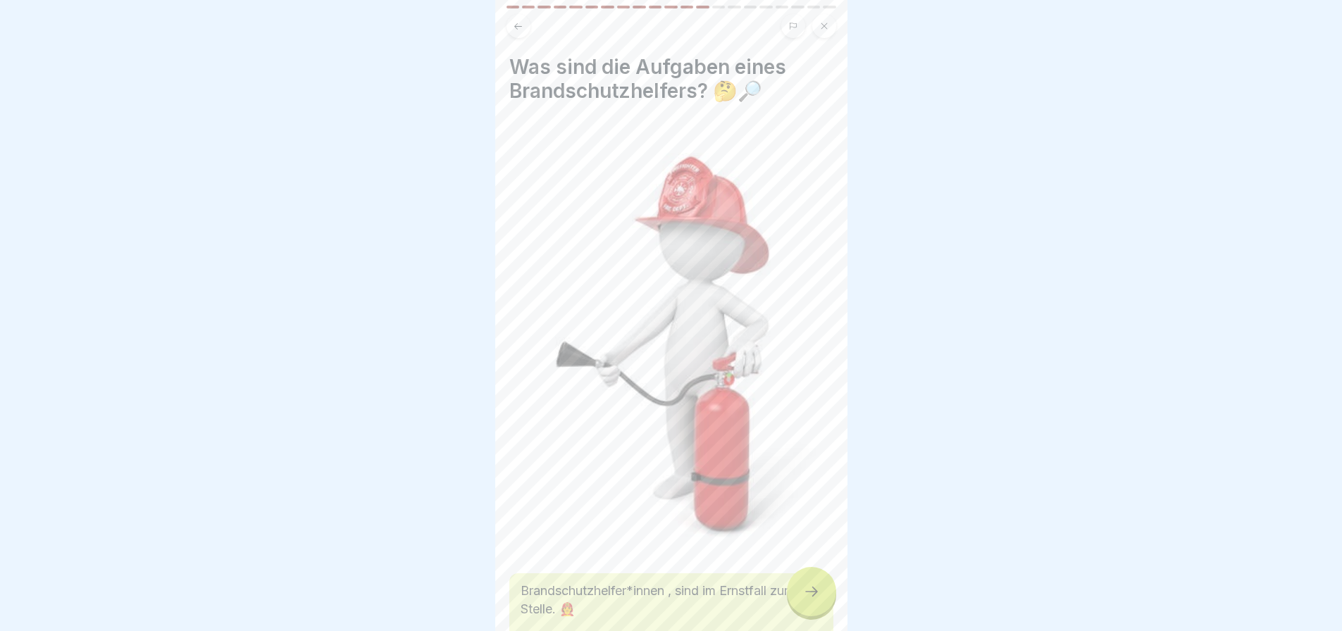
click at [818, 597] on icon at bounding box center [811, 591] width 17 height 17
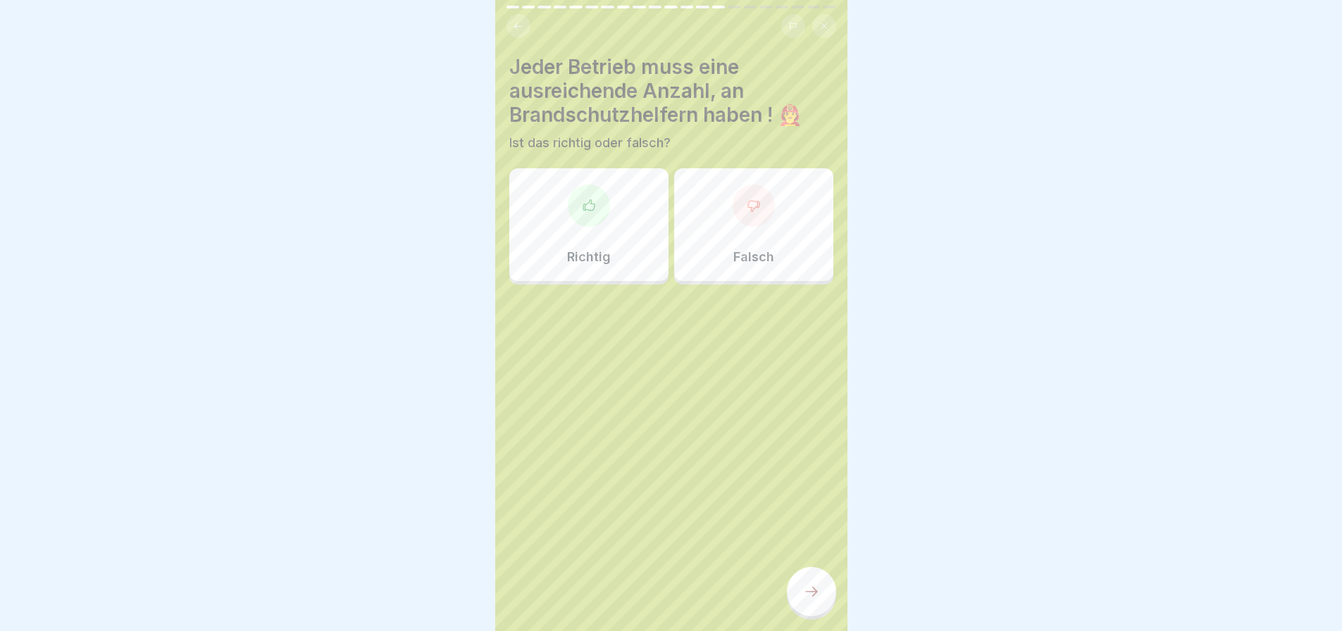
click at [597, 251] on p "Richtig" at bounding box center [589, 257] width 44 height 16
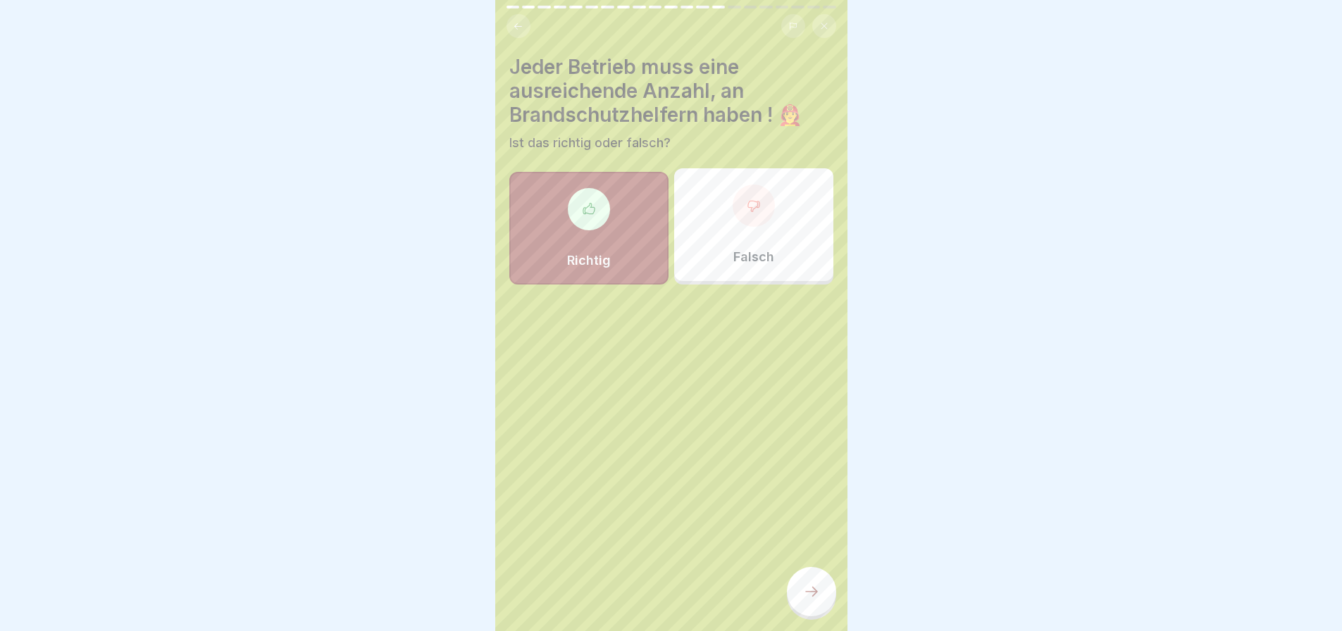
click at [808, 598] on icon at bounding box center [811, 591] width 17 height 17
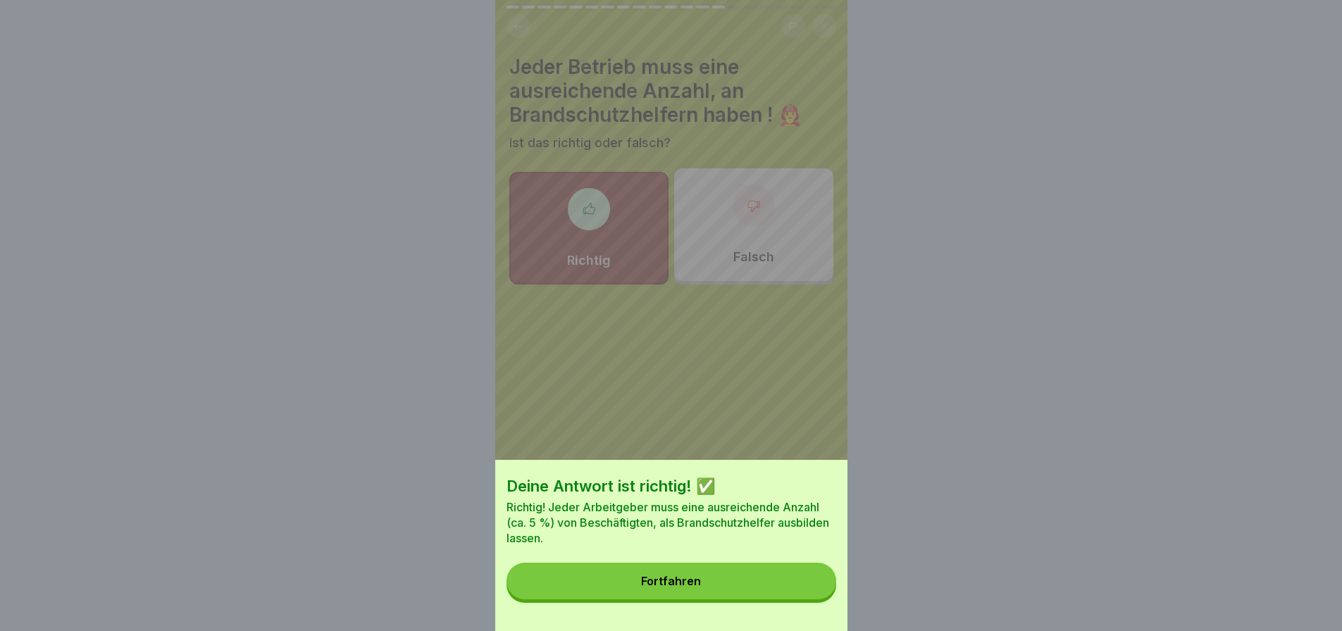
click at [759, 599] on button "Fortfahren" at bounding box center [672, 581] width 330 height 37
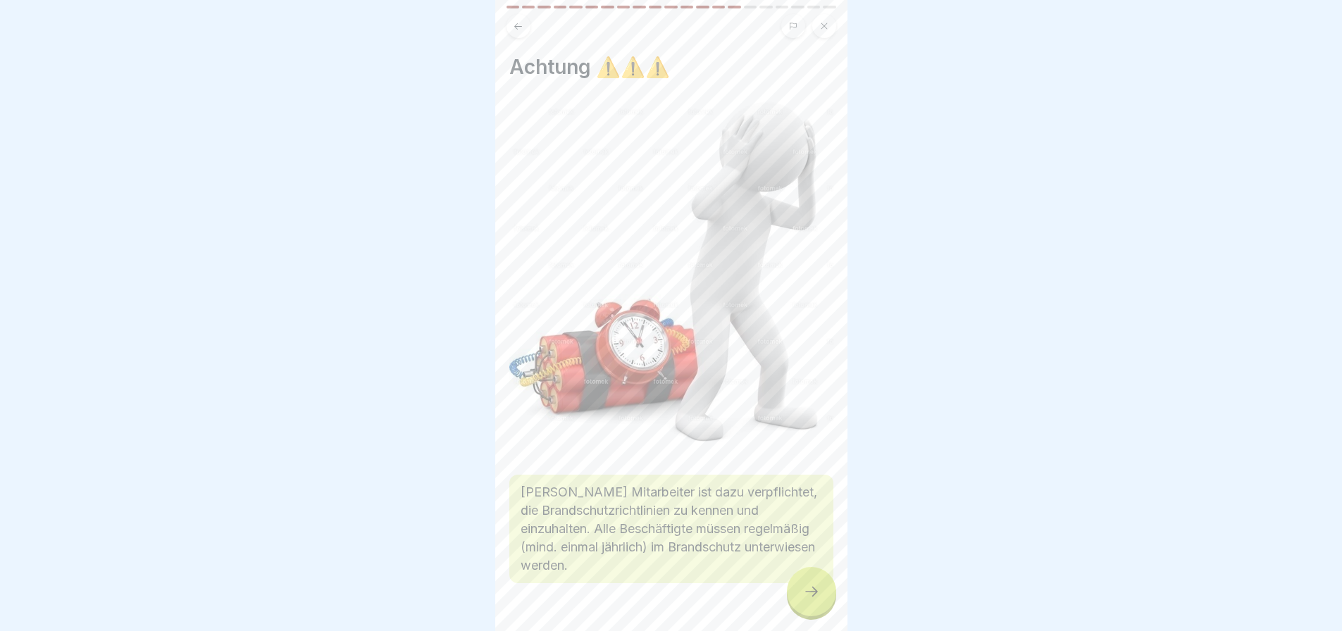
click at [824, 606] on div at bounding box center [811, 591] width 49 height 49
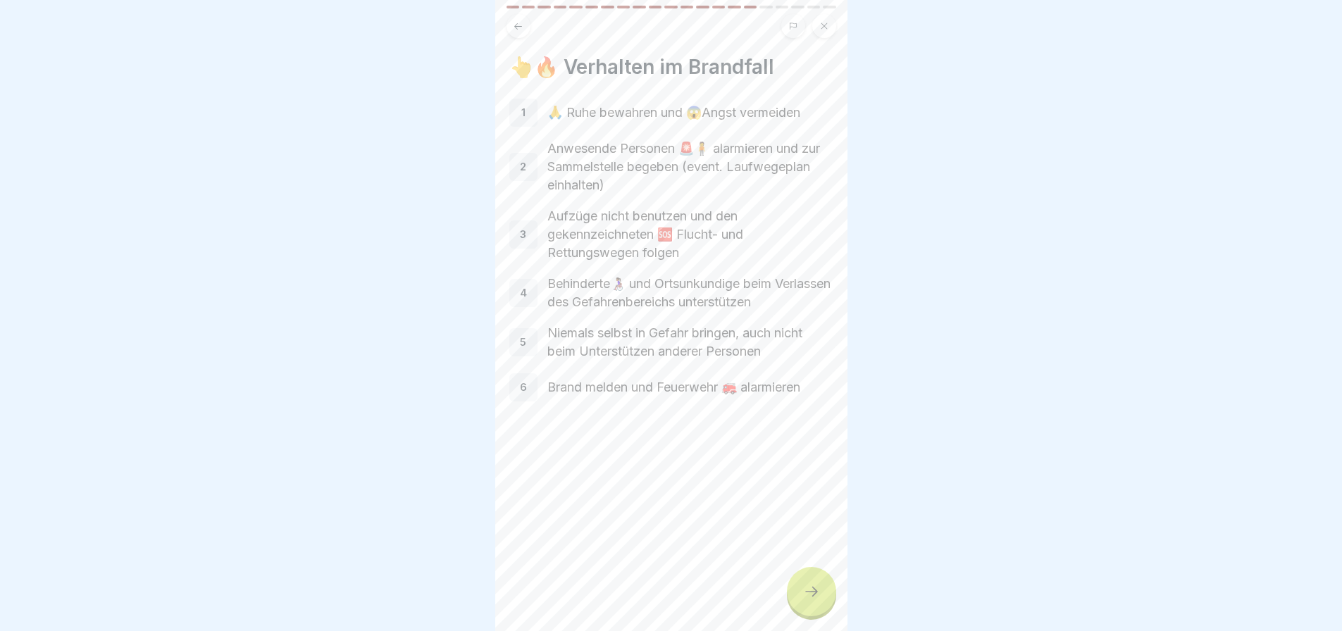
click at [824, 606] on div at bounding box center [811, 591] width 49 height 49
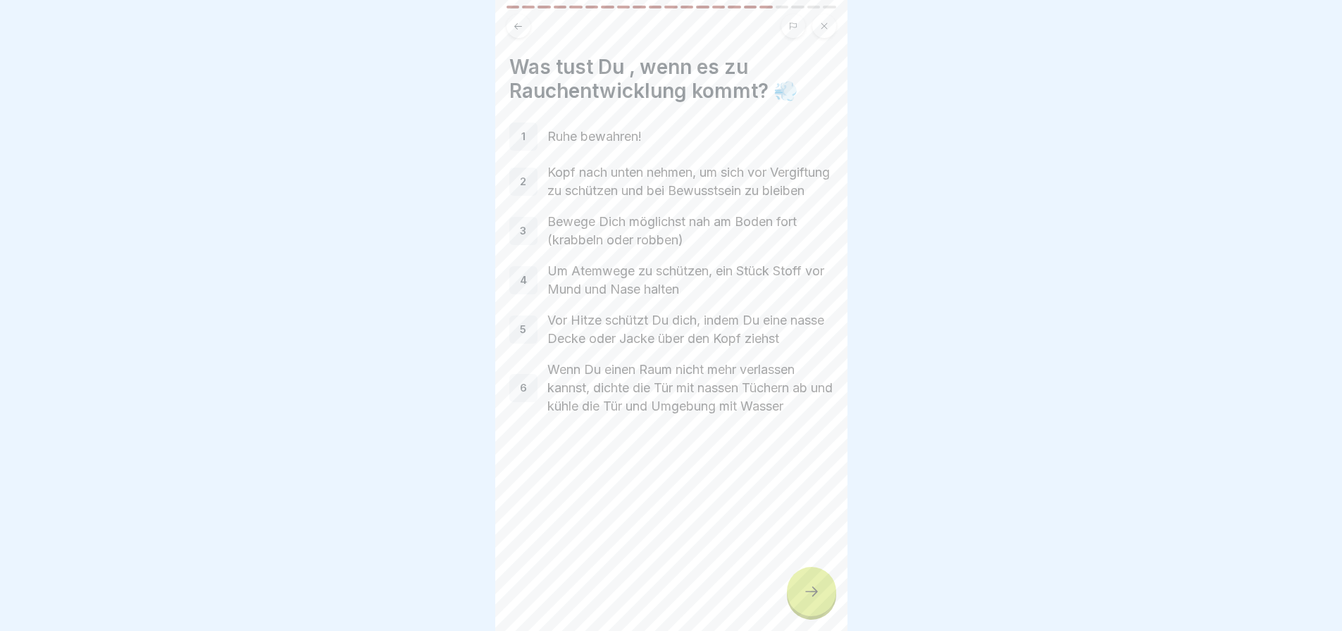
click at [824, 606] on div at bounding box center [811, 591] width 49 height 49
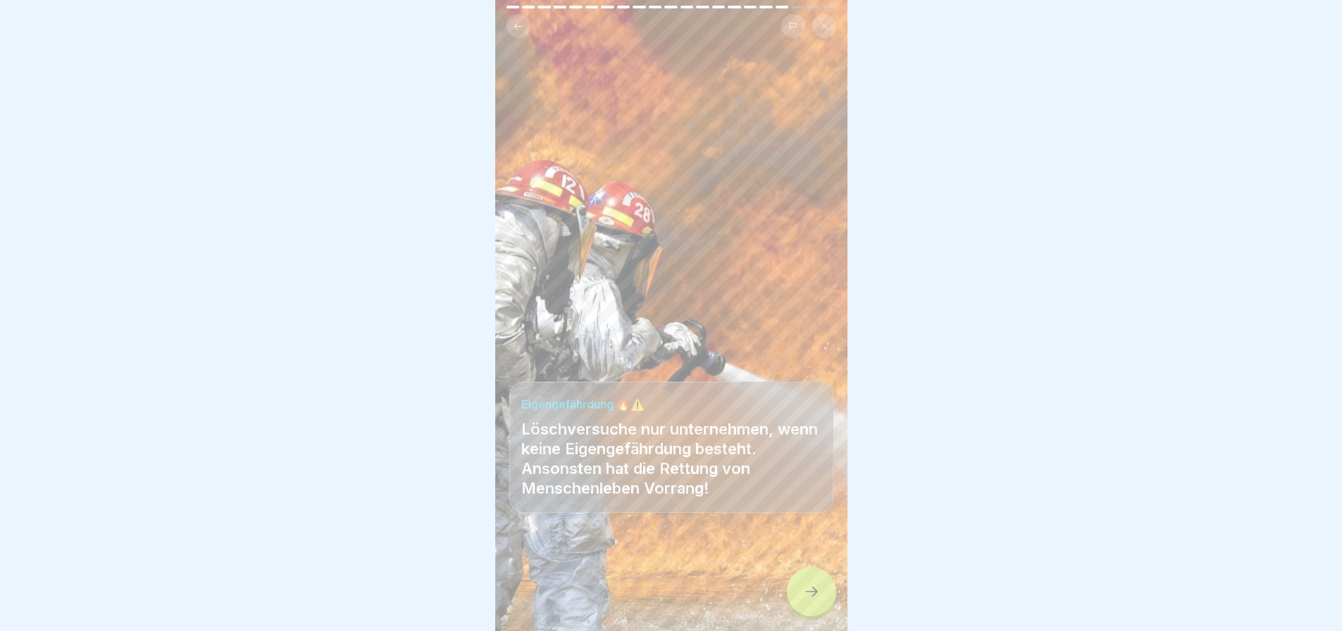
click at [824, 606] on div at bounding box center [811, 591] width 49 height 49
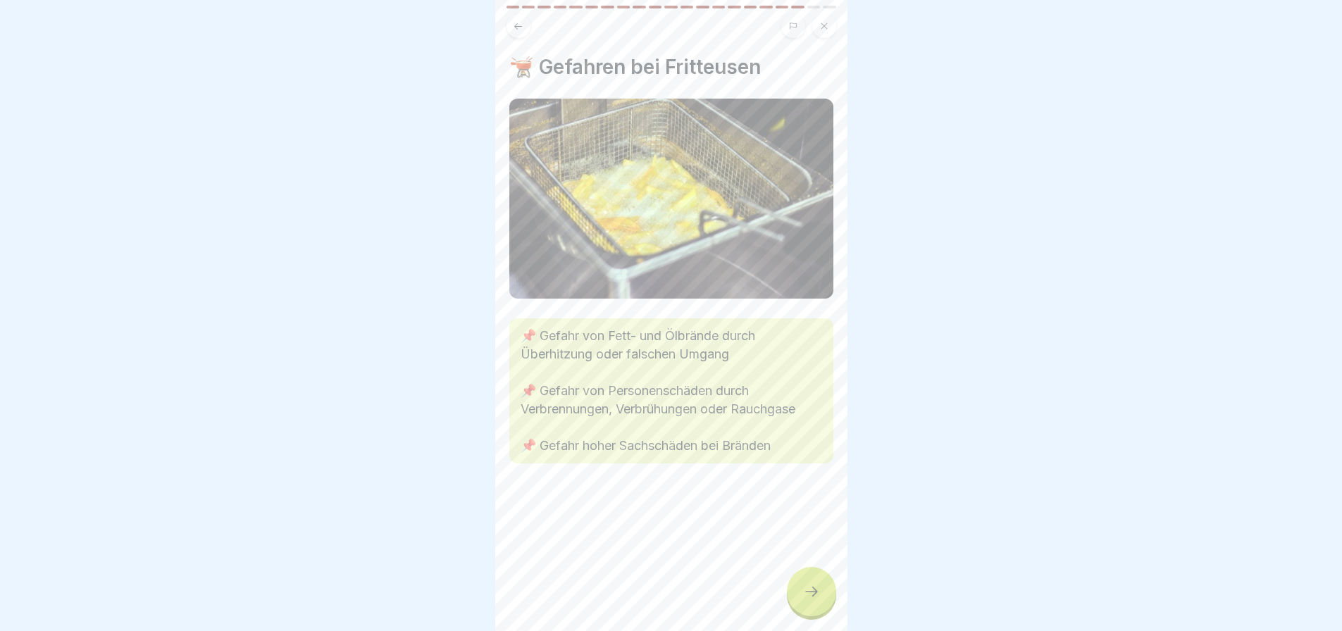
click at [824, 606] on div at bounding box center [811, 591] width 49 height 49
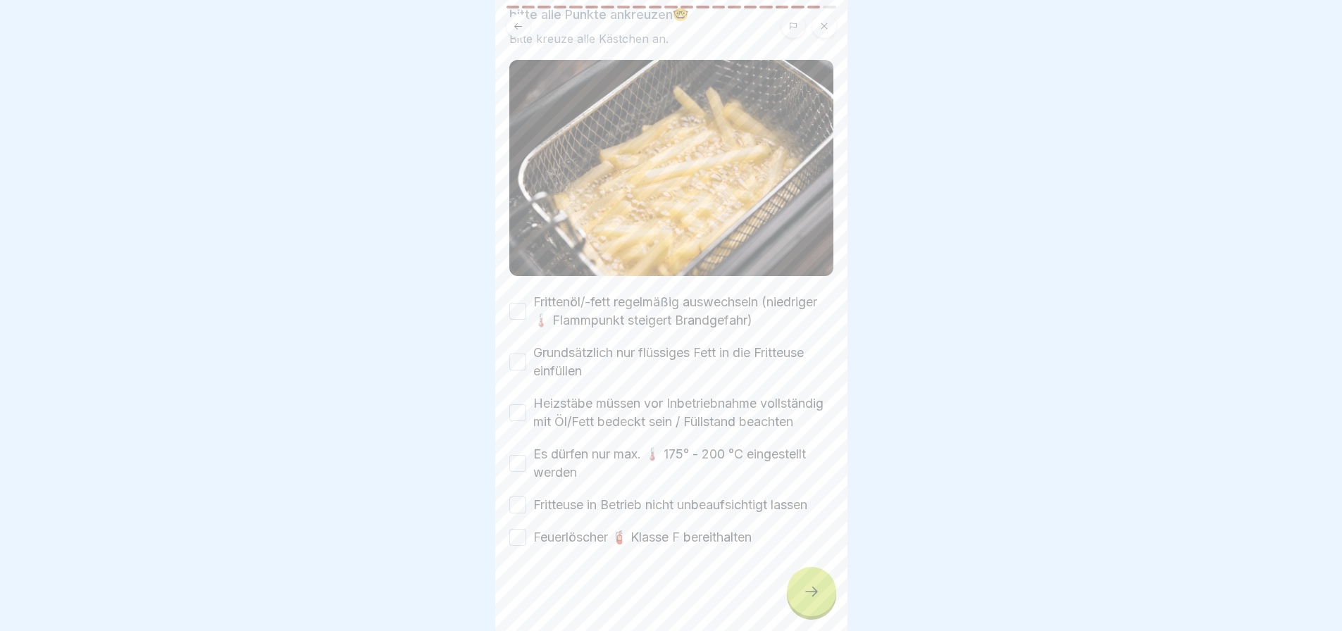
scroll to position [117, 0]
click at [521, 303] on button "Frittenöl/-fett regelmäßig auswechseln (niedriger 🌡️ Flammpunkt steigert Brandg…" at bounding box center [517, 311] width 17 height 17
click at [520, 354] on button "Grundsätzlich nur flüssiges Fett in die Fritteuse einfüllen" at bounding box center [517, 362] width 17 height 17
click at [516, 404] on button "Heizstäbe müssen vor Inbetriebnahme vollständig mit Öl/Fett bedeckt sein / Füll…" at bounding box center [517, 412] width 17 height 17
click at [518, 455] on button "Es dürfen nur max. 🌡️ 175° - 200 °C eingestellt werden" at bounding box center [517, 463] width 17 height 17
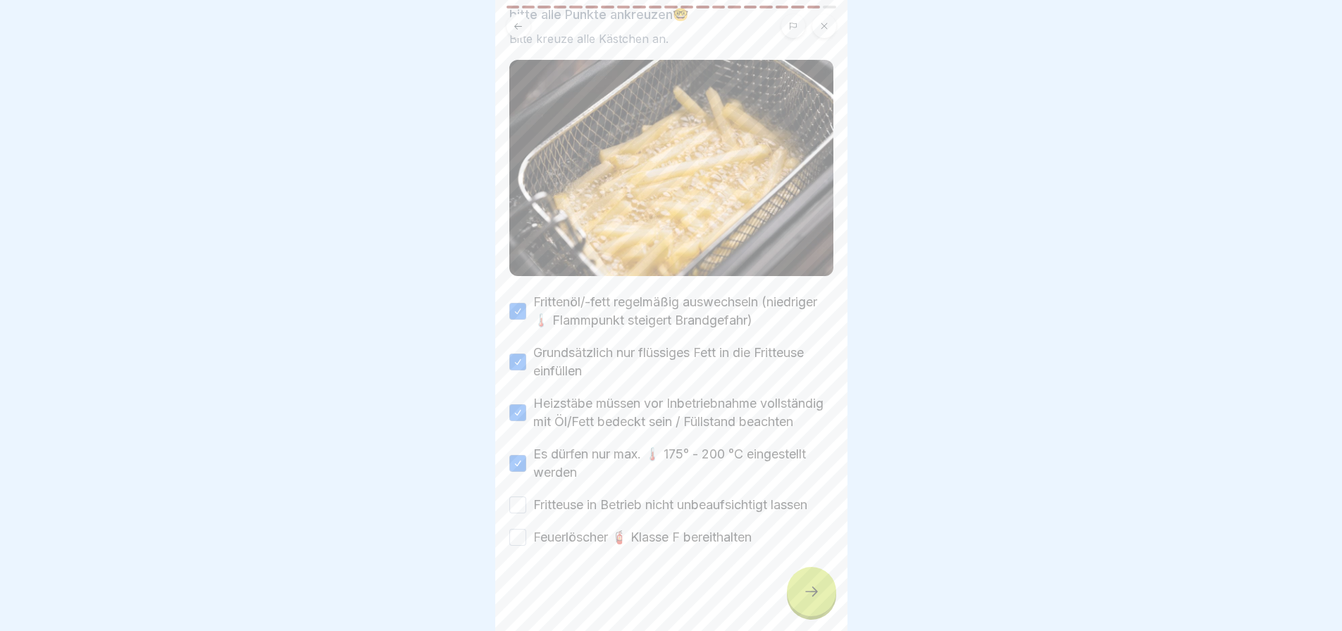
click at [519, 500] on button "Fritteuse in Betrieb nicht unbeaufsichtigt lassen" at bounding box center [517, 505] width 17 height 17
click at [522, 547] on div at bounding box center [671, 589] width 324 height 85
click at [508, 519] on div "🫕 Schutzmaßnahmen bei [PERSON_NAME] bitte alle Punkte ankreuzen🤓 Bitte kreuze a…" at bounding box center [671, 315] width 352 height 631
click at [520, 531] on button "Feuerlöscher 🧯 Klasse F bereithalten" at bounding box center [517, 537] width 17 height 17
click at [830, 600] on div at bounding box center [811, 591] width 49 height 49
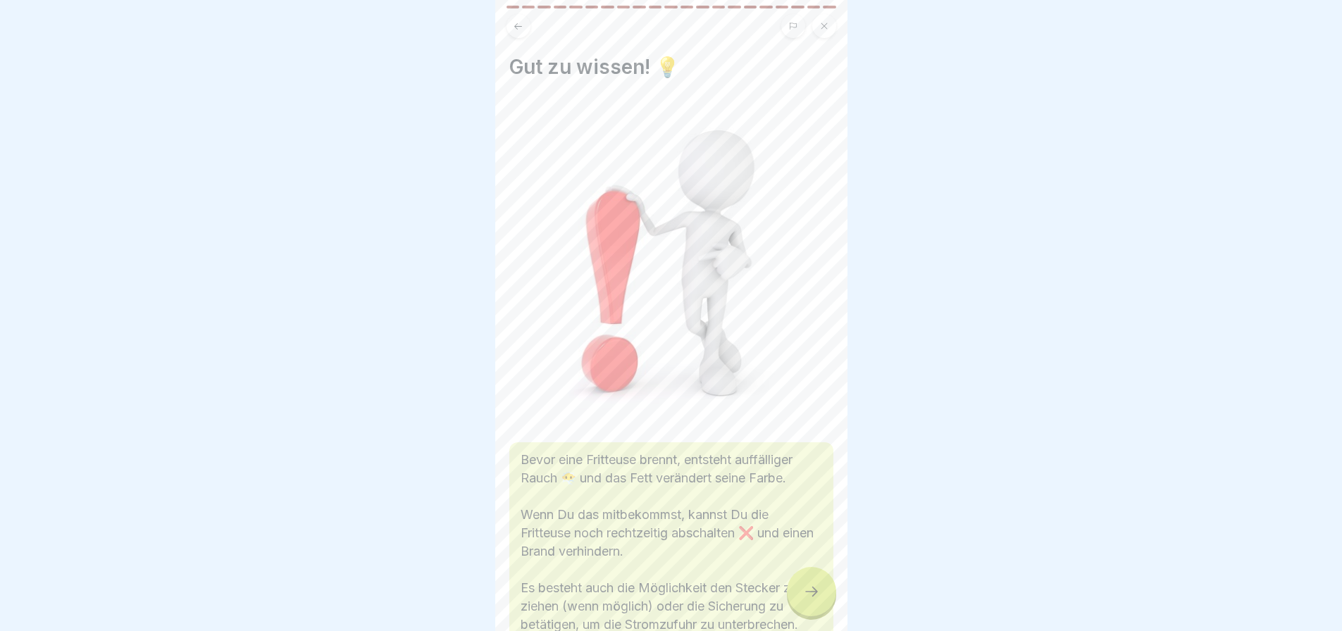
click at [800, 592] on div at bounding box center [811, 591] width 49 height 49
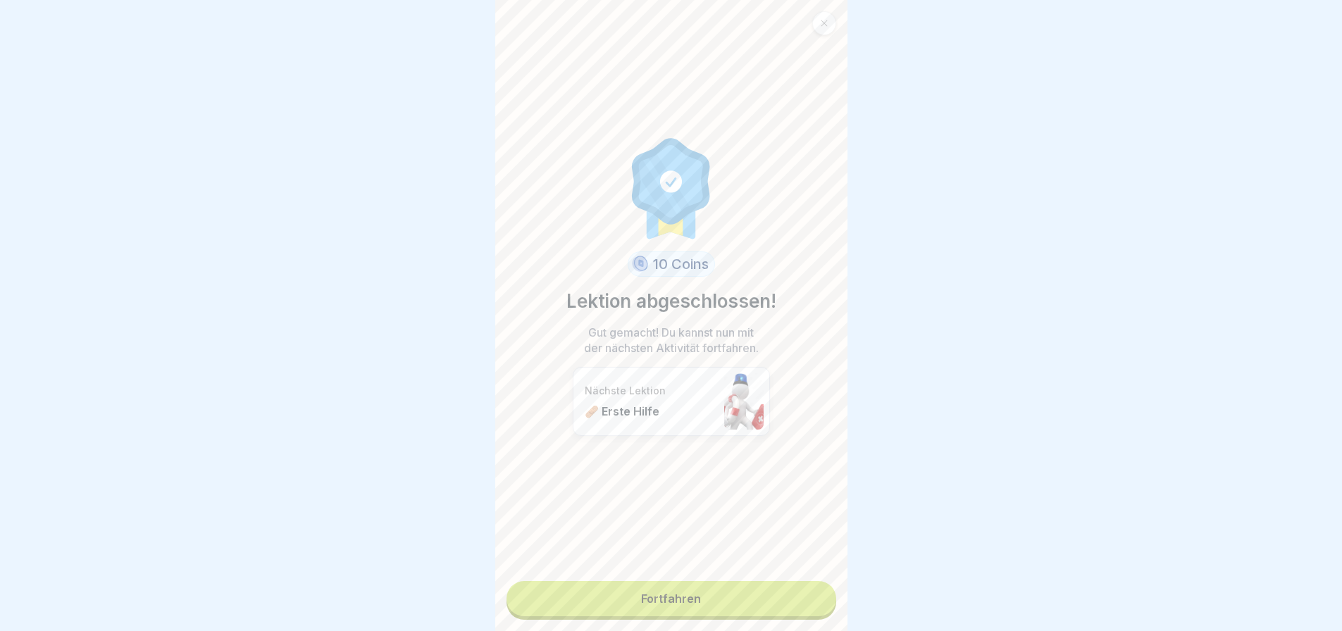
click at [721, 584] on link "Fortfahren" at bounding box center [672, 598] width 330 height 35
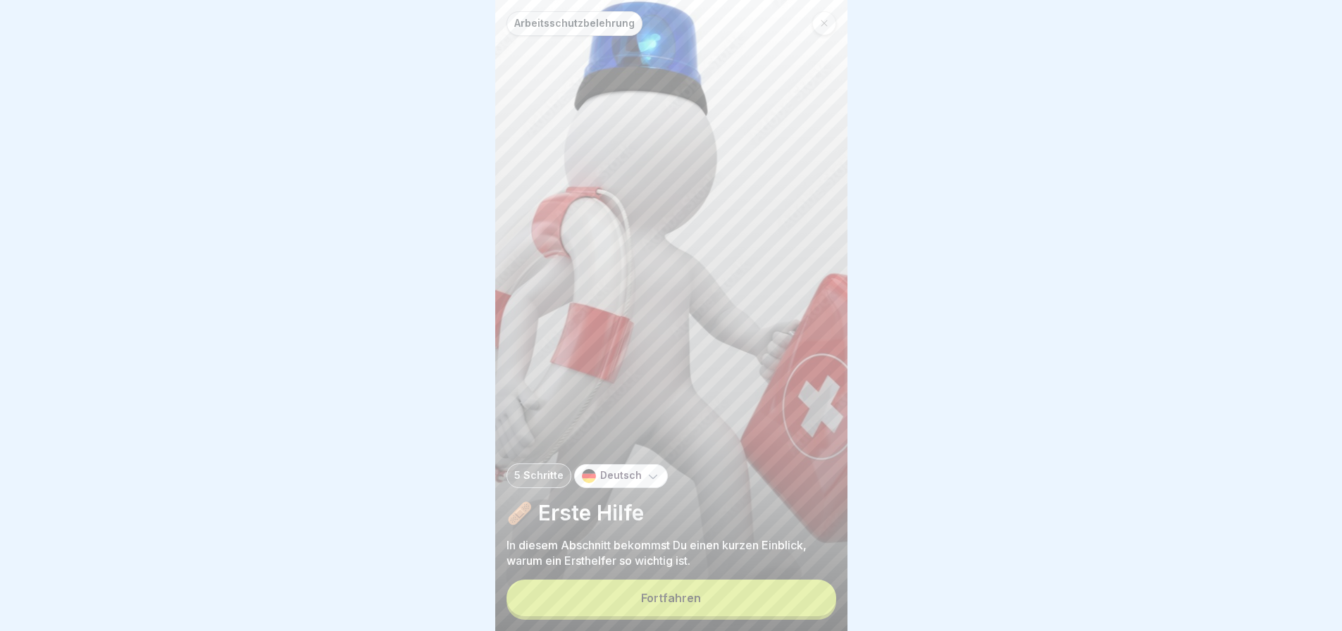
click at [736, 617] on button "Fortfahren" at bounding box center [672, 598] width 330 height 37
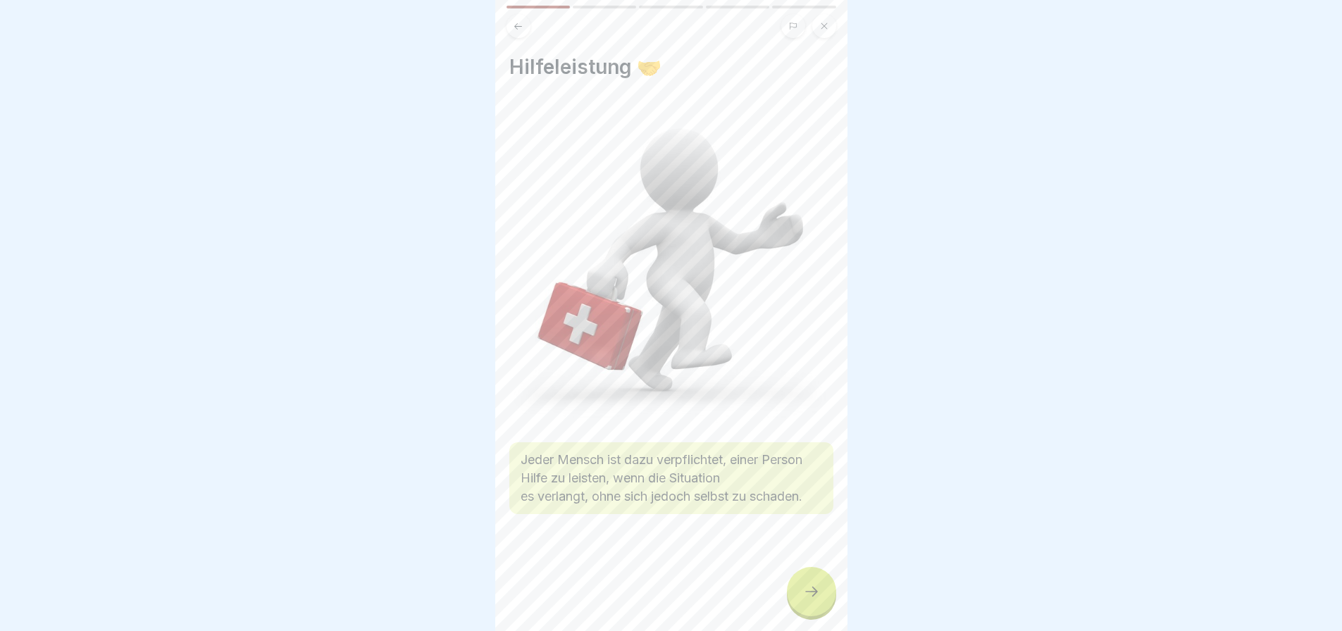
click at [807, 600] on icon at bounding box center [811, 591] width 17 height 17
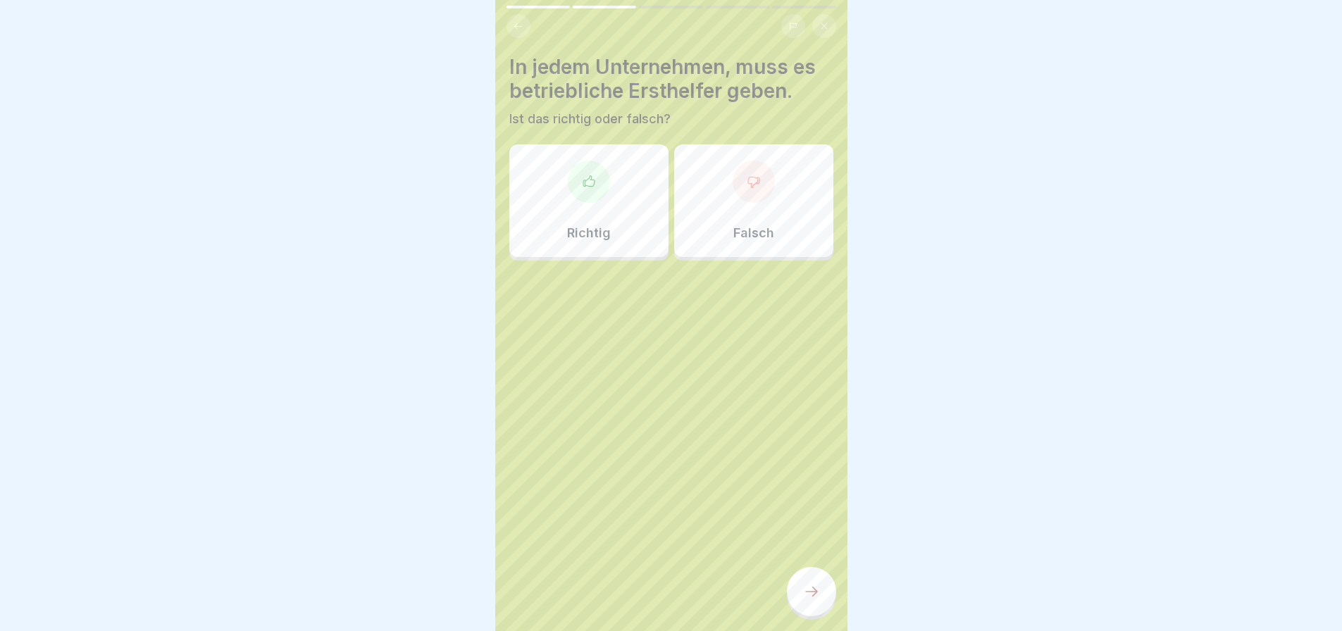
click at [815, 600] on icon at bounding box center [811, 591] width 17 height 17
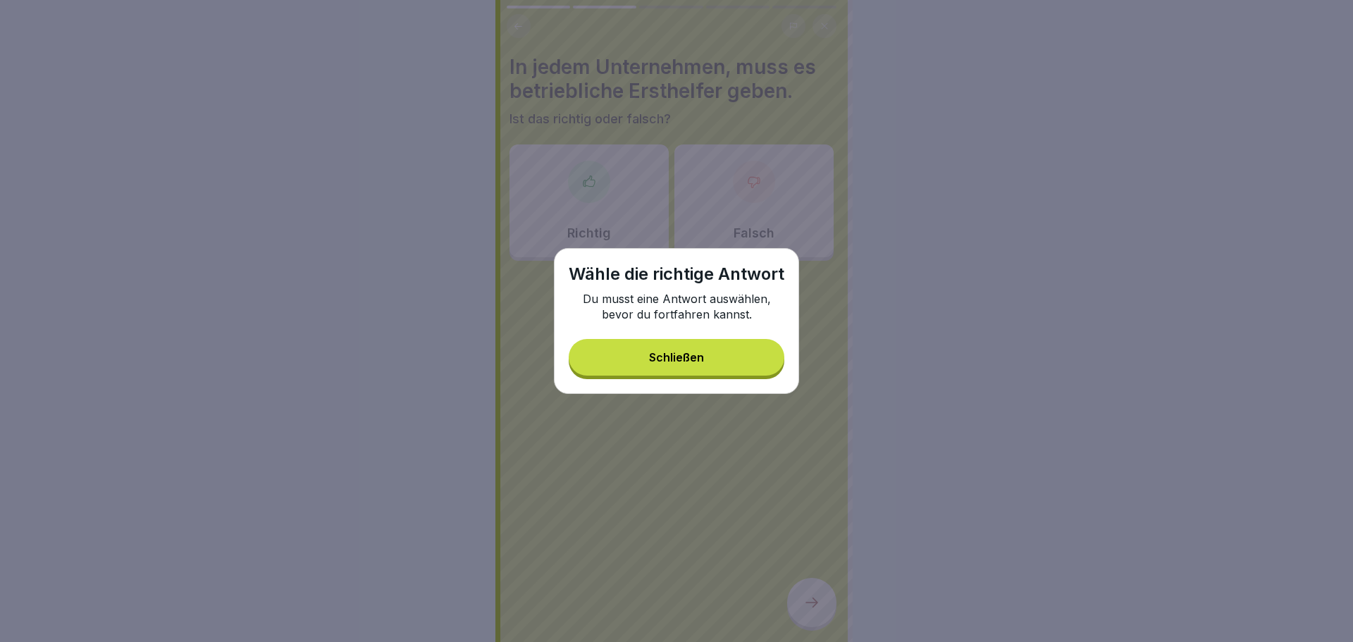
click at [661, 357] on div "Schließen" at bounding box center [676, 357] width 55 height 13
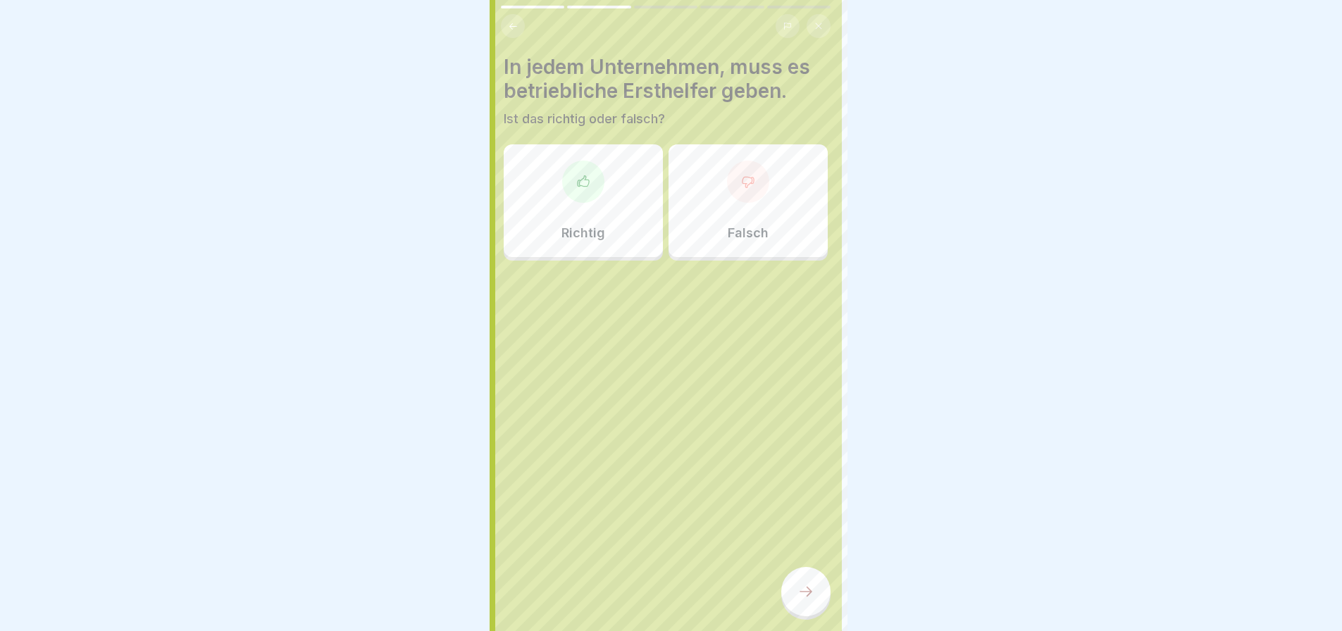
click at [580, 188] on icon at bounding box center [583, 182] width 14 height 14
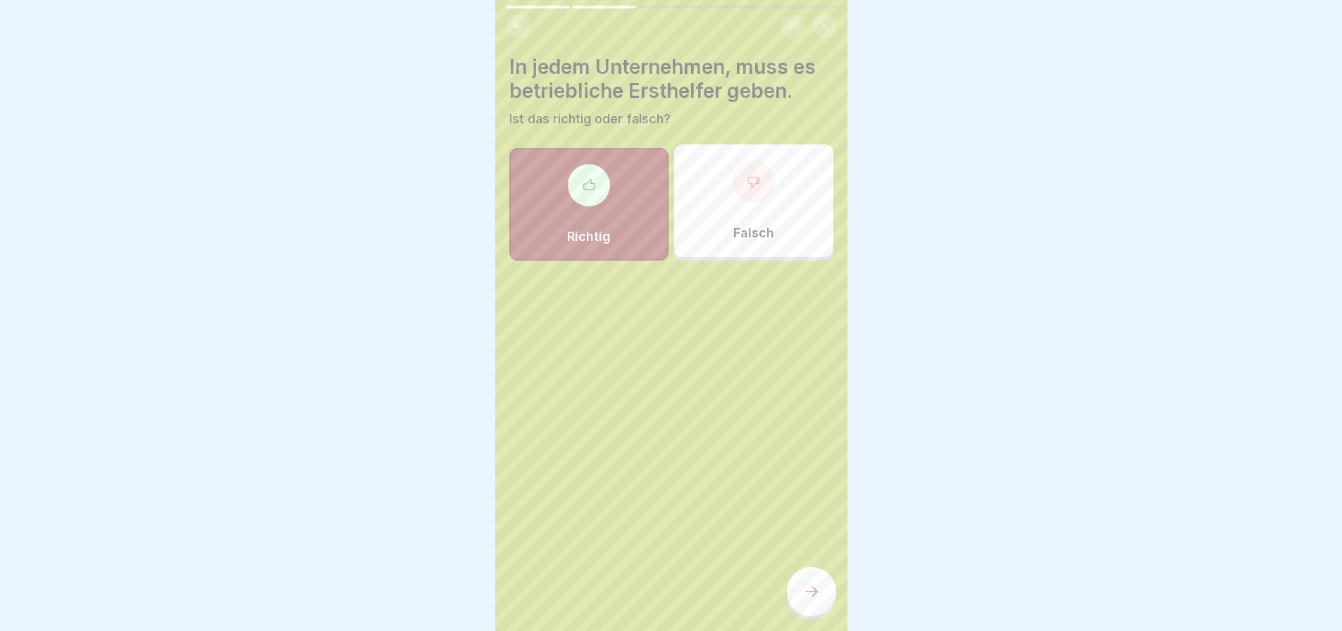
click at [798, 600] on div at bounding box center [811, 591] width 49 height 49
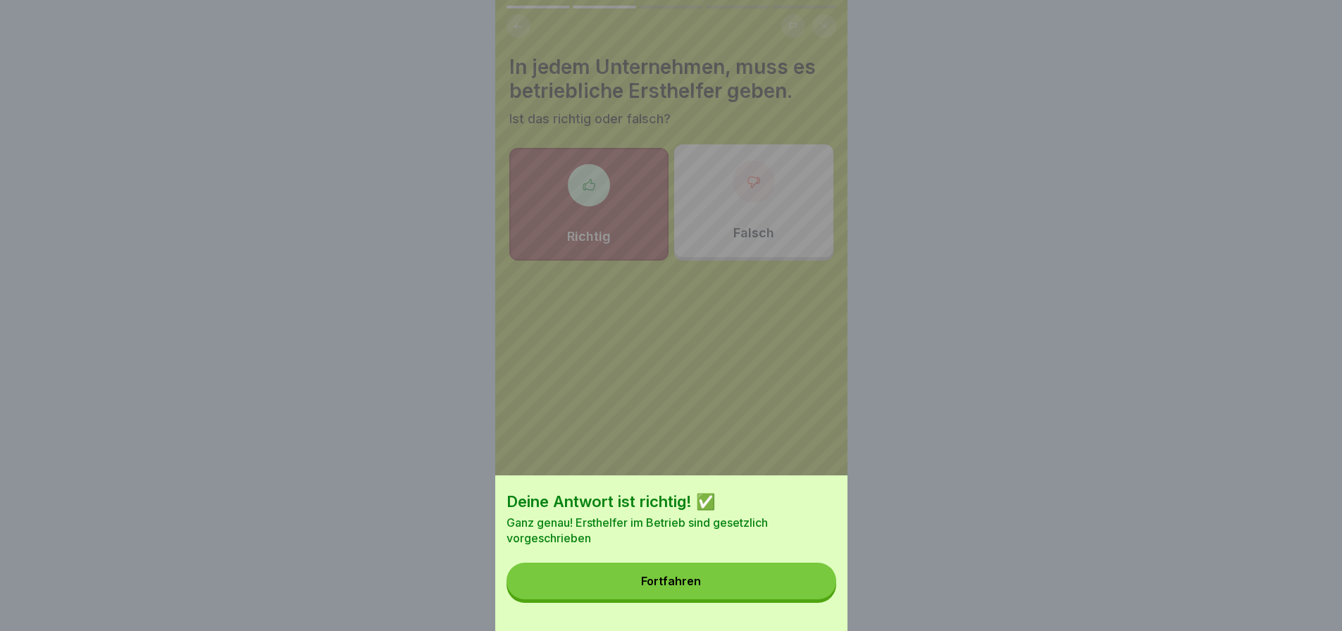
click at [768, 594] on button "Fortfahren" at bounding box center [672, 581] width 330 height 37
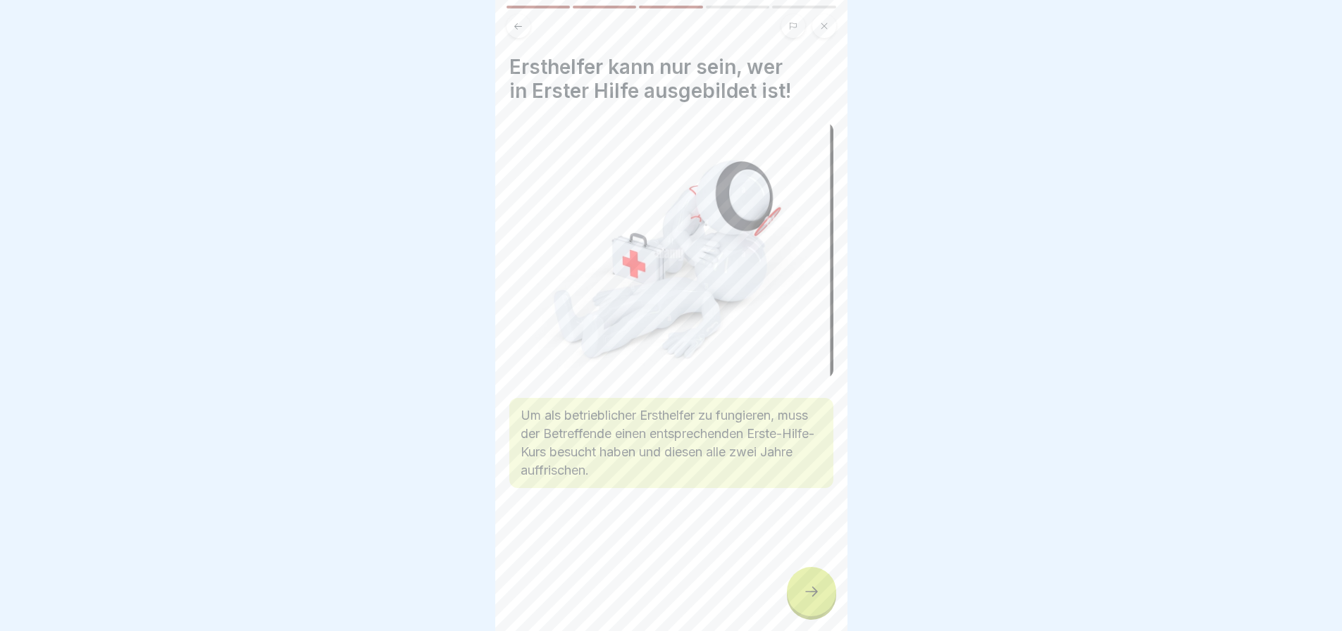
click at [794, 594] on div at bounding box center [811, 591] width 49 height 49
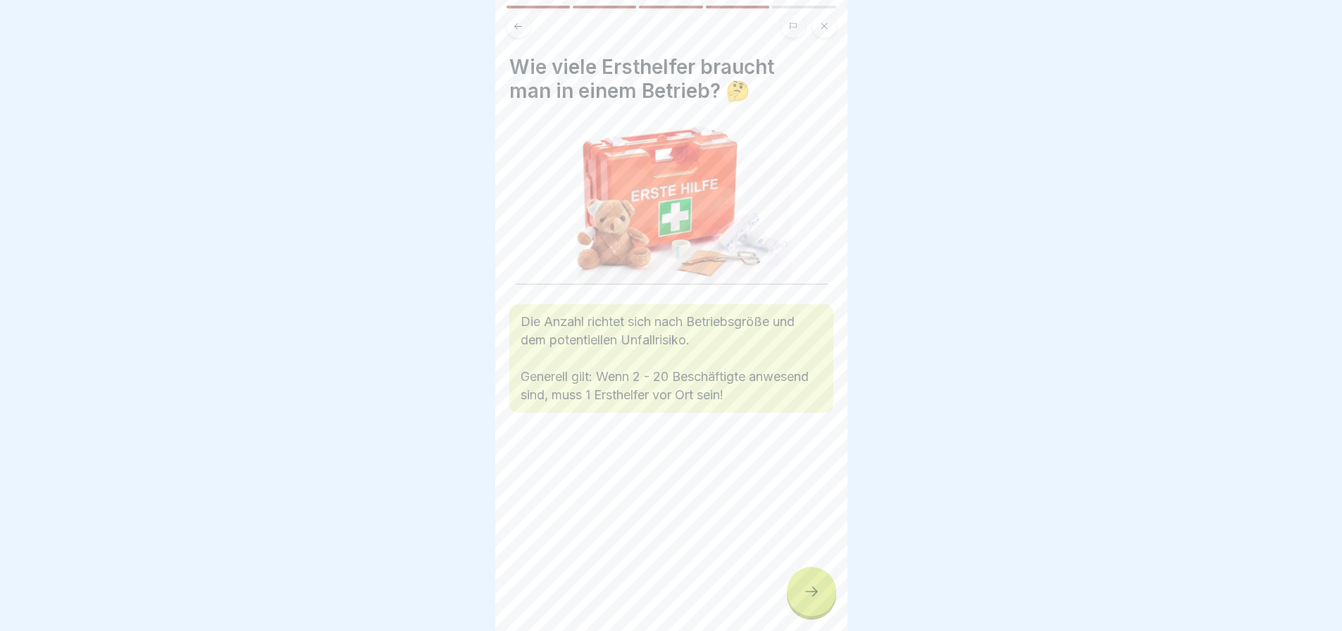
click at [799, 601] on div at bounding box center [811, 591] width 49 height 49
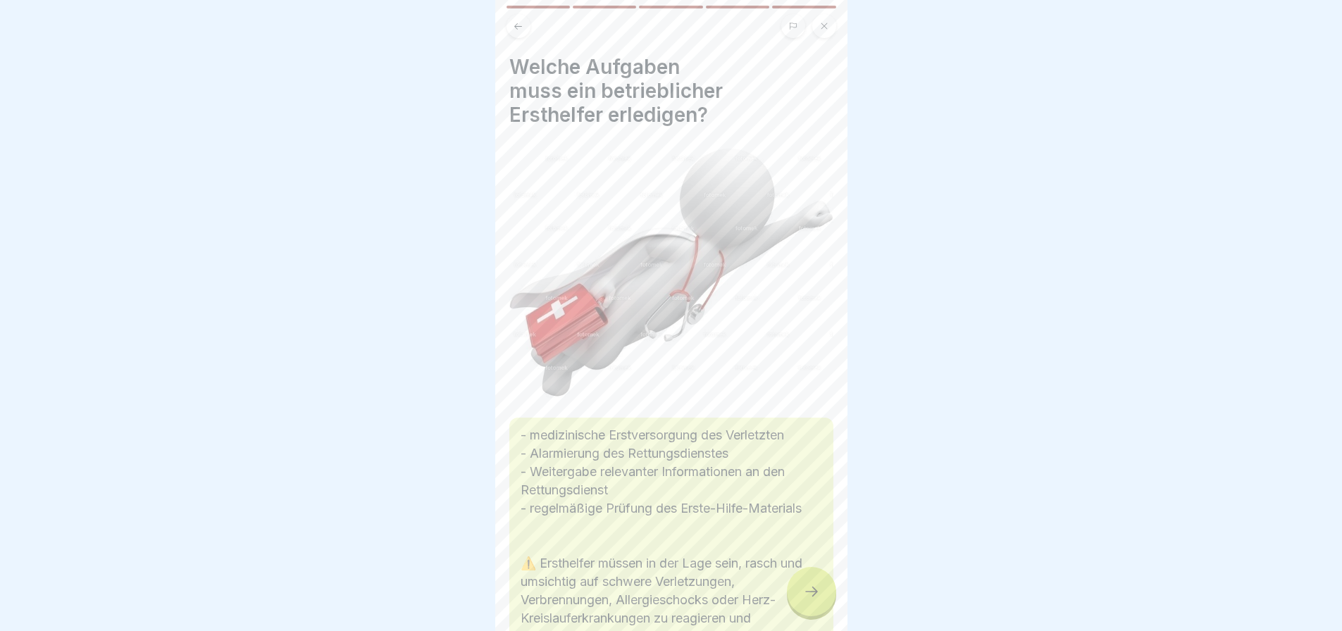
click at [799, 601] on div at bounding box center [811, 591] width 49 height 49
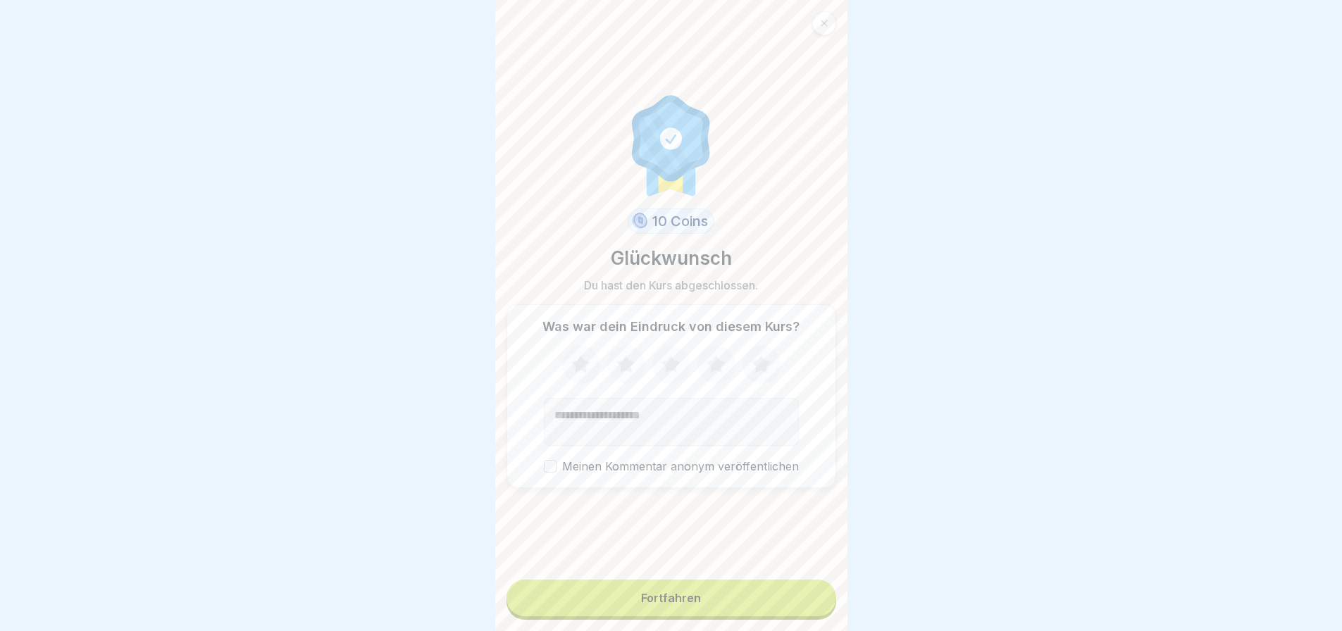
click at [755, 605] on button "Fortfahren" at bounding box center [672, 598] width 330 height 37
